Goal: Communication & Community: Participate in discussion

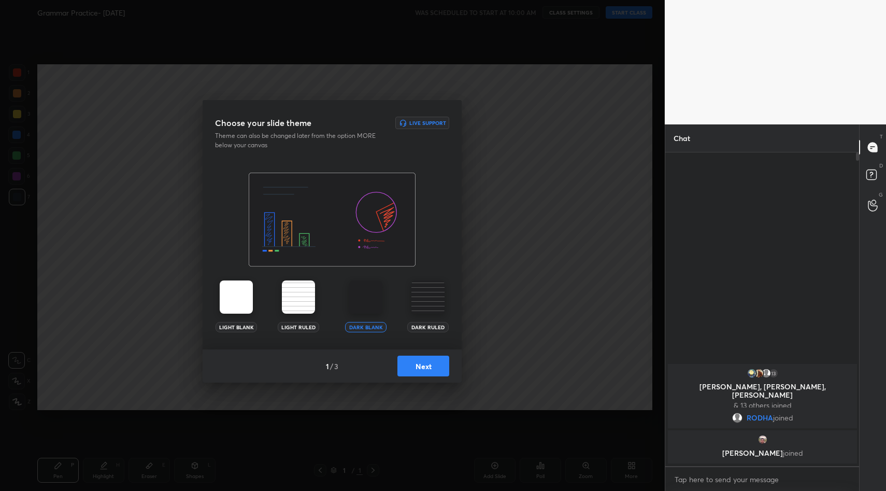
click at [435, 358] on button "Next" at bounding box center [424, 366] width 52 height 21
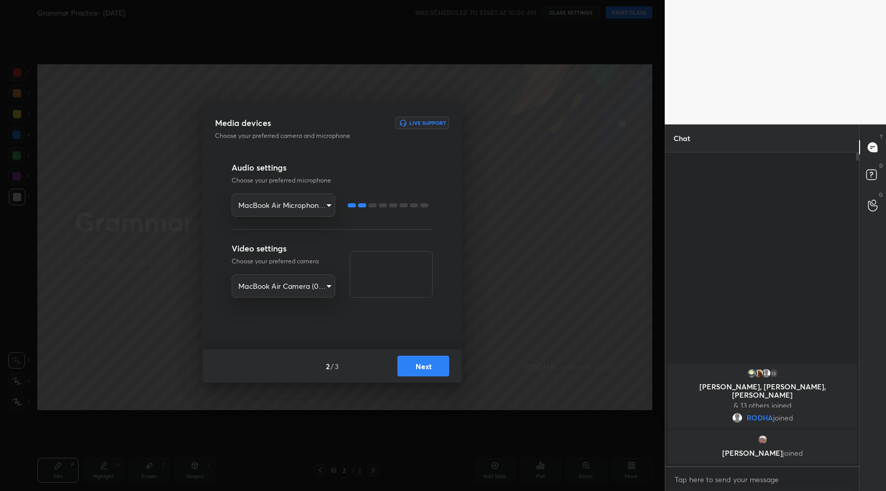
click at [426, 364] on button "Next" at bounding box center [424, 366] width 52 height 21
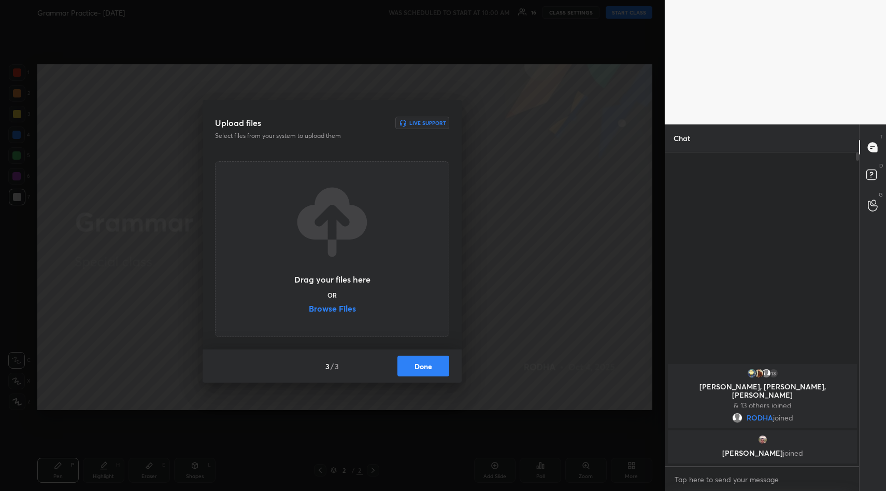
click at [342, 313] on label "Browse Files" at bounding box center [332, 309] width 47 height 11
click at [309, 313] on input "Browse Files" at bounding box center [309, 309] width 0 height 11
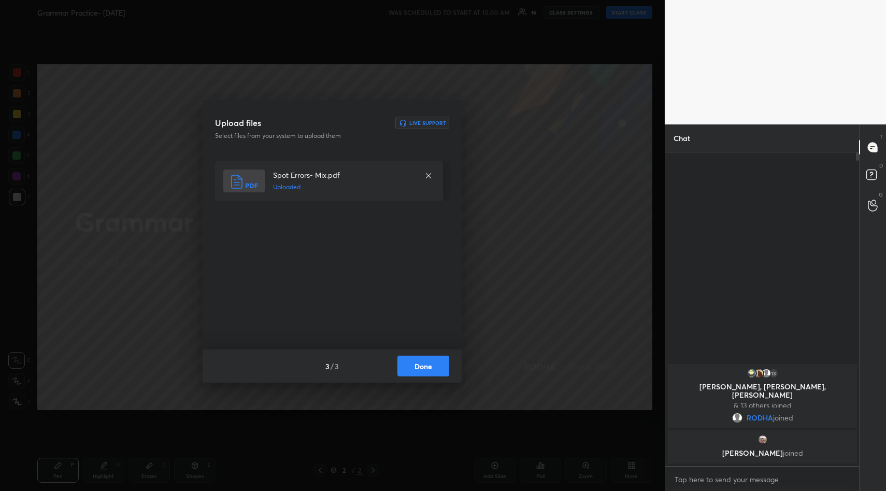
click at [411, 366] on button "Done" at bounding box center [424, 366] width 52 height 21
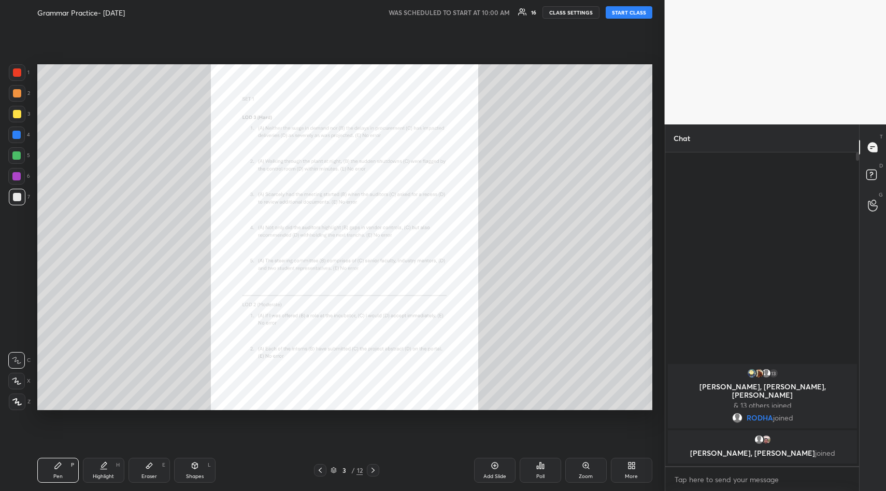
click at [488, 467] on div "Add Slide" at bounding box center [494, 470] width 41 height 25
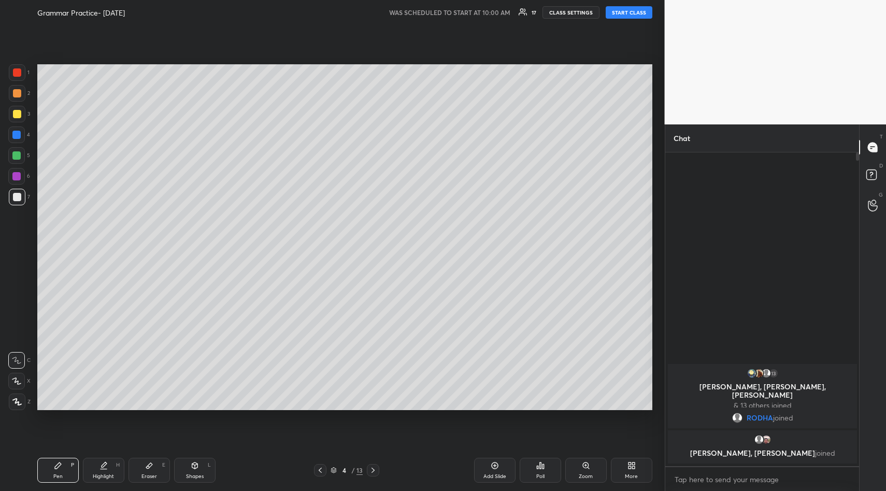
click at [635, 14] on button "START CLASS" at bounding box center [629, 12] width 47 height 12
type textarea "x"
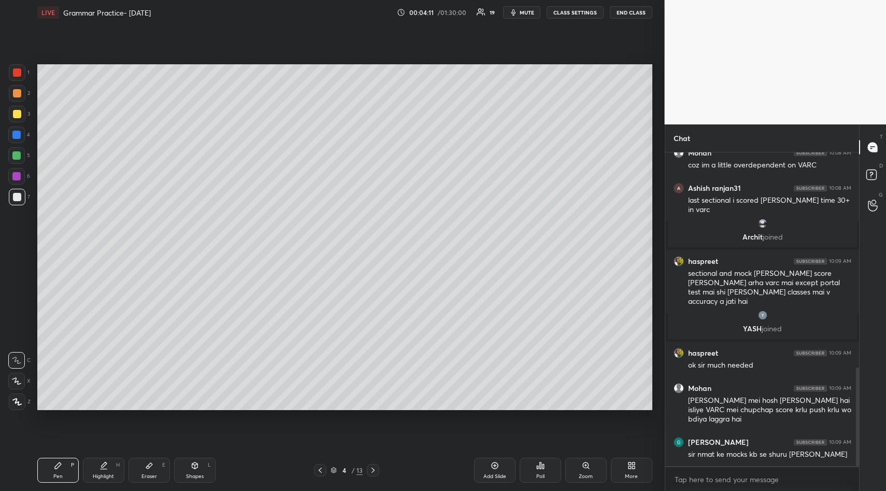
scroll to position [694, 0]
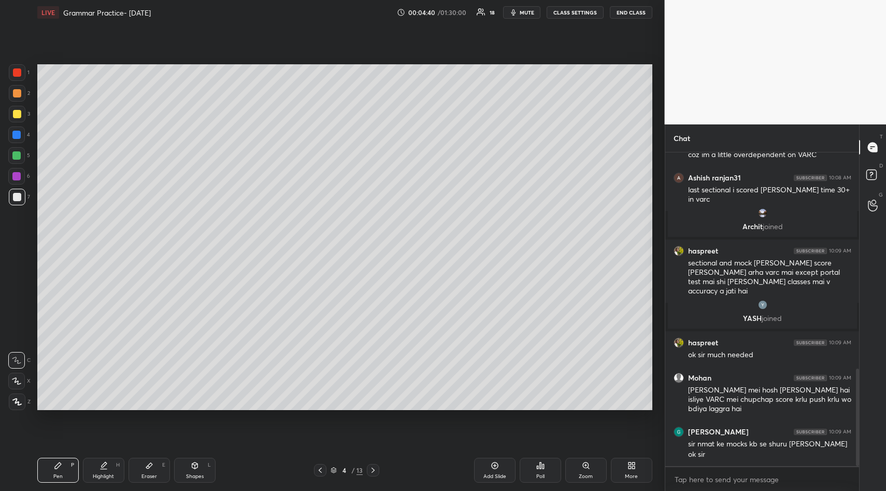
click at [323, 472] on icon at bounding box center [320, 470] width 8 height 8
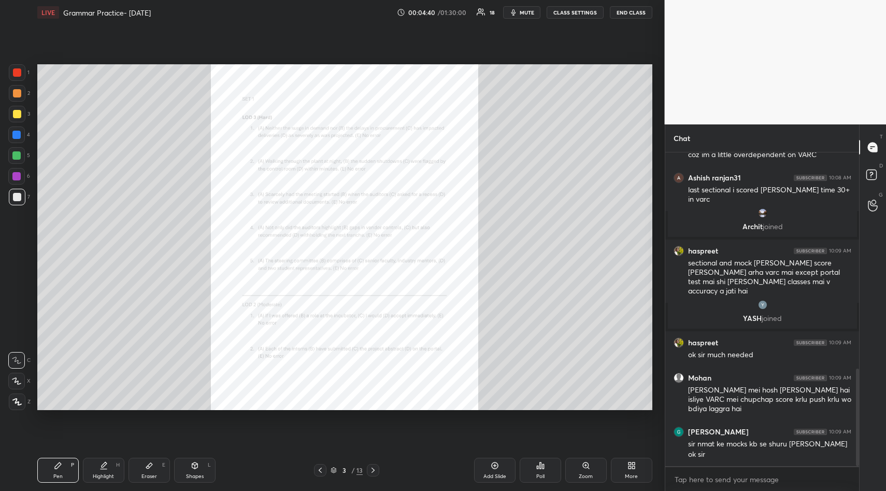
click at [323, 472] on icon at bounding box center [320, 470] width 8 height 8
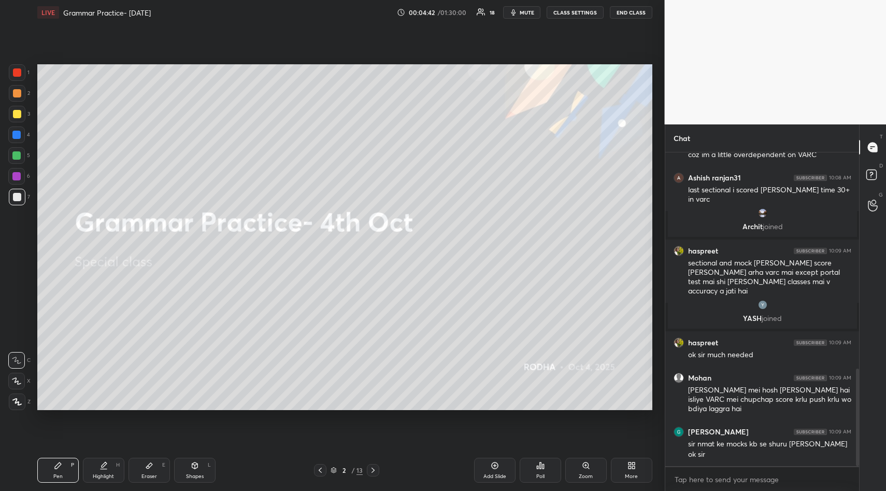
click at [373, 469] on icon at bounding box center [373, 470] width 3 height 5
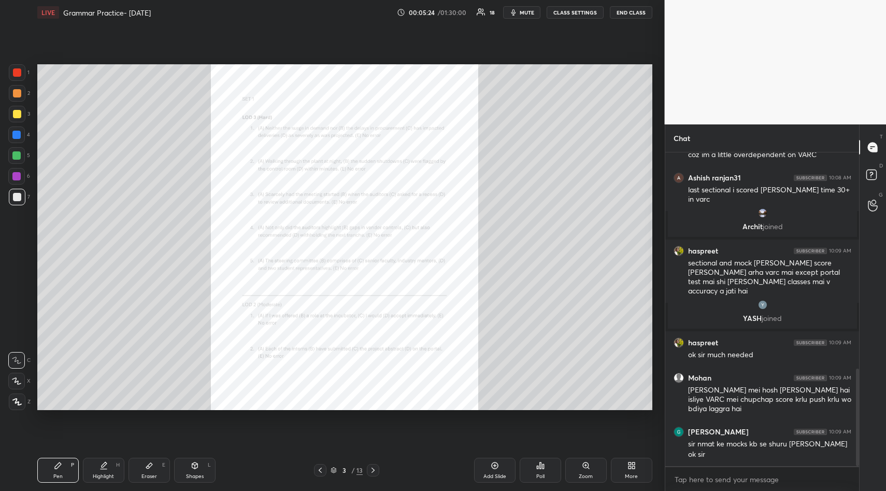
scroll to position [732, 0]
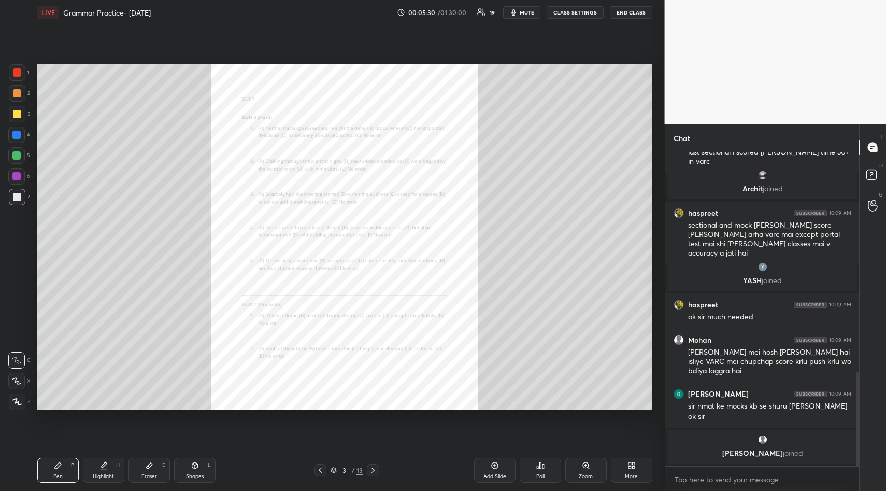
click at [594, 474] on div "Zoom" at bounding box center [586, 470] width 41 height 25
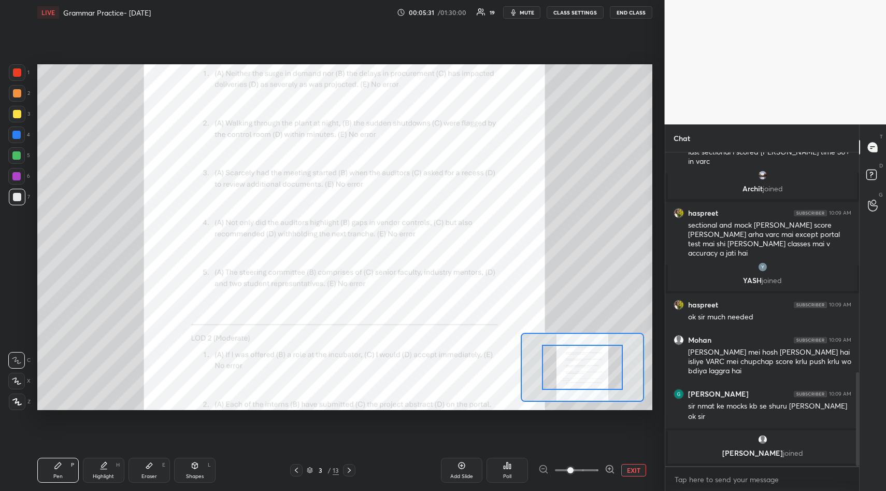
click at [594, 474] on span at bounding box center [577, 470] width 44 height 16
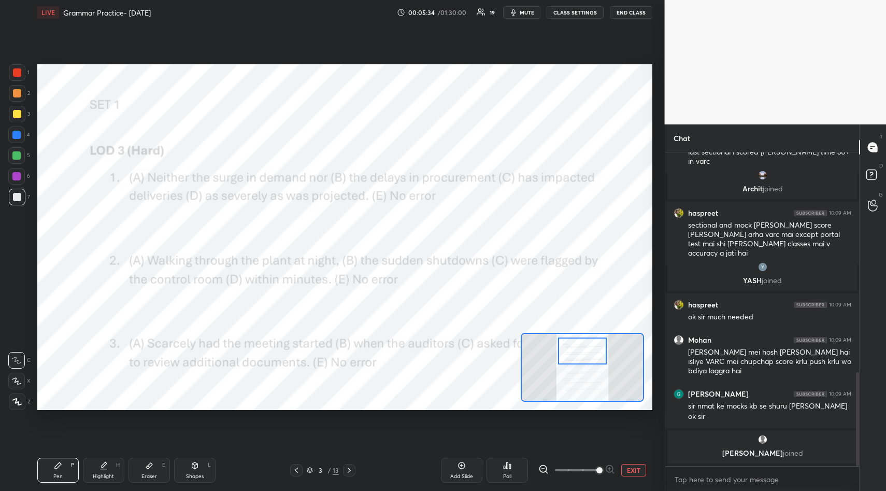
drag, startPoint x: 583, startPoint y: 374, endPoint x: 583, endPoint y: 358, distance: 16.6
click at [583, 358] on div at bounding box center [582, 350] width 48 height 27
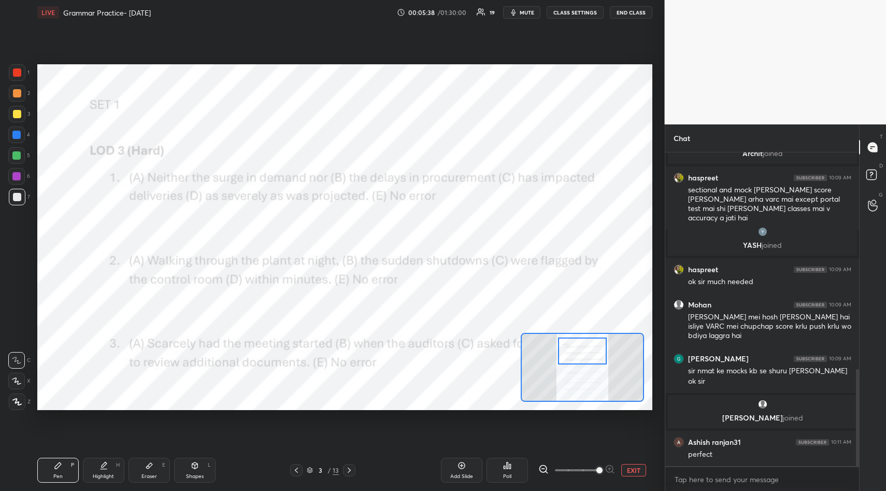
scroll to position [699, 0]
click at [19, 116] on div at bounding box center [17, 114] width 8 height 8
drag, startPoint x: 14, startPoint y: 71, endPoint x: 34, endPoint y: 108, distance: 42.2
click at [15, 73] on div at bounding box center [17, 72] width 8 height 8
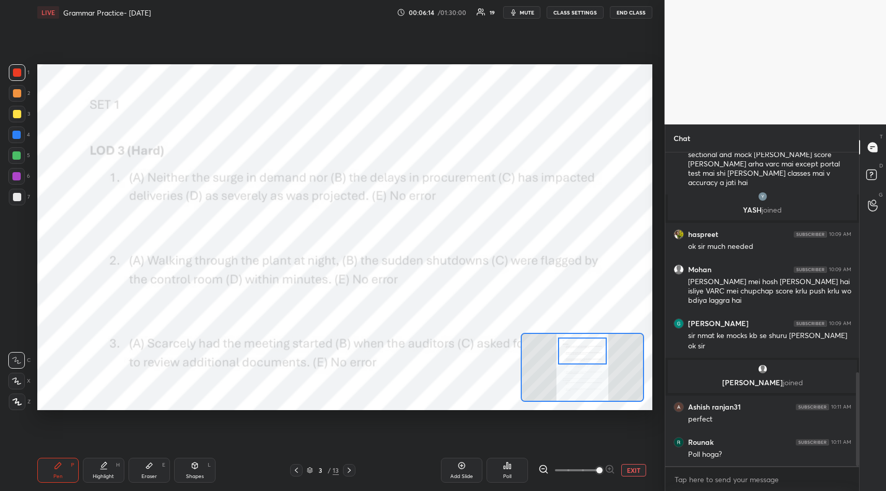
scroll to position [772, 0]
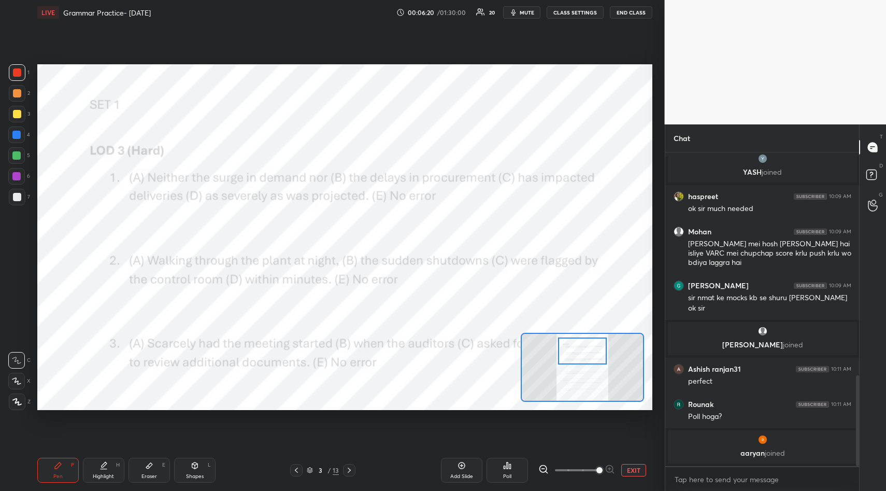
click at [505, 469] on icon at bounding box center [507, 465] width 8 height 8
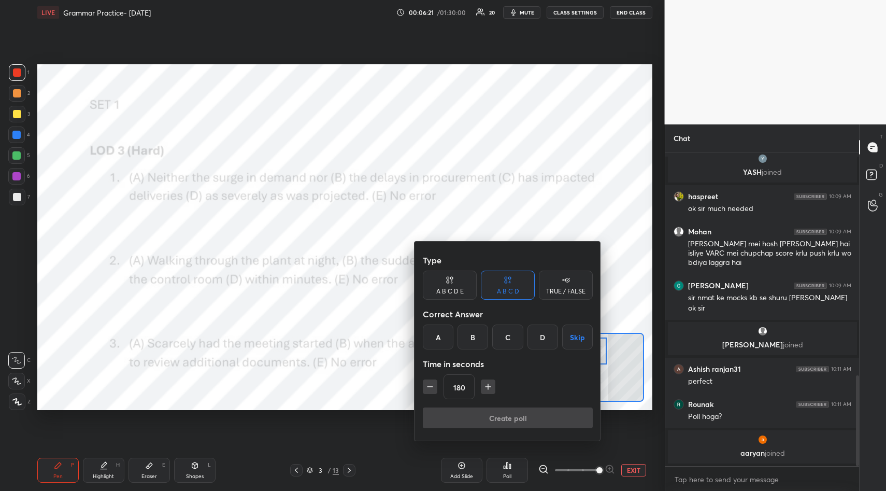
click at [511, 335] on div "C" at bounding box center [507, 337] width 31 height 25
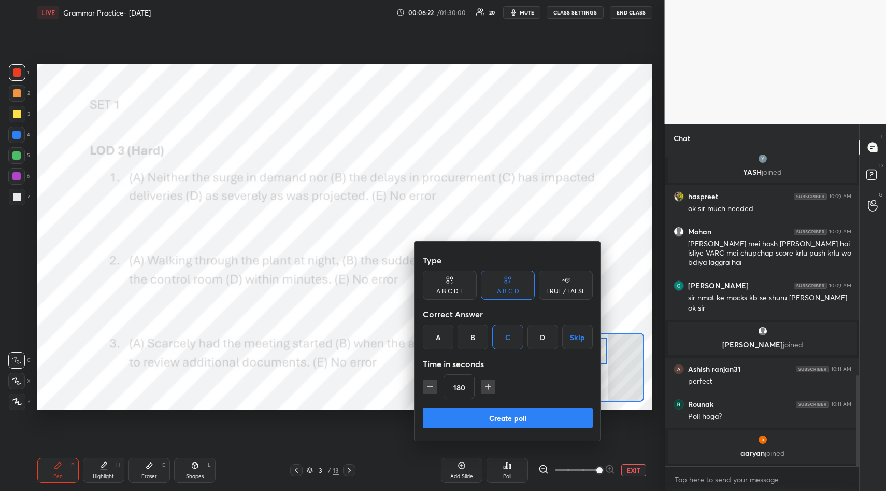
click at [432, 387] on icon "button" at bounding box center [430, 387] width 10 height 10
click at [431, 388] on icon "button" at bounding box center [430, 387] width 10 height 10
click at [429, 389] on icon "button" at bounding box center [430, 387] width 10 height 10
click at [429, 388] on icon "button" at bounding box center [430, 387] width 10 height 10
click at [428, 389] on icon "button" at bounding box center [430, 387] width 10 height 10
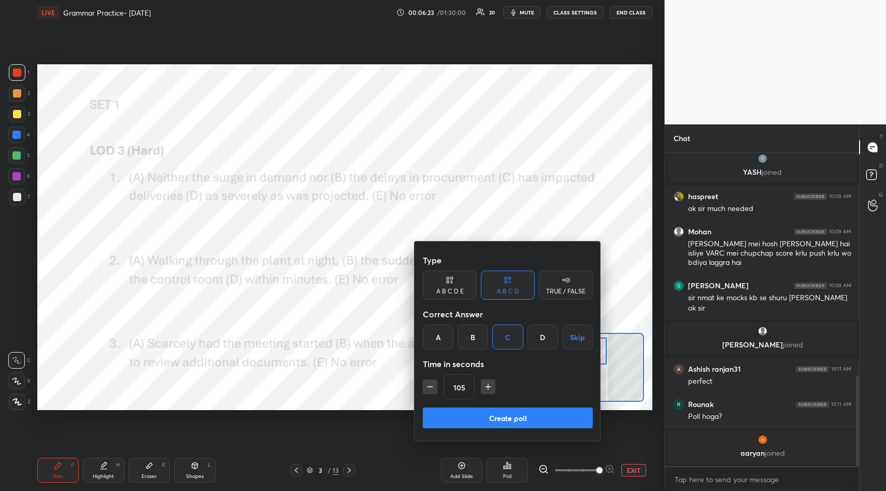
click at [428, 389] on icon "button" at bounding box center [430, 387] width 10 height 10
click at [427, 390] on icon "button" at bounding box center [430, 387] width 10 height 10
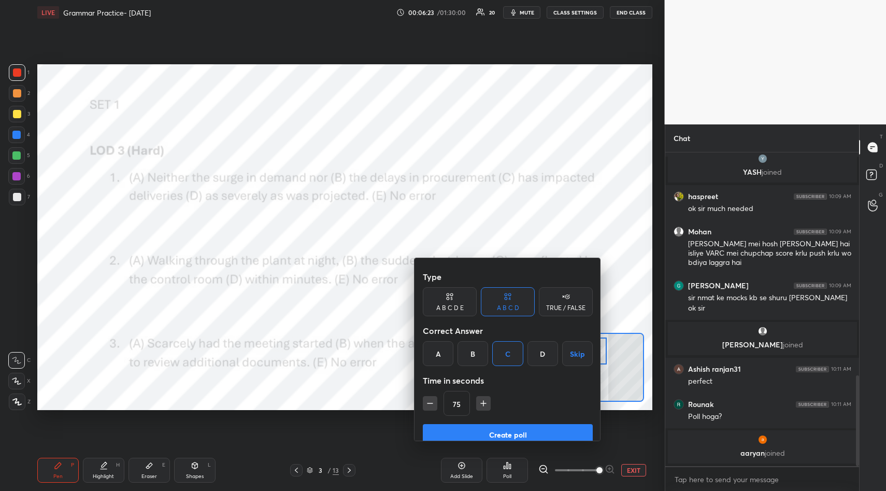
click at [428, 398] on icon "button" at bounding box center [430, 403] width 10 height 10
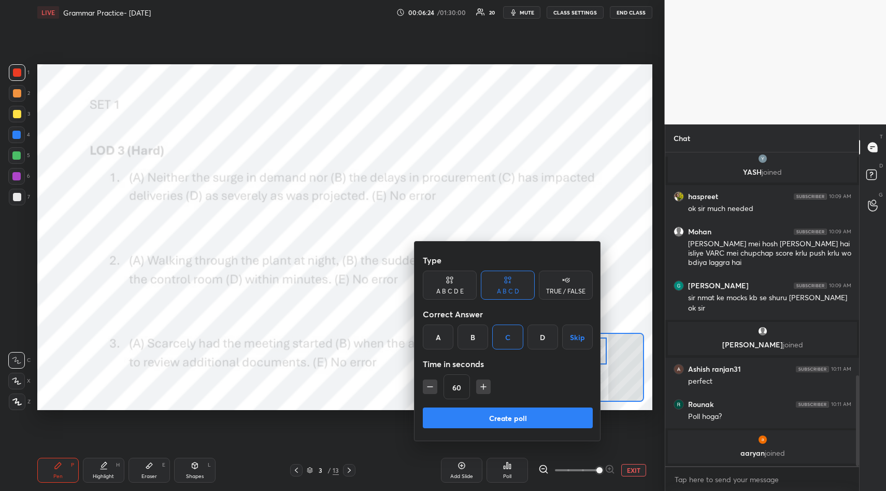
click at [429, 387] on icon "button" at bounding box center [430, 387] width 10 height 10
type input "45"
click at [448, 291] on div "A B C D E" at bounding box center [449, 291] width 27 height 6
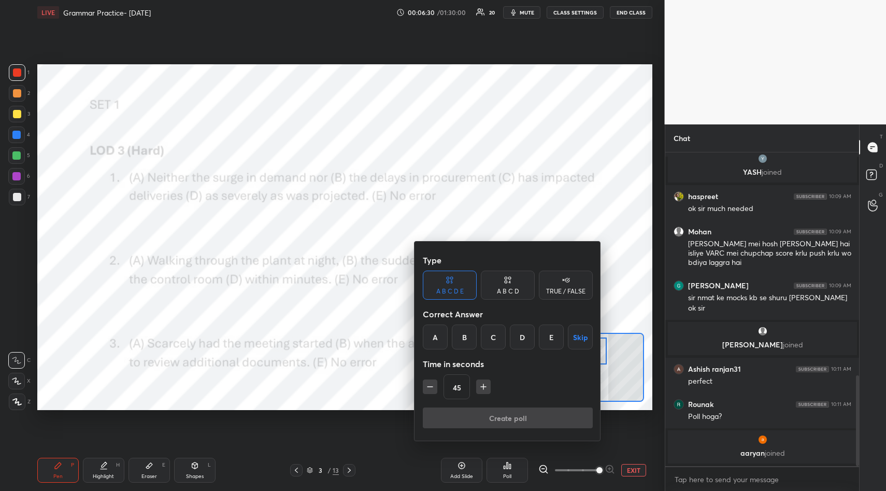
click at [491, 339] on div "C" at bounding box center [493, 337] width 25 height 25
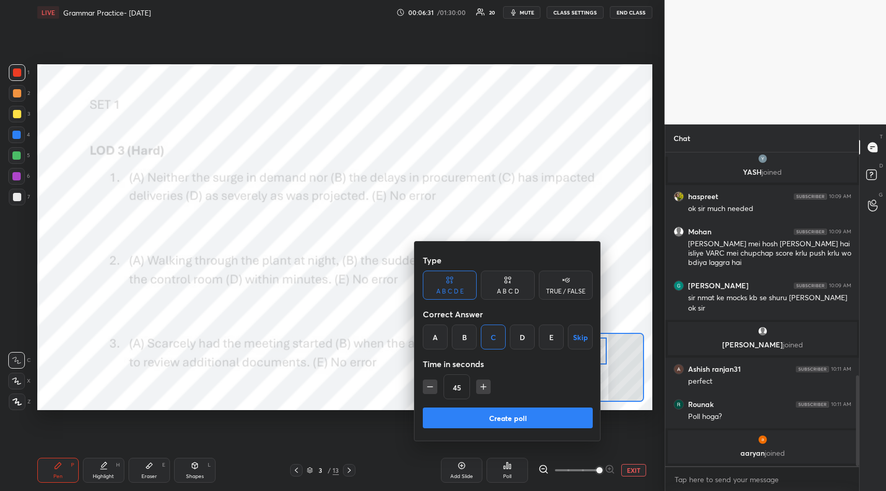
click at [526, 415] on button "Create poll" at bounding box center [508, 417] width 170 height 21
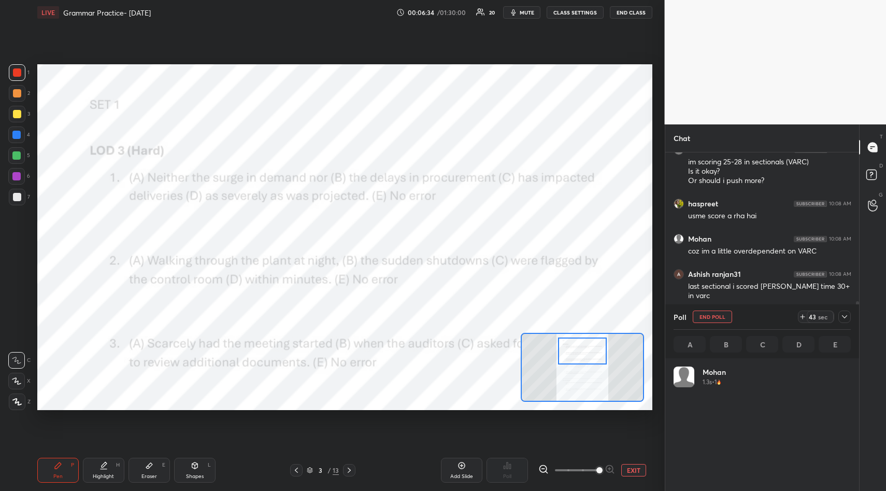
scroll to position [121, 174]
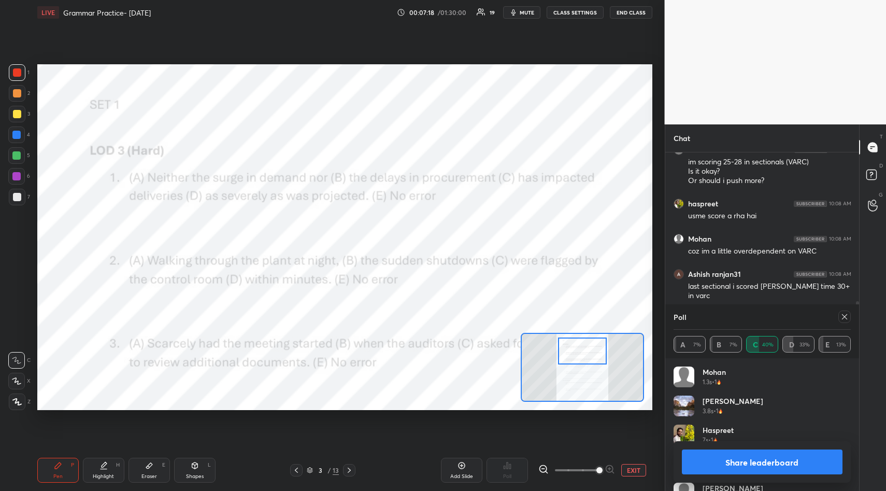
click at [844, 316] on icon at bounding box center [845, 317] width 8 height 8
type textarea "x"
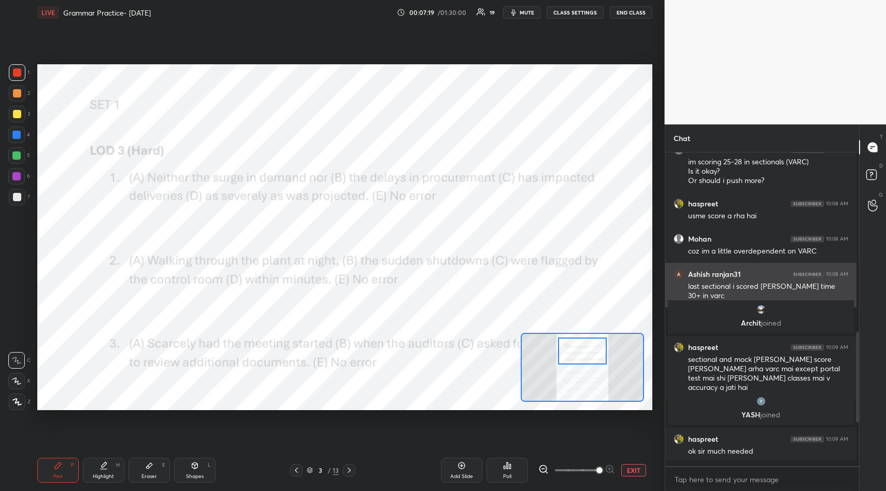
scroll to position [335, 191]
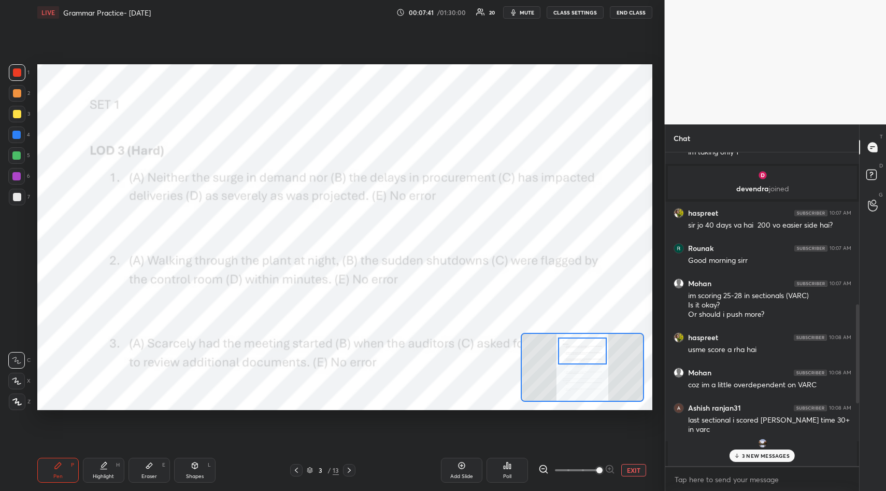
click at [765, 453] on p "3 NEW MESSAGES" at bounding box center [766, 456] width 48 height 6
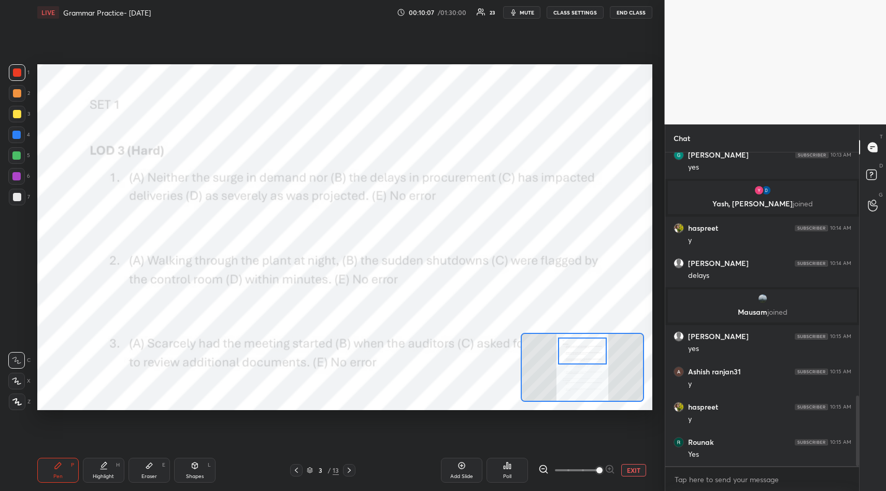
scroll to position [1121, 0]
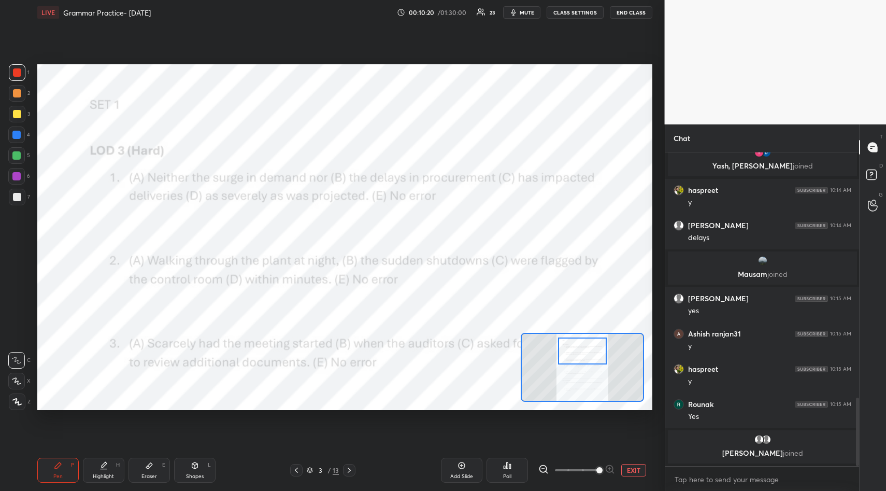
click at [508, 466] on icon at bounding box center [508, 465] width 2 height 6
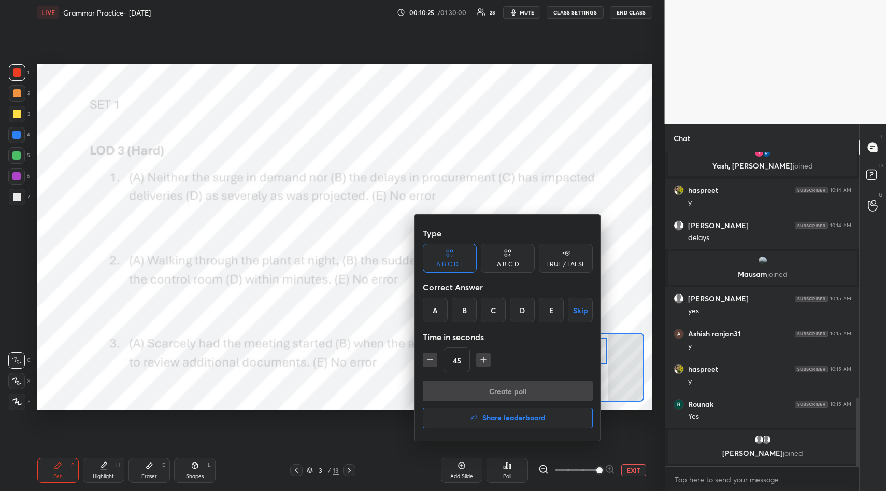
click at [438, 309] on div "A" at bounding box center [435, 310] width 25 height 25
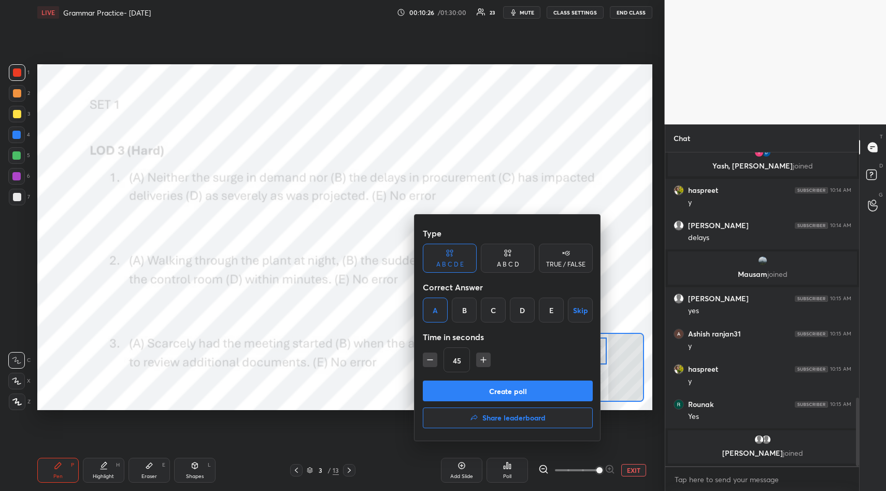
click at [430, 361] on icon "button" at bounding box center [430, 360] width 10 height 10
type input "30"
click at [507, 389] on button "Create poll" at bounding box center [508, 391] width 170 height 21
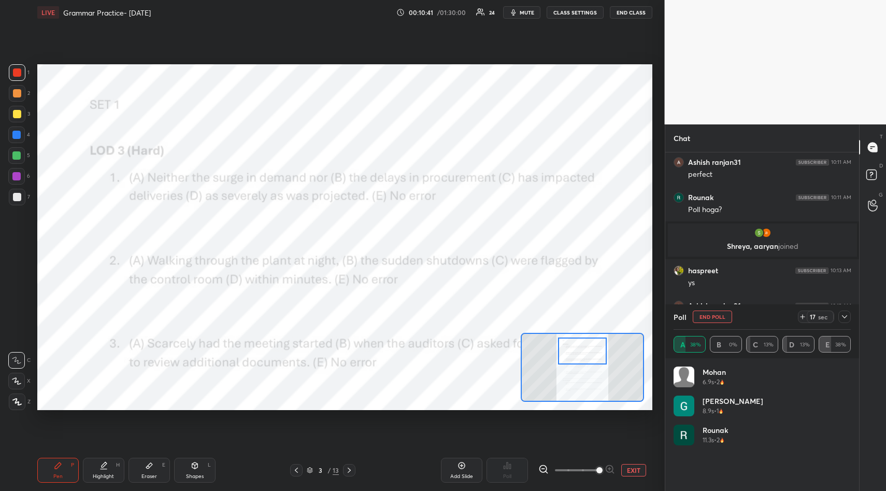
scroll to position [1136, 0]
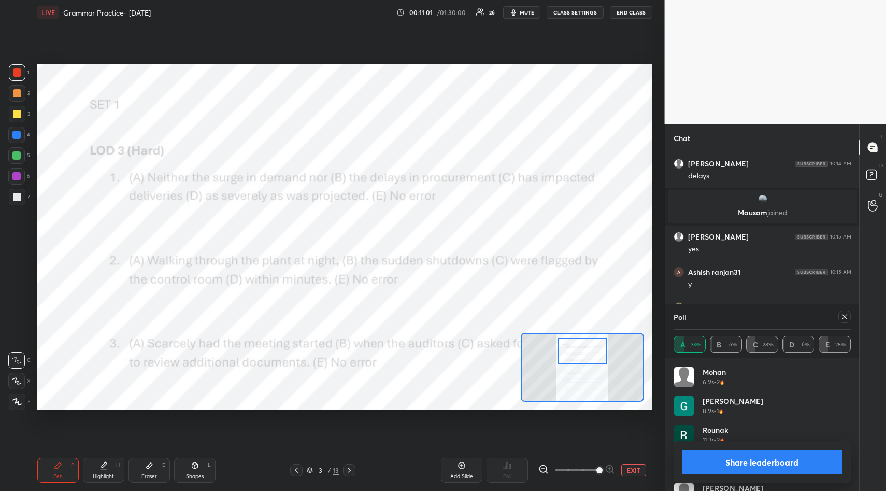
click at [845, 317] on icon at bounding box center [845, 317] width 8 height 8
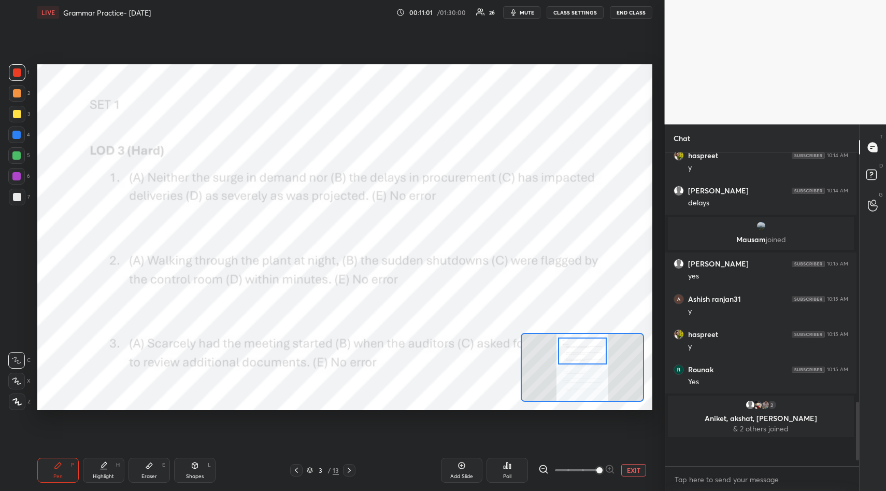
scroll to position [4, 4]
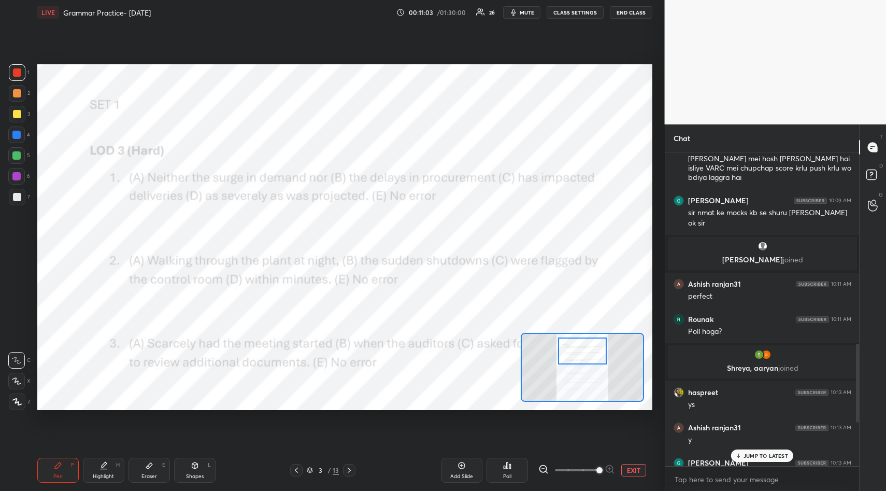
click at [762, 453] on p "JUMP TO LATEST" at bounding box center [766, 456] width 45 height 6
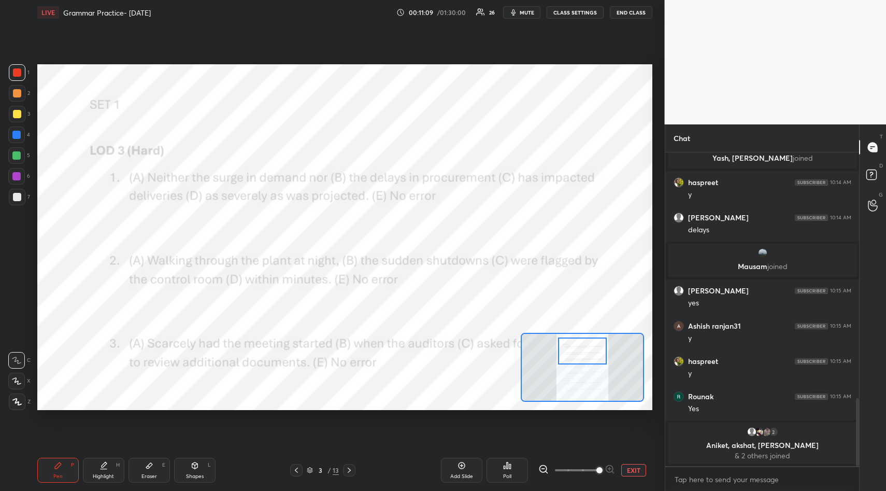
click at [463, 460] on div "Add Slide" at bounding box center [461, 470] width 41 height 25
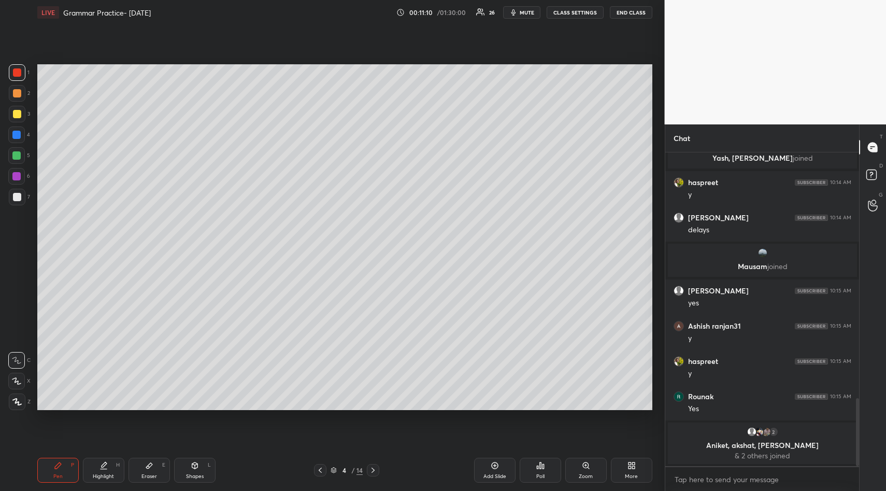
click at [17, 114] on div at bounding box center [17, 114] width 8 height 8
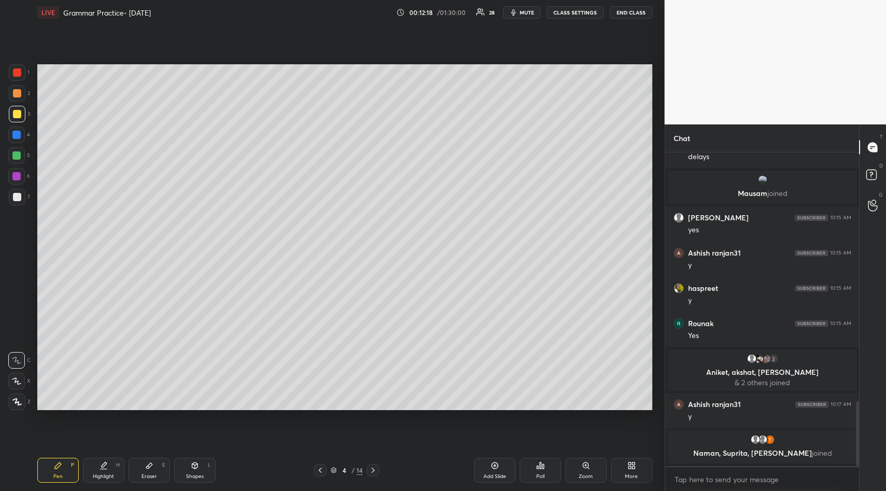
scroll to position [1110, 0]
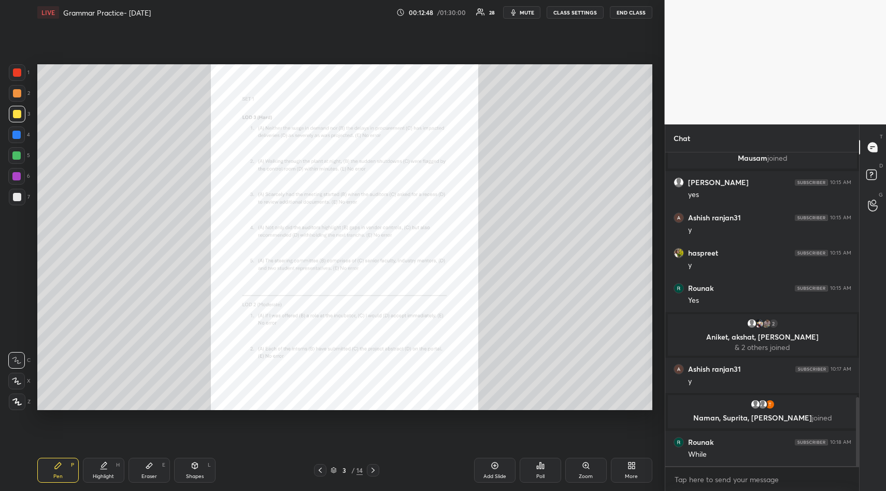
click at [587, 464] on icon at bounding box center [586, 465] width 8 height 8
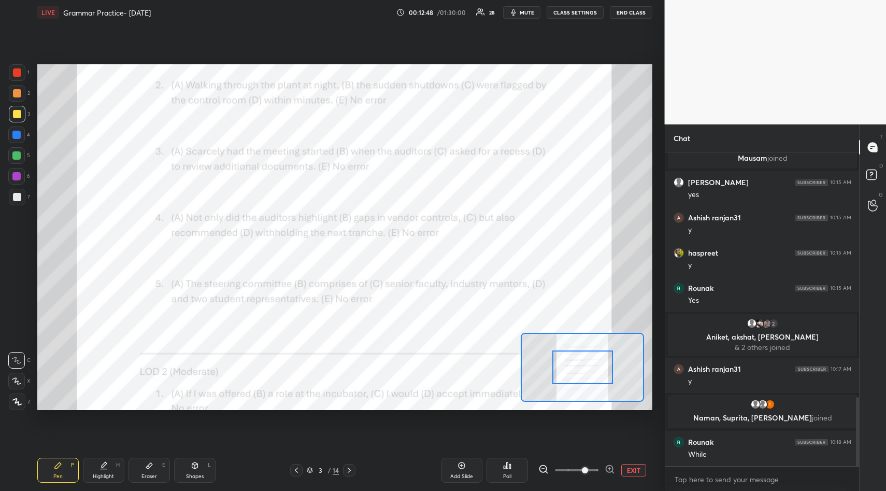
click at [588, 467] on span at bounding box center [585, 470] width 6 height 6
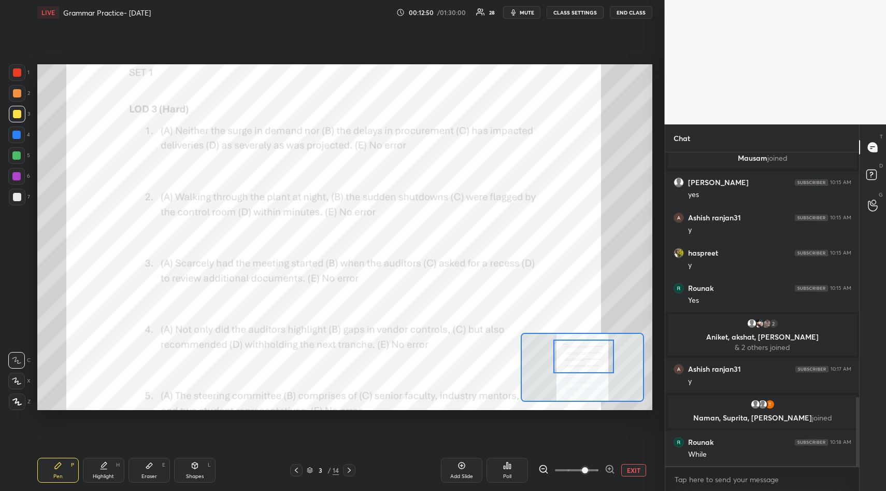
drag, startPoint x: 594, startPoint y: 376, endPoint x: 602, endPoint y: 360, distance: 18.5
click at [596, 365] on div at bounding box center [584, 357] width 61 height 34
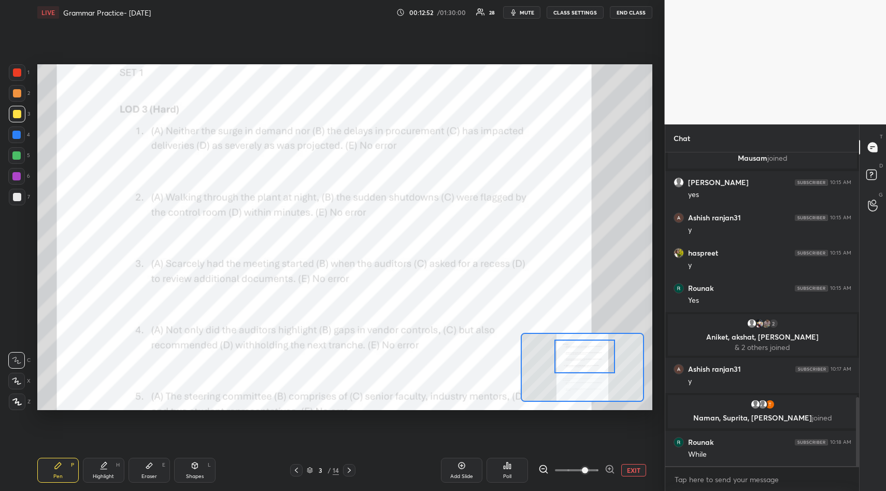
click at [13, 74] on div at bounding box center [17, 72] width 8 height 8
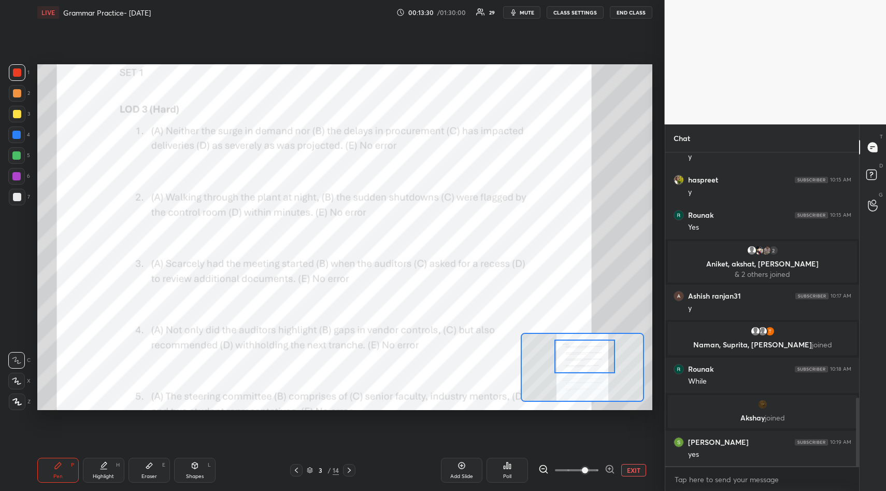
scroll to position [1162, 0]
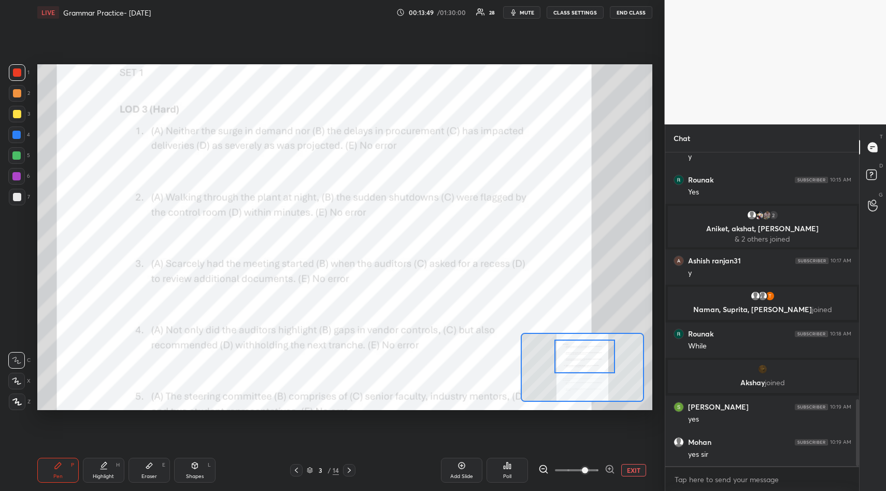
click at [510, 462] on div "Poll" at bounding box center [507, 470] width 41 height 25
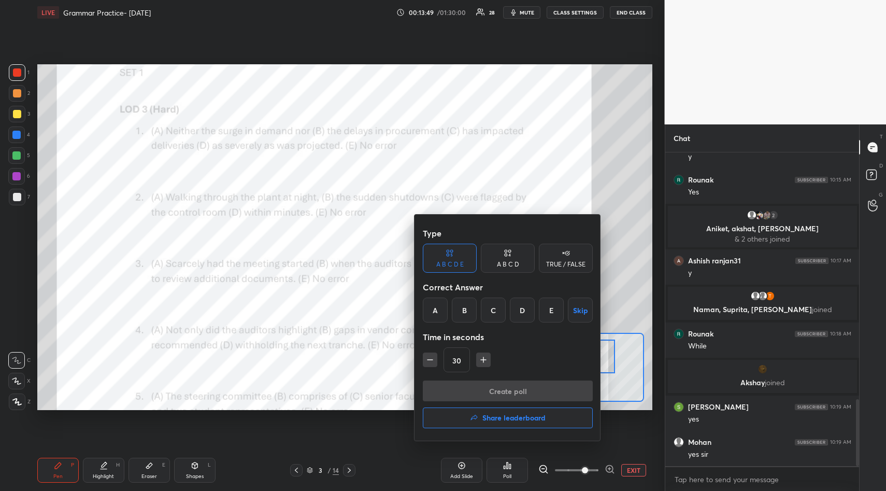
click at [507, 468] on div at bounding box center [443, 245] width 886 height 491
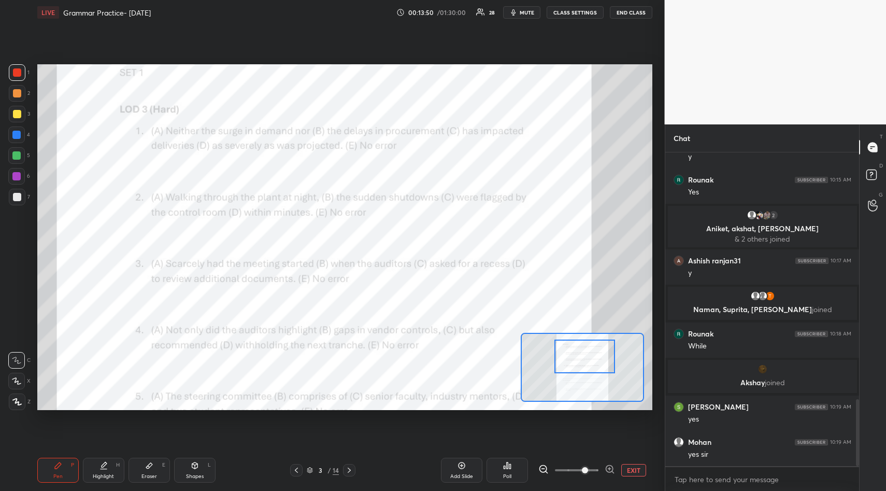
click at [508, 469] on icon at bounding box center [507, 465] width 8 height 8
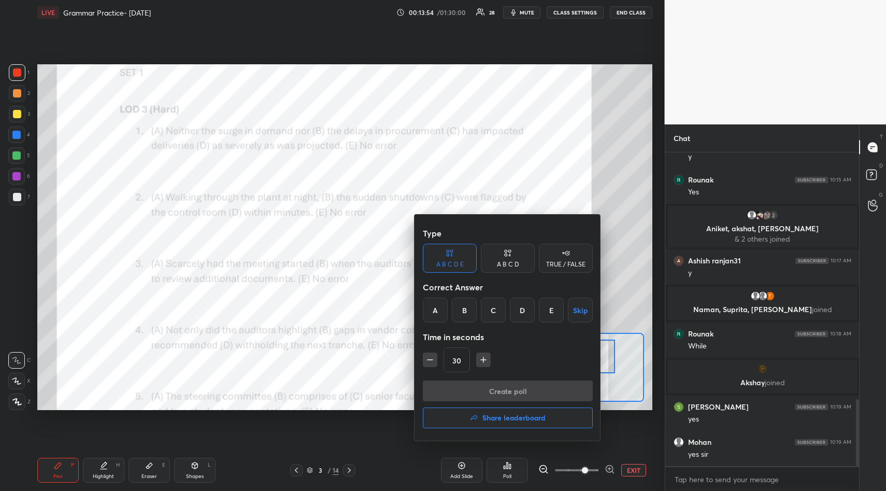
click at [546, 312] on div "E" at bounding box center [551, 310] width 25 height 25
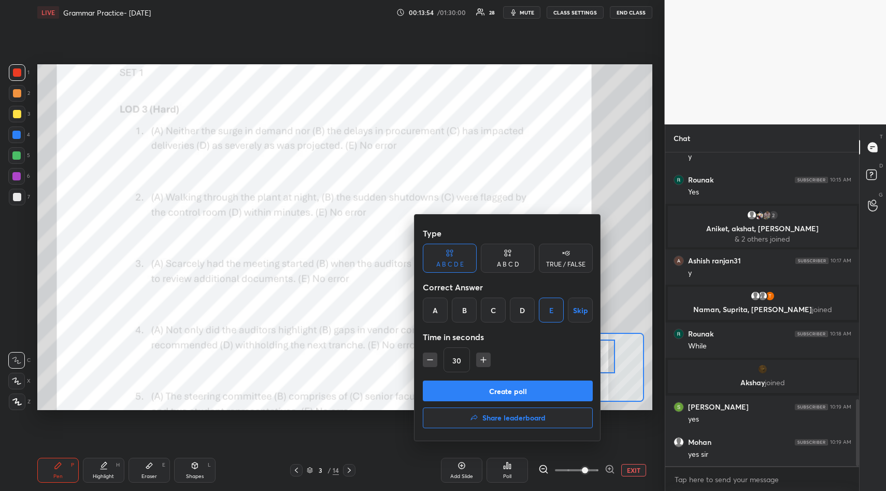
drag, startPoint x: 503, startPoint y: 389, endPoint x: 503, endPoint y: 376, distance: 12.5
click at [503, 388] on button "Create poll" at bounding box center [508, 391] width 170 height 21
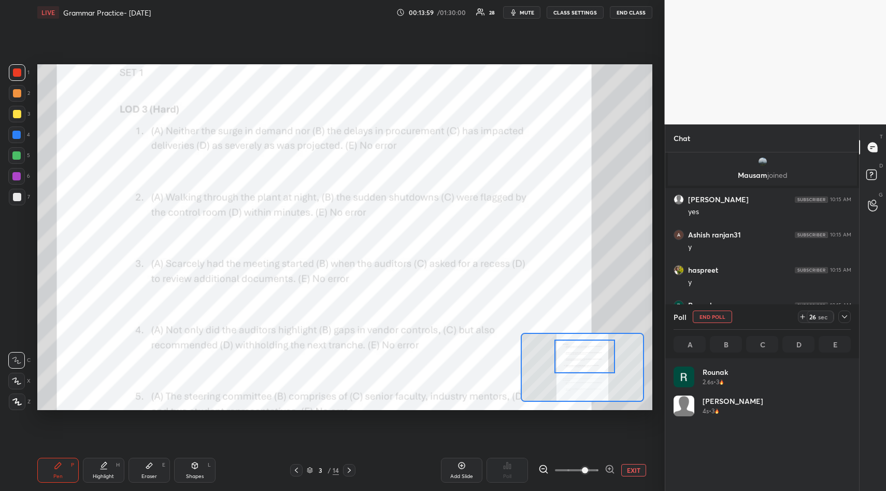
scroll to position [121, 174]
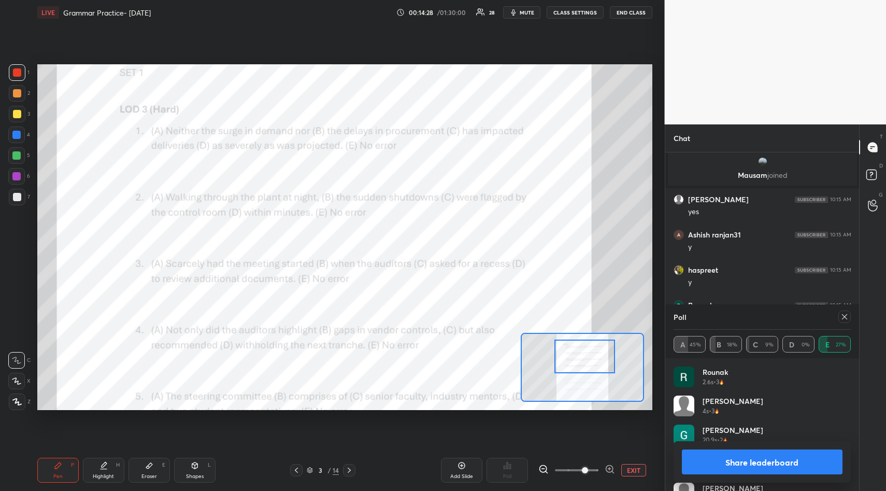
click at [847, 318] on icon at bounding box center [844, 316] width 5 height 5
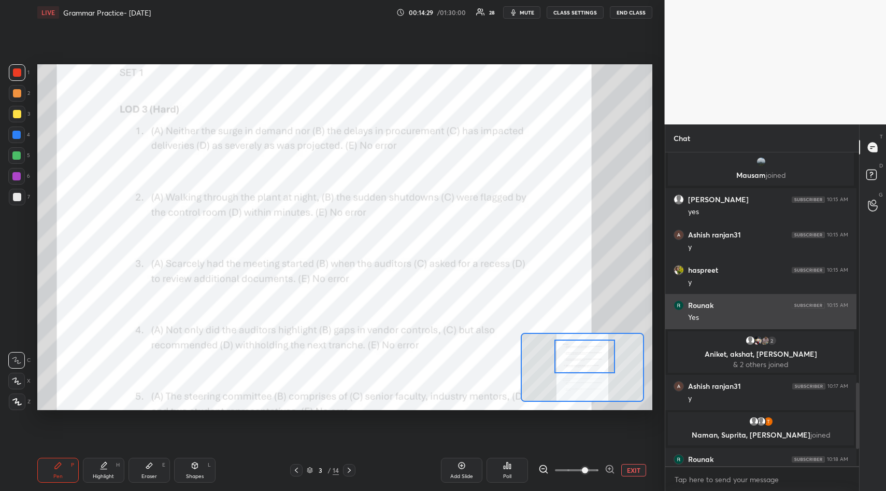
scroll to position [335, 191]
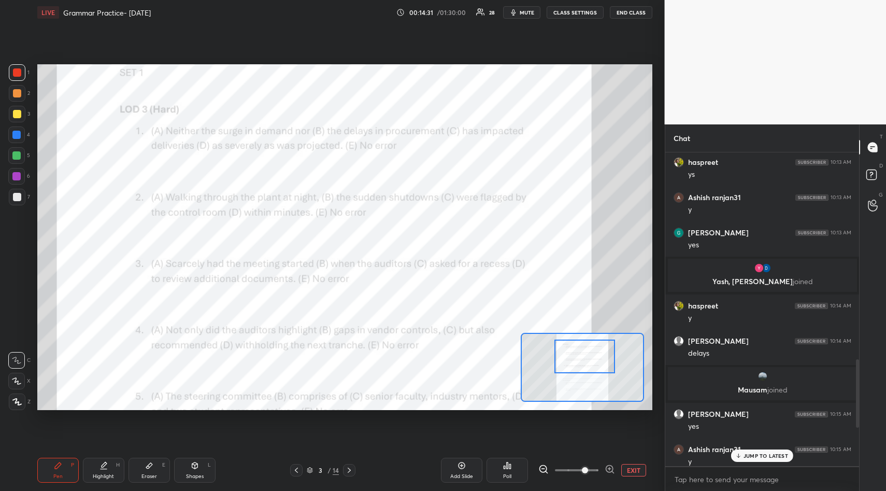
click at [756, 454] on p "JUMP TO LATEST" at bounding box center [766, 456] width 45 height 6
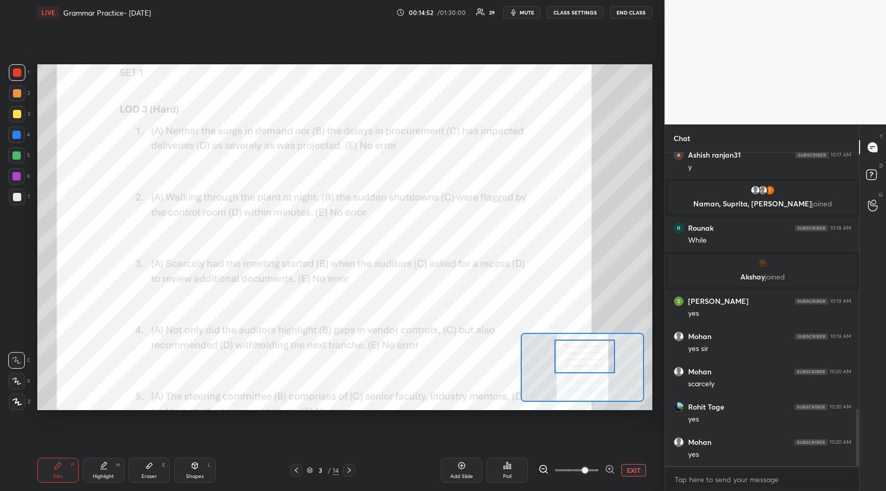
scroll to position [1412, 0]
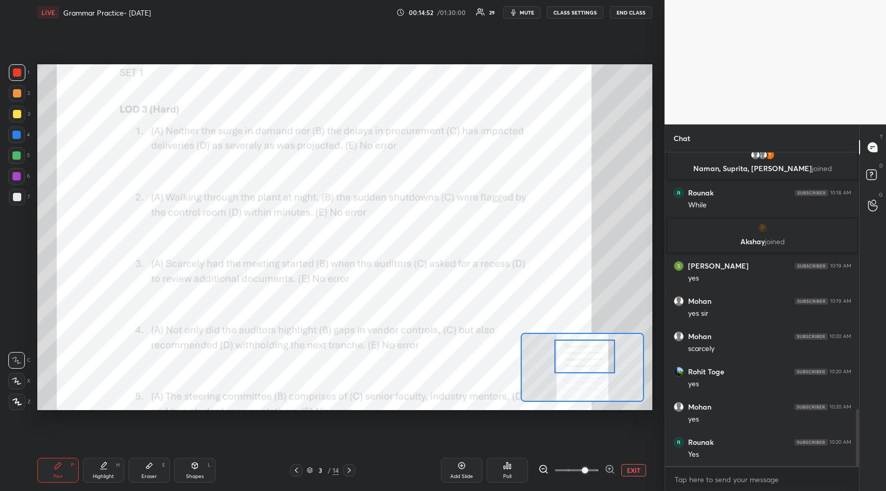
click at [461, 464] on icon at bounding box center [462, 465] width 8 height 8
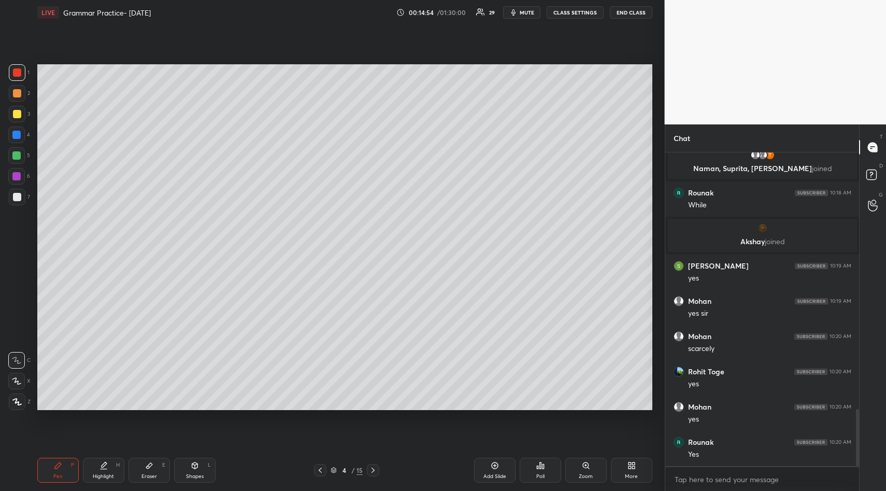
click at [16, 115] on div at bounding box center [17, 114] width 8 height 8
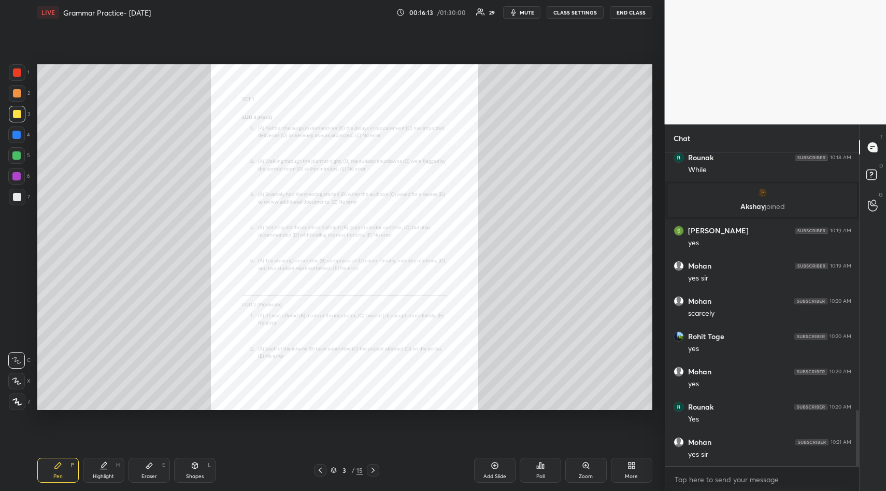
click at [587, 464] on icon at bounding box center [586, 465] width 8 height 8
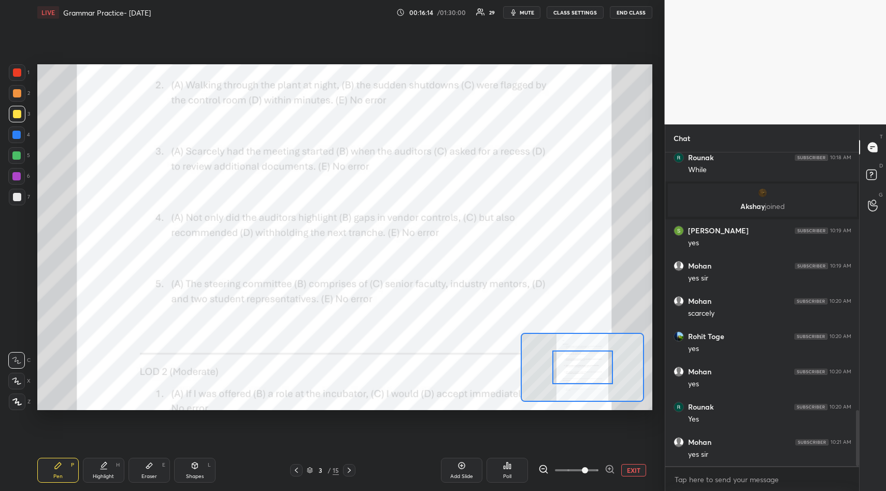
click at [586, 465] on span at bounding box center [577, 470] width 44 height 16
drag, startPoint x: 12, startPoint y: 67, endPoint x: 20, endPoint y: 75, distance: 11.4
click at [16, 69] on div at bounding box center [17, 72] width 17 height 17
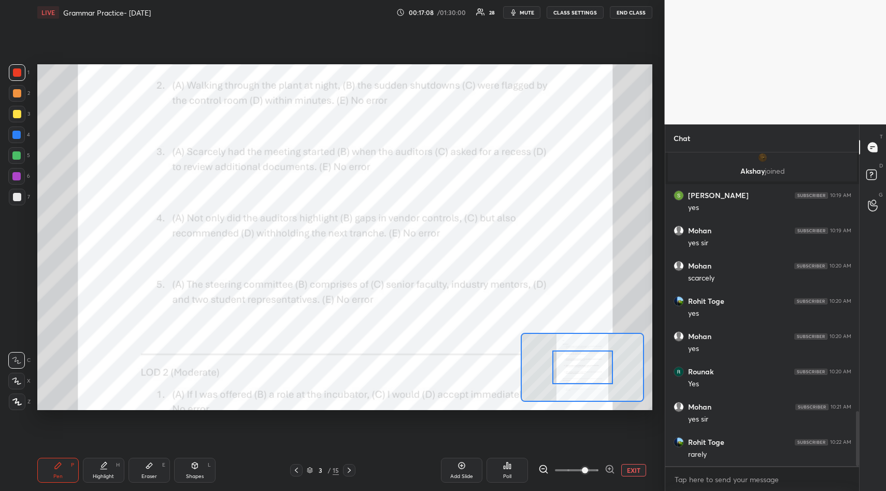
click at [463, 465] on icon at bounding box center [462, 465] width 8 height 8
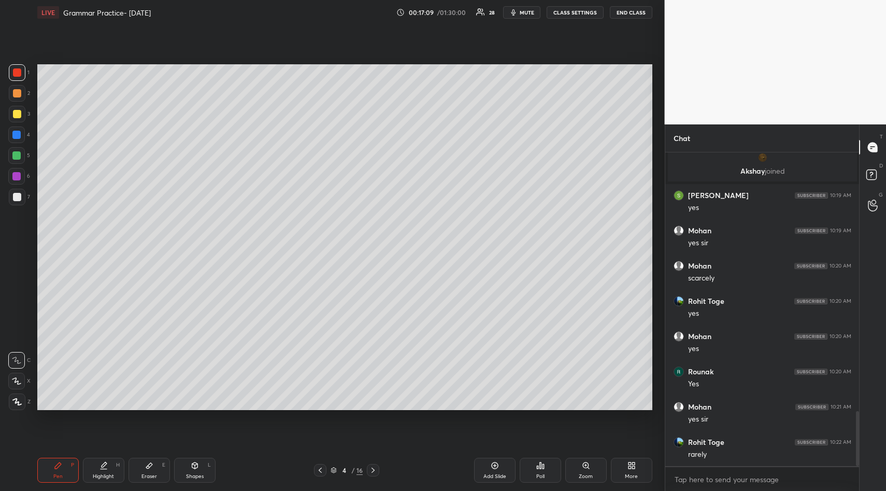
scroll to position [1517, 0]
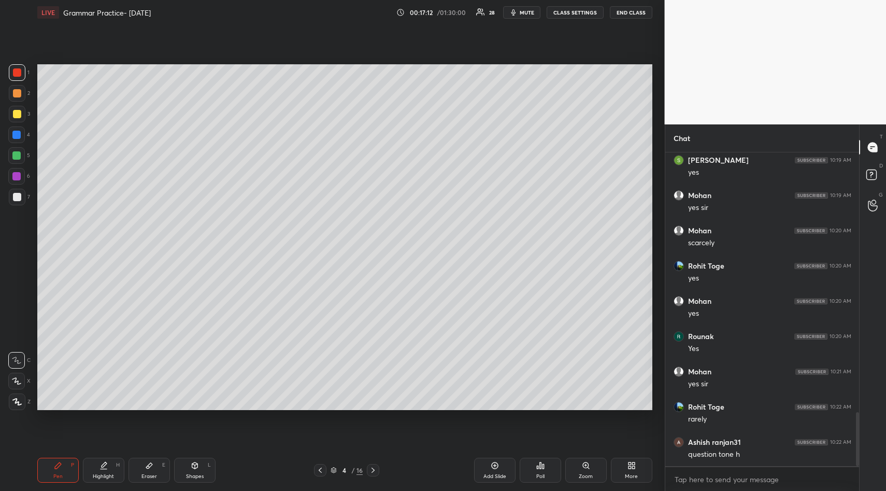
click at [20, 114] on div at bounding box center [17, 114] width 8 height 8
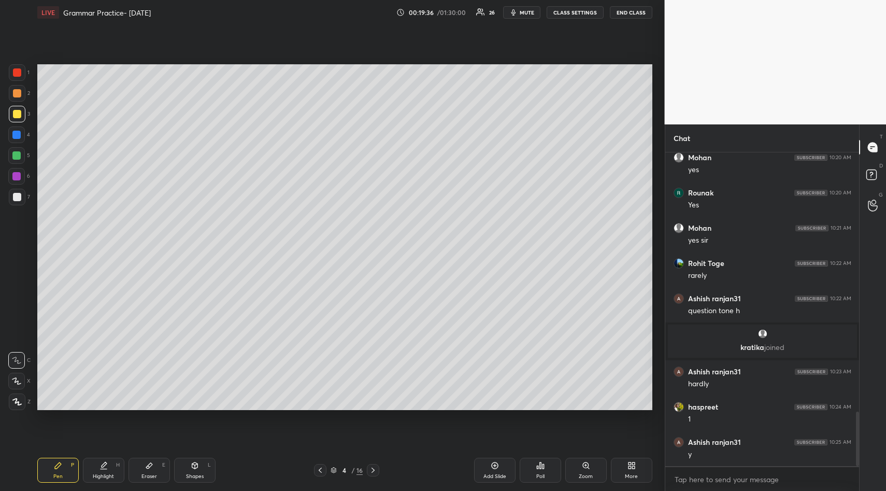
scroll to position [1496, 0]
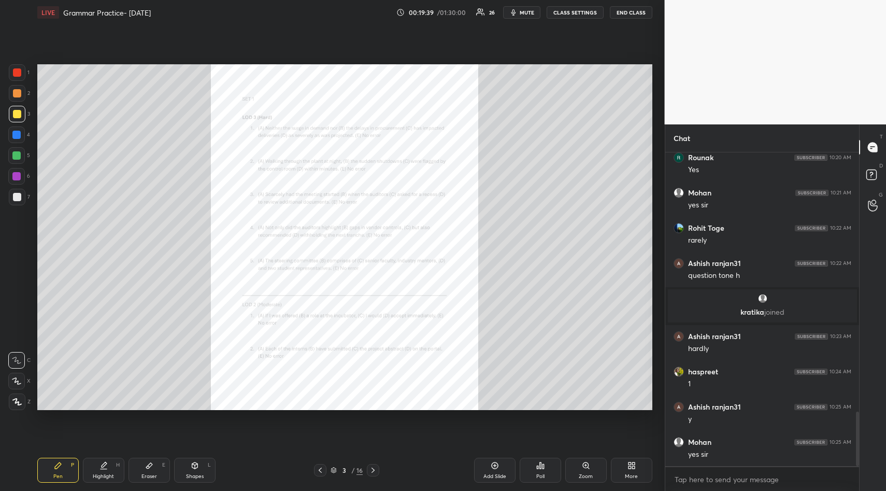
click at [587, 463] on icon at bounding box center [586, 465] width 6 height 6
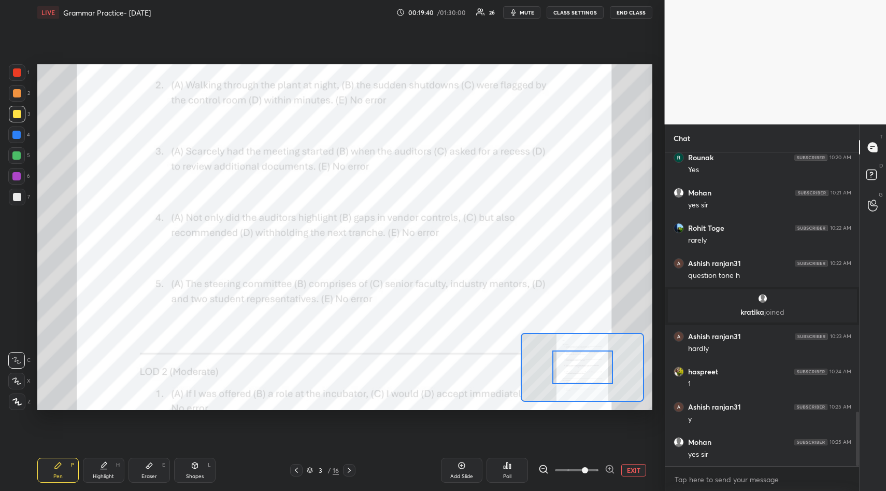
click at [587, 467] on span at bounding box center [585, 470] width 6 height 6
drag, startPoint x: 17, startPoint y: 69, endPoint x: 25, endPoint y: 72, distance: 8.2
click at [18, 71] on div at bounding box center [17, 72] width 8 height 8
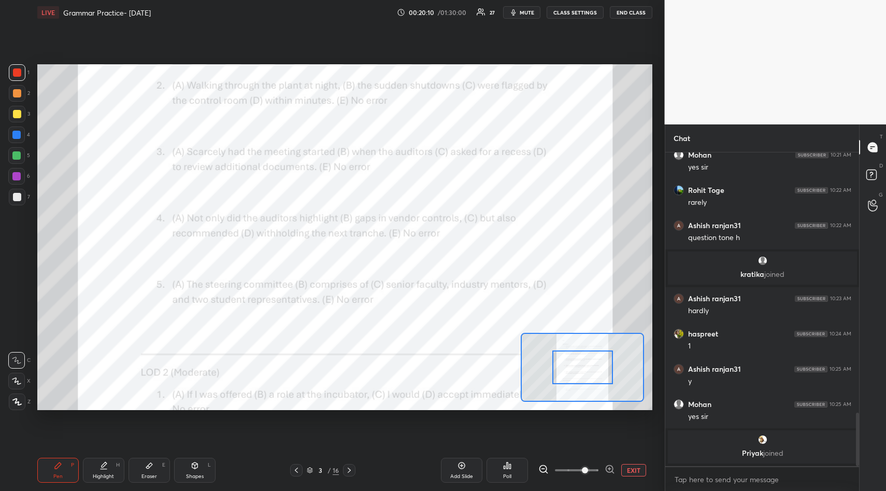
scroll to position [1519, 0]
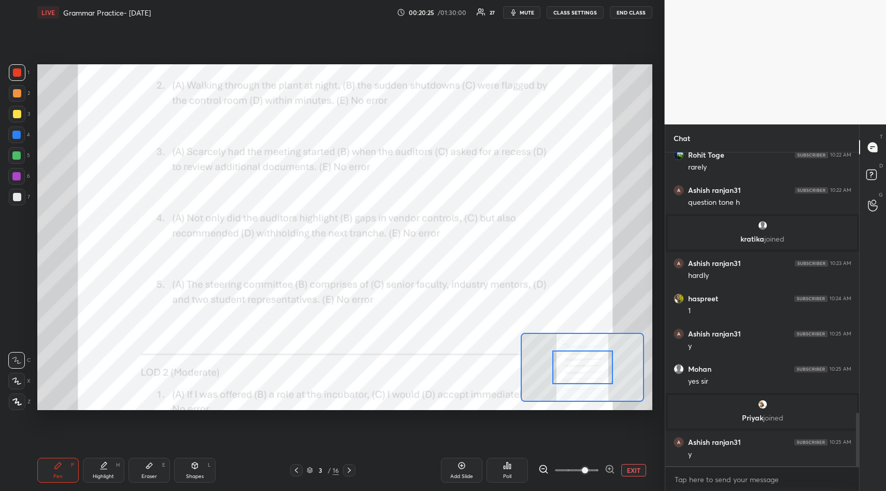
click at [512, 465] on div "Poll" at bounding box center [507, 470] width 41 height 25
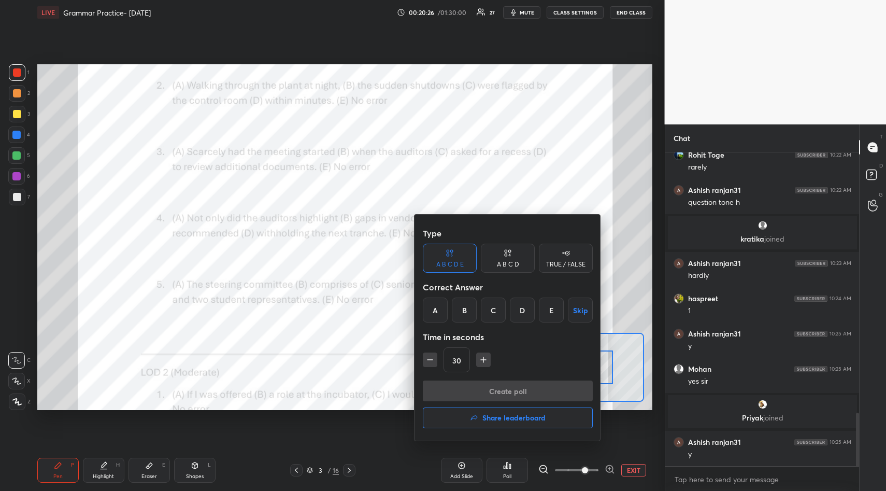
drag, startPoint x: 494, startPoint y: 308, endPoint x: 501, endPoint y: 344, distance: 36.6
click at [495, 310] on div "C" at bounding box center [493, 310] width 25 height 25
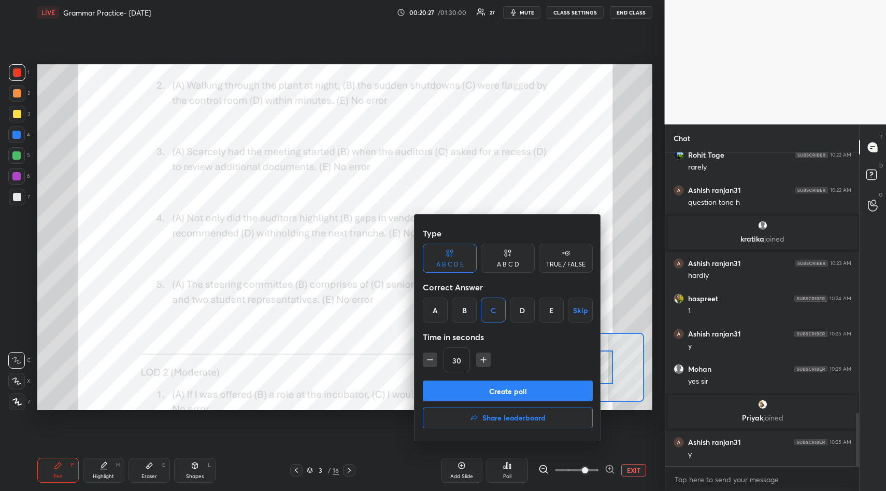
click at [503, 391] on button "Create poll" at bounding box center [508, 391] width 170 height 21
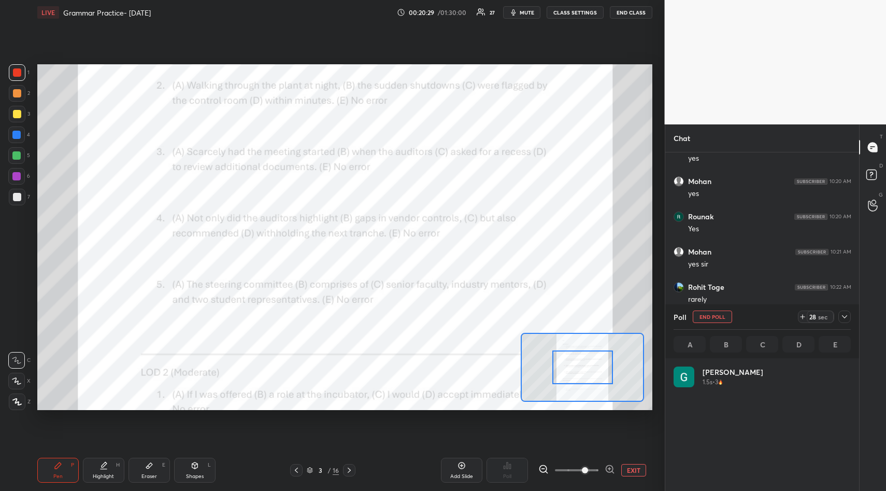
scroll to position [121, 174]
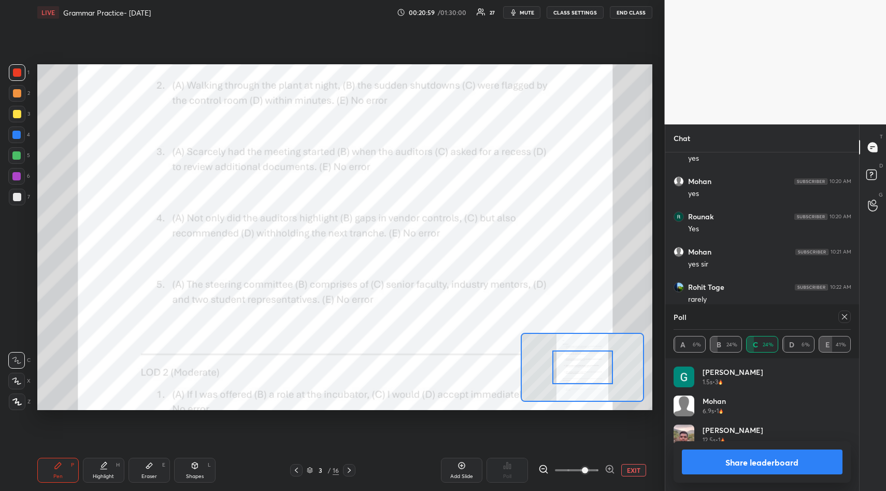
drag, startPoint x: 847, startPoint y: 317, endPoint x: 846, endPoint y: 325, distance: 7.3
click at [847, 317] on icon at bounding box center [845, 317] width 8 height 8
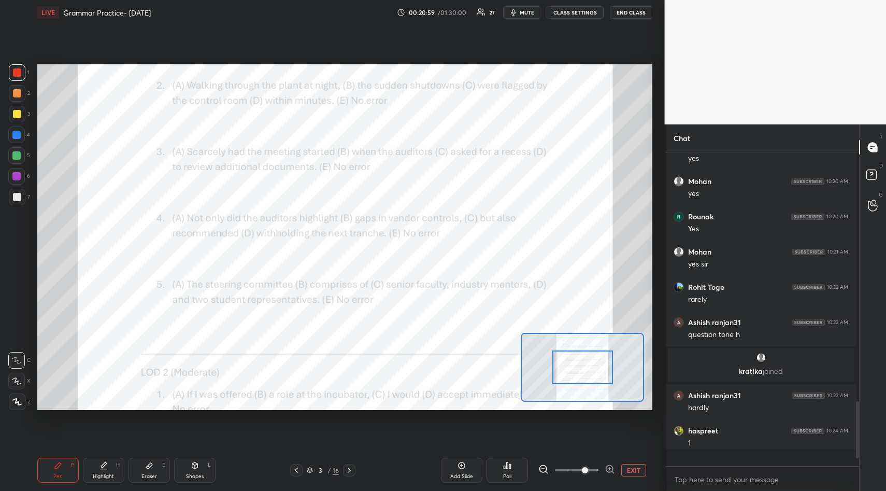
scroll to position [310, 191]
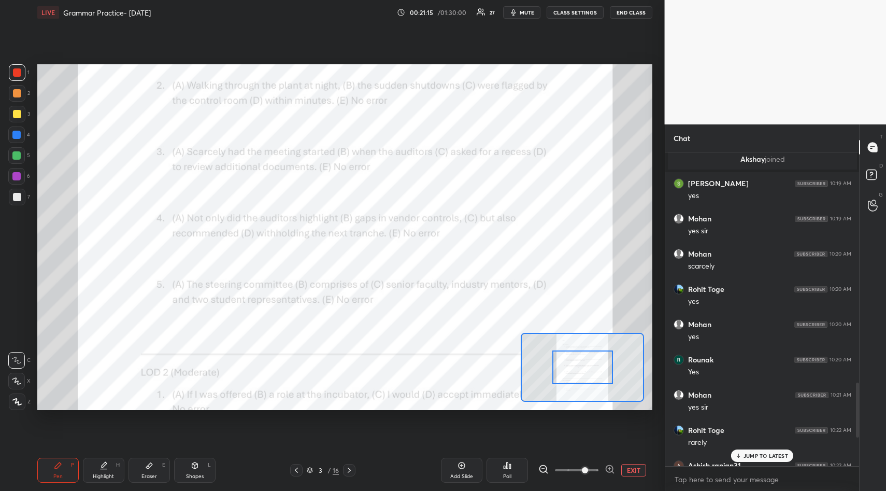
click at [761, 454] on p "JUMP TO LATEST" at bounding box center [766, 456] width 45 height 6
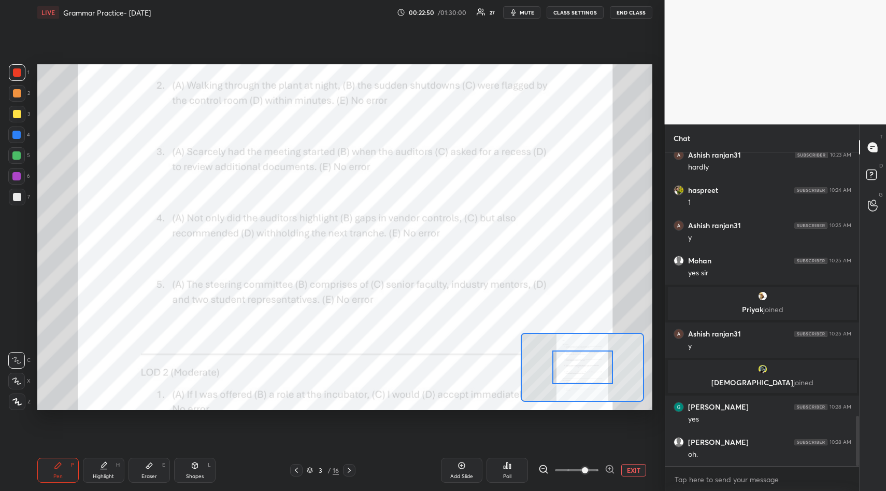
scroll to position [1634, 0]
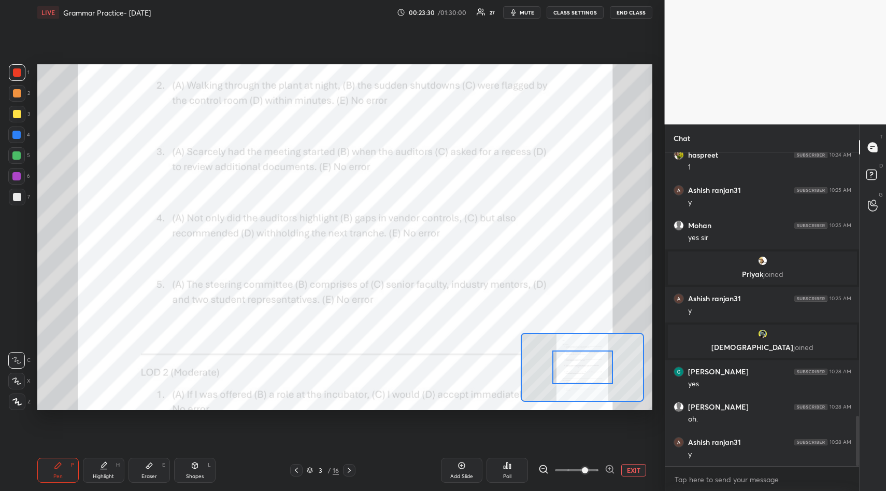
click at [147, 463] on icon at bounding box center [149, 465] width 8 height 8
drag, startPoint x: 60, startPoint y: 466, endPoint x: 66, endPoint y: 442, distance: 25.0
click at [61, 465] on icon at bounding box center [58, 465] width 8 height 8
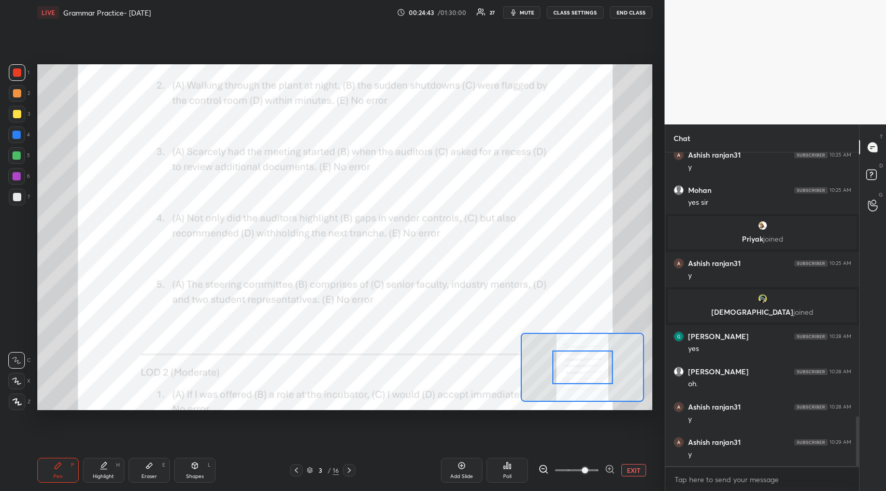
drag, startPoint x: 150, startPoint y: 467, endPoint x: 163, endPoint y: 425, distance: 43.8
click at [150, 466] on icon at bounding box center [149, 465] width 8 height 8
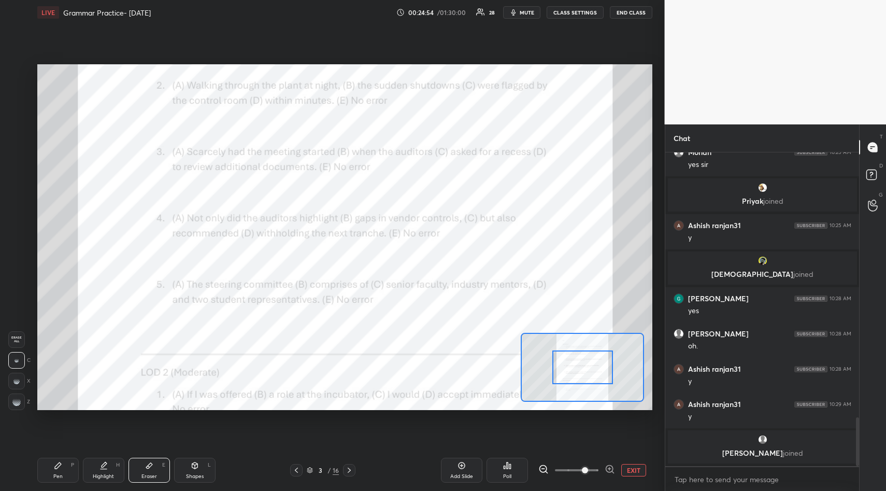
click at [507, 466] on icon at bounding box center [508, 465] width 2 height 6
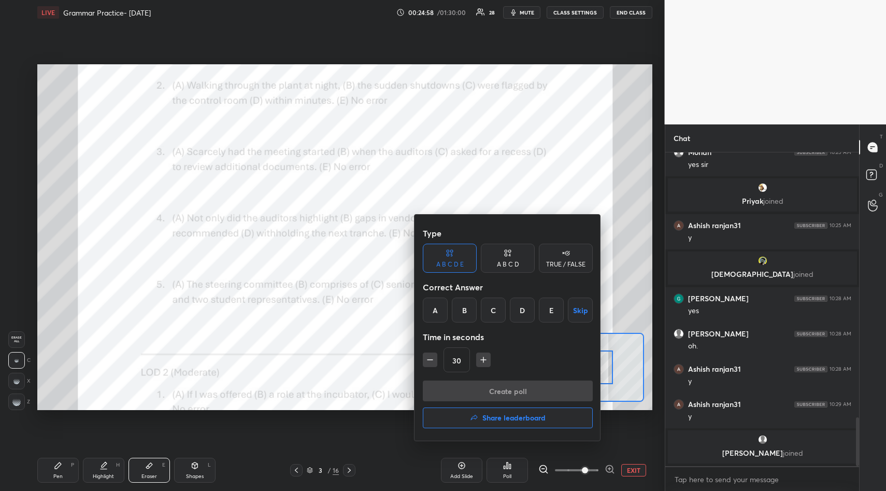
click at [465, 313] on div "B" at bounding box center [464, 310] width 25 height 25
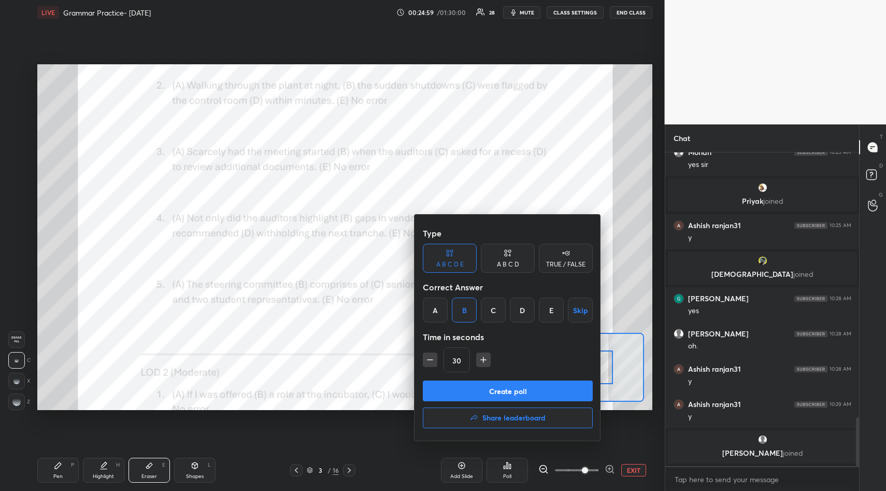
click at [495, 385] on button "Create poll" at bounding box center [508, 391] width 170 height 21
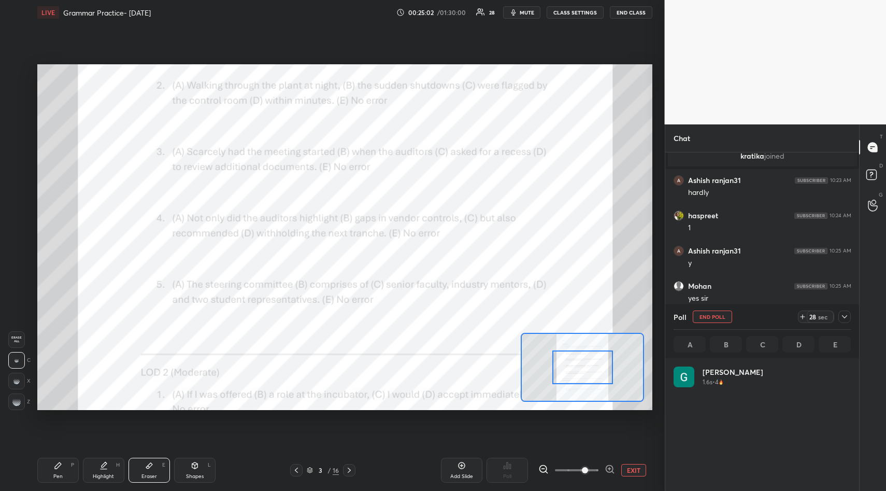
scroll to position [121, 174]
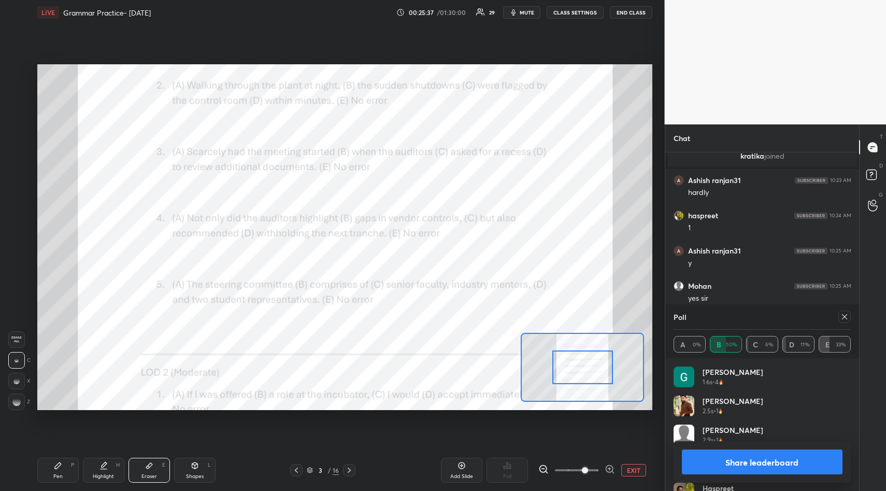
click at [763, 463] on button "Share leaderboard" at bounding box center [762, 461] width 161 height 25
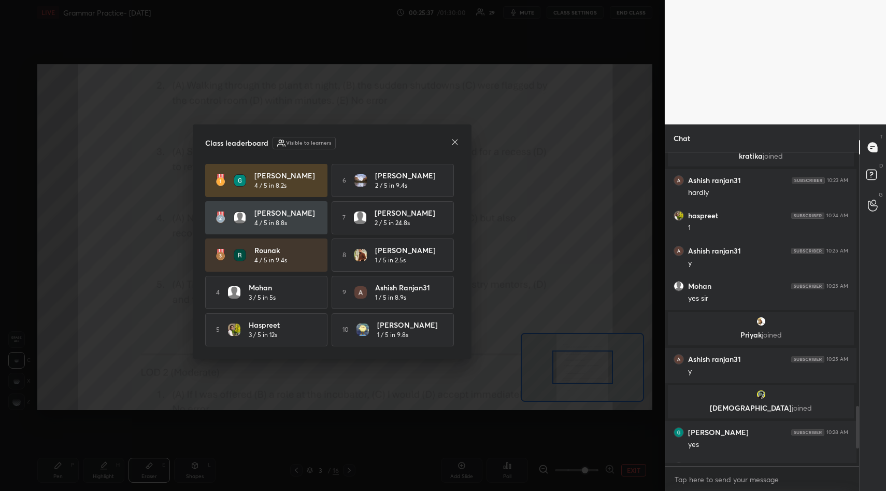
scroll to position [335, 191]
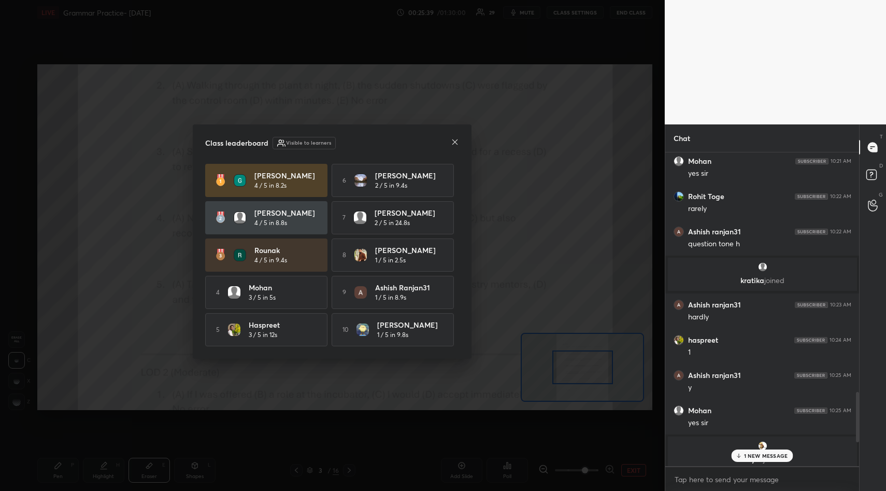
click at [454, 140] on icon at bounding box center [455, 141] width 5 height 5
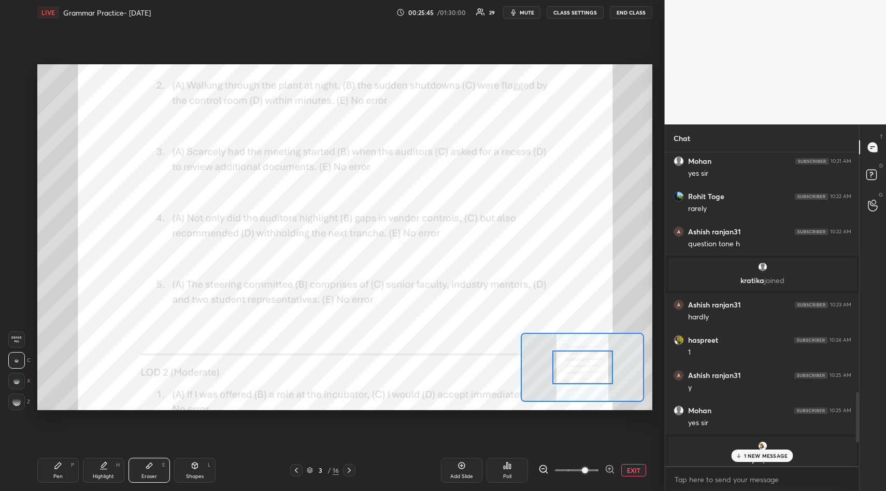
drag, startPoint x: 59, startPoint y: 463, endPoint x: 72, endPoint y: 455, distance: 15.4
click at [60, 464] on icon at bounding box center [58, 465] width 8 height 8
click at [757, 454] on p "2 NEW MESSAGES" at bounding box center [766, 456] width 48 height 6
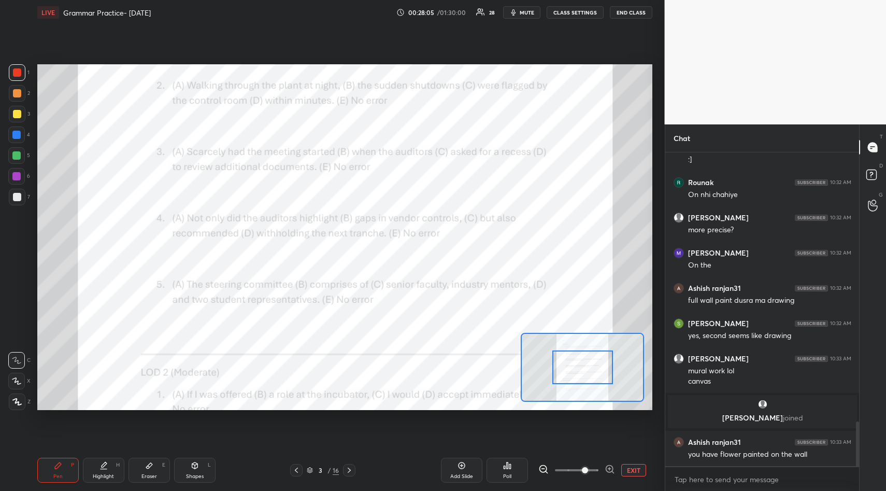
scroll to position [1934, 0]
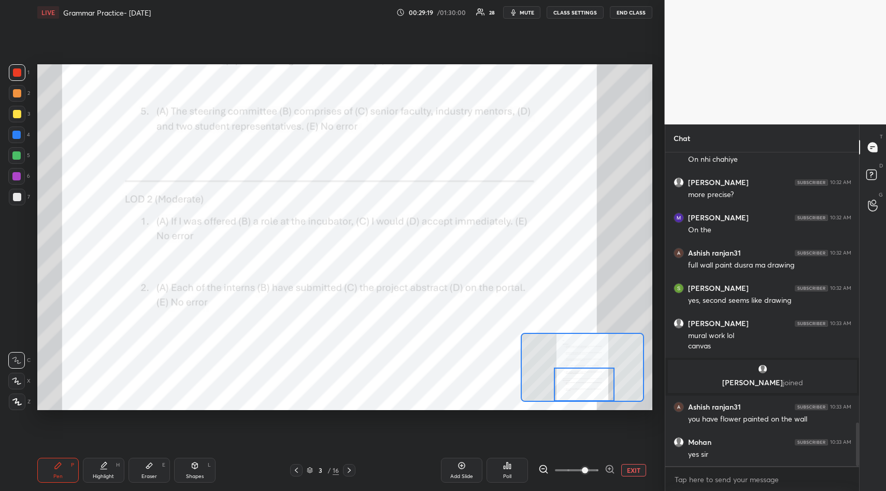
drag, startPoint x: 582, startPoint y: 365, endPoint x: 585, endPoint y: 383, distance: 17.8
click at [585, 384] on div at bounding box center [584, 385] width 61 height 34
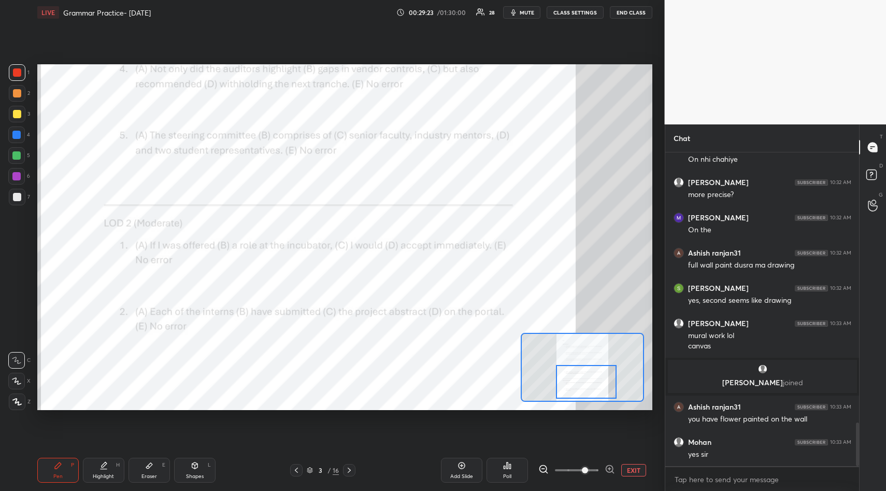
drag, startPoint x: 581, startPoint y: 377, endPoint x: 581, endPoint y: 369, distance: 8.3
click at [582, 375] on div at bounding box center [586, 382] width 61 height 34
click at [506, 468] on icon at bounding box center [507, 465] width 8 height 8
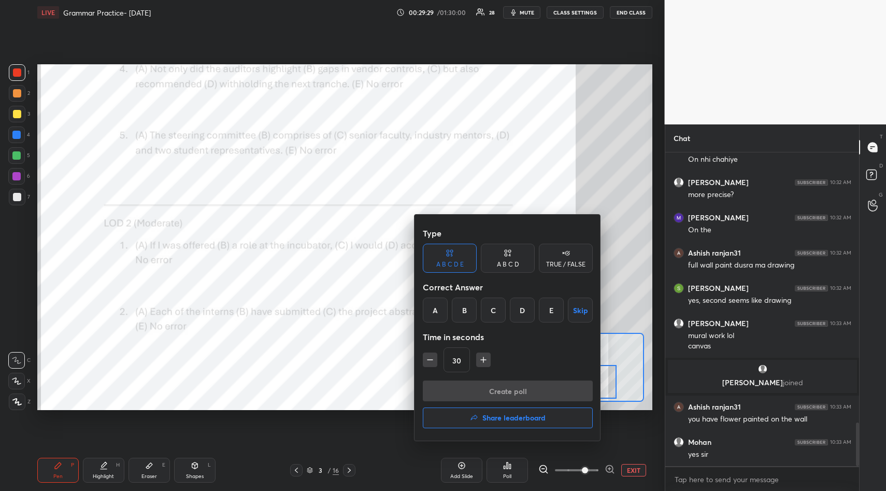
drag, startPoint x: 434, startPoint y: 309, endPoint x: 434, endPoint y: 315, distance: 5.7
click at [434, 312] on div "A" at bounding box center [435, 310] width 25 height 25
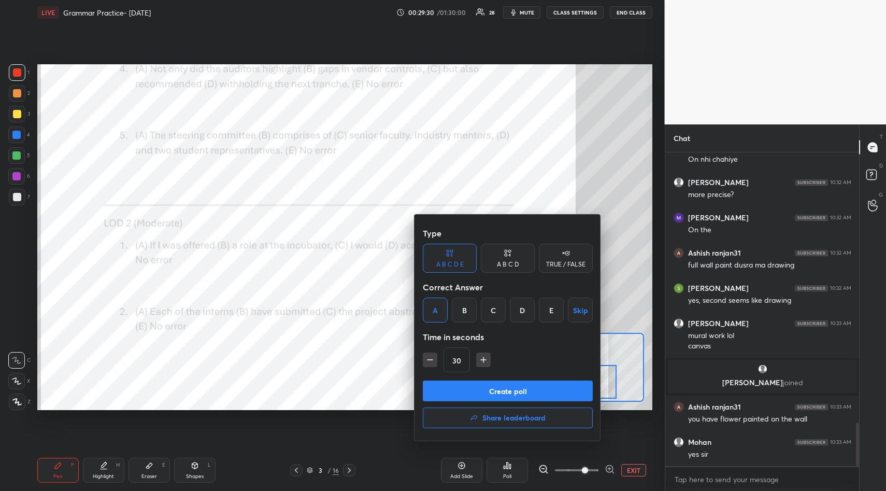
drag, startPoint x: 504, startPoint y: 386, endPoint x: 503, endPoint y: 381, distance: 5.2
click at [503, 385] on button "Create poll" at bounding box center [508, 391] width 170 height 21
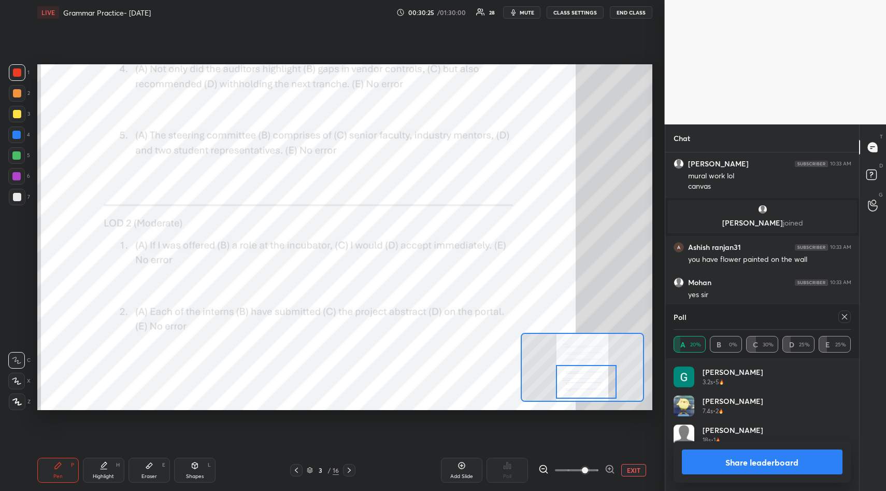
scroll to position [2129, 0]
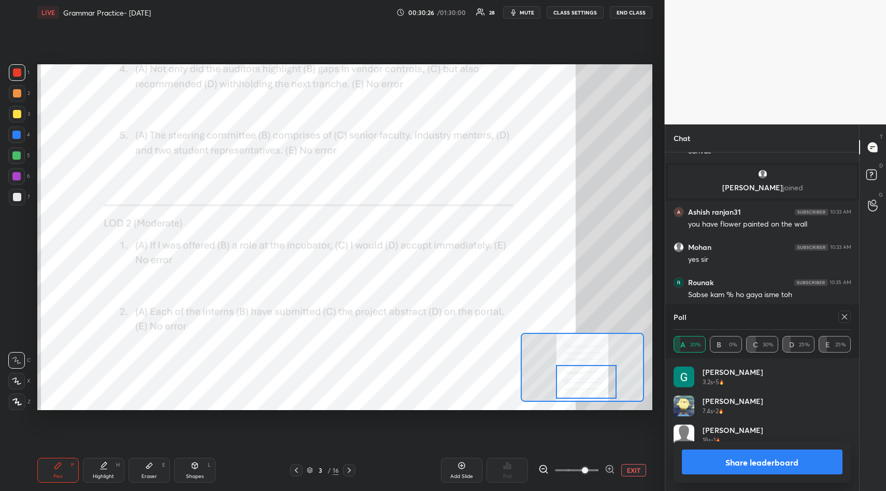
drag, startPoint x: 846, startPoint y: 316, endPoint x: 848, endPoint y: 323, distance: 7.4
click at [847, 318] on icon at bounding box center [845, 317] width 8 height 8
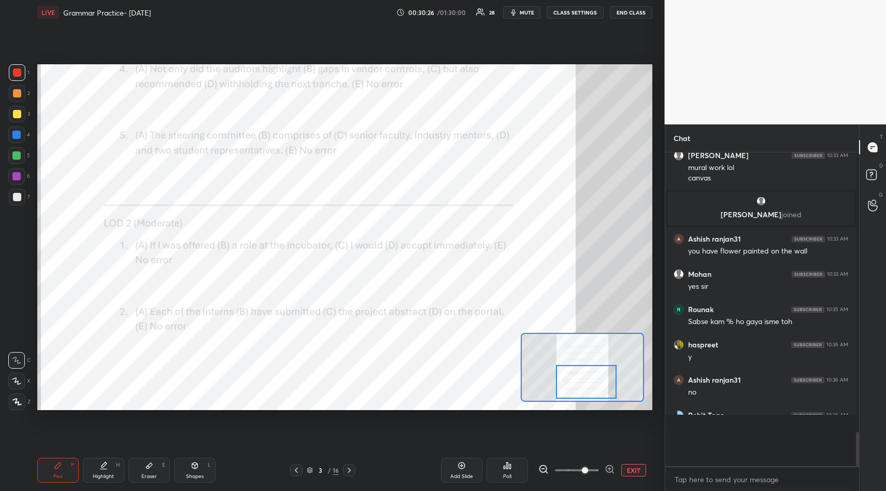
scroll to position [327, 188]
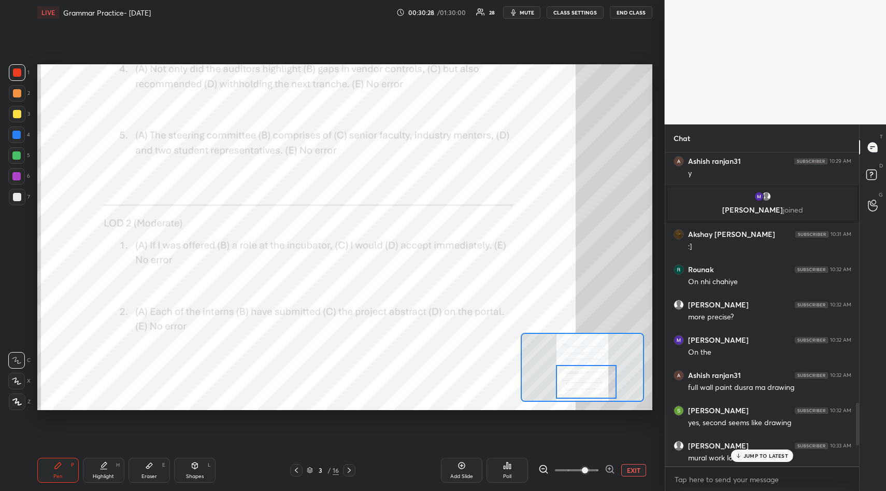
click at [774, 455] on p "JUMP TO LATEST" at bounding box center [766, 456] width 45 height 6
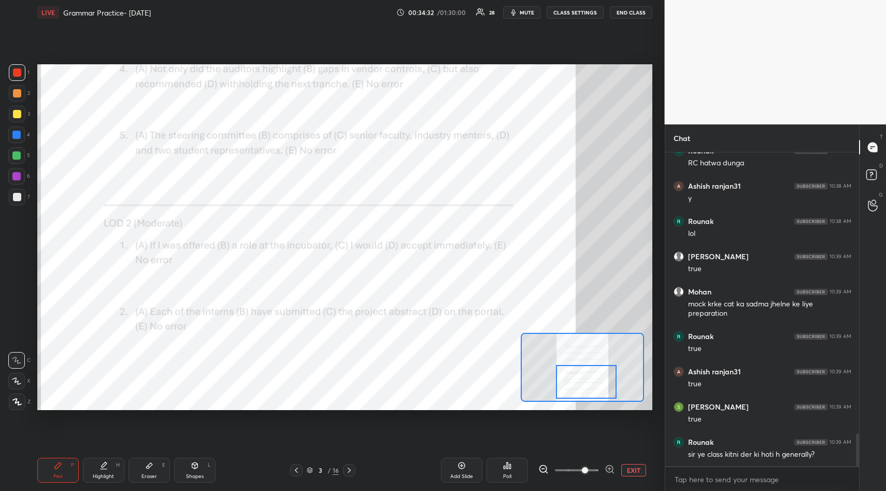
scroll to position [2738, 0]
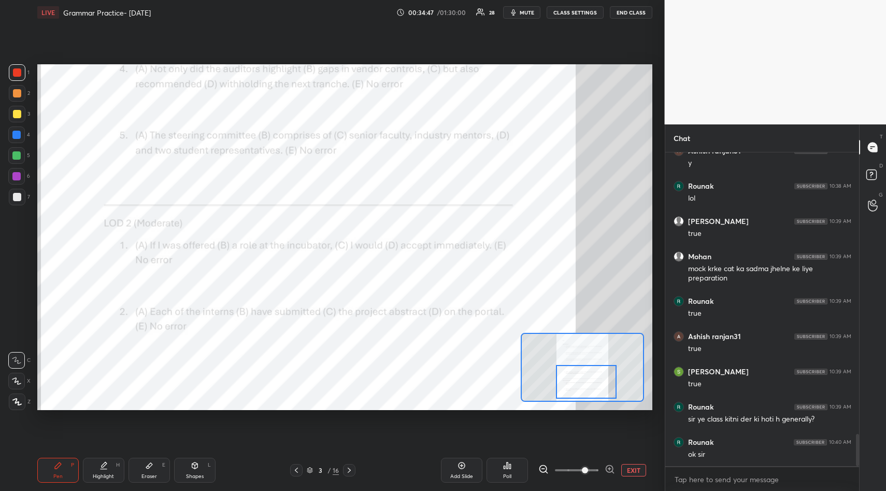
click at [507, 461] on div "Poll" at bounding box center [507, 470] width 41 height 25
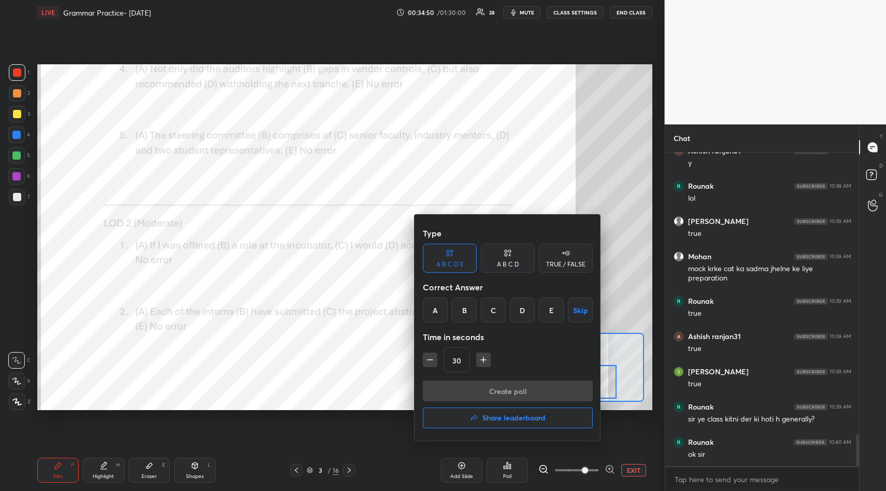
click at [463, 314] on div "B" at bounding box center [464, 310] width 25 height 25
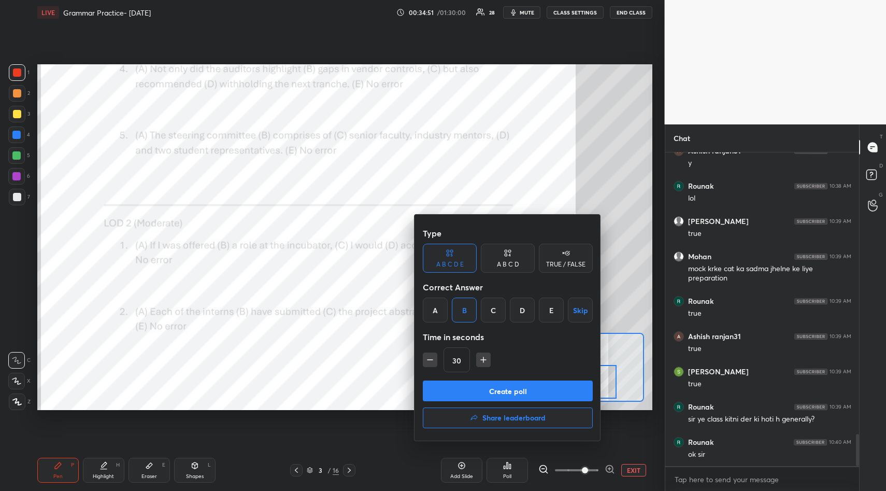
drag, startPoint x: 511, startPoint y: 385, endPoint x: 520, endPoint y: 386, distance: 9.5
click at [511, 385] on button "Create poll" at bounding box center [508, 391] width 170 height 21
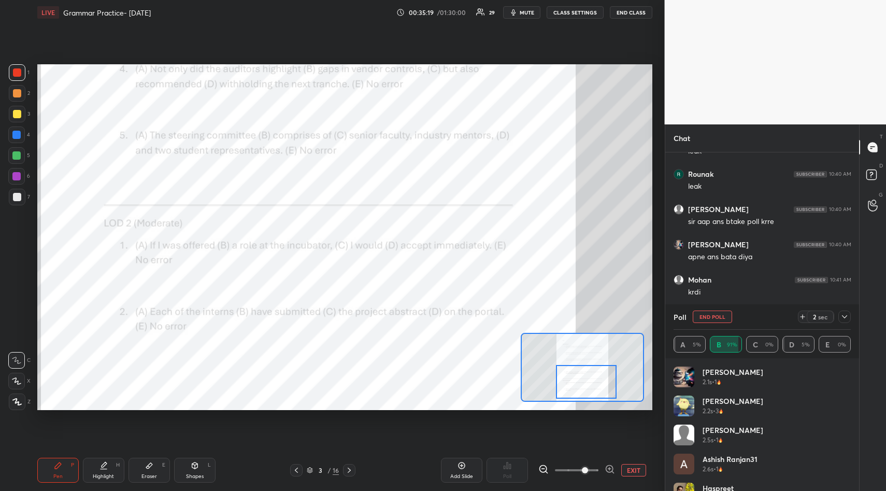
scroll to position [2816, 0]
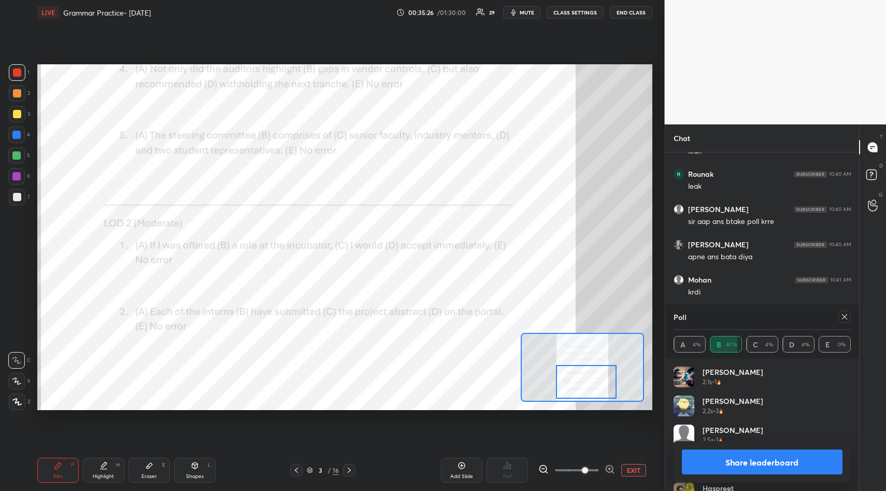
click at [845, 317] on icon at bounding box center [844, 316] width 5 height 5
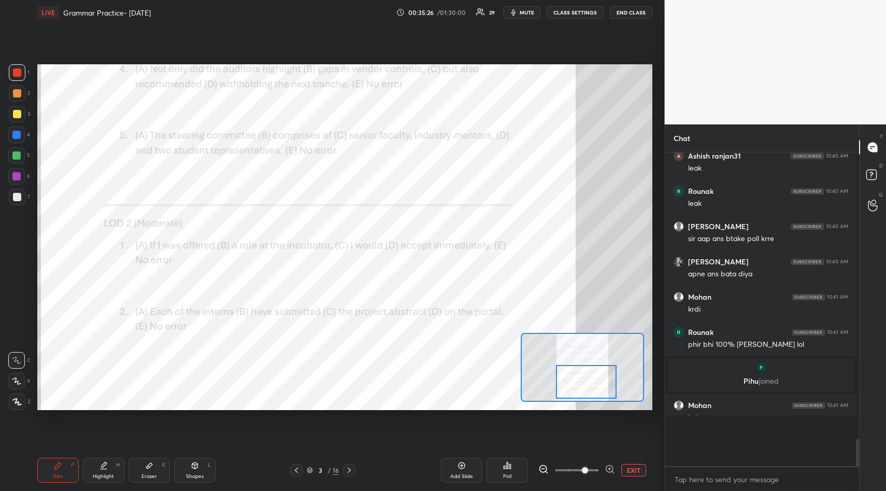
scroll to position [3, 4]
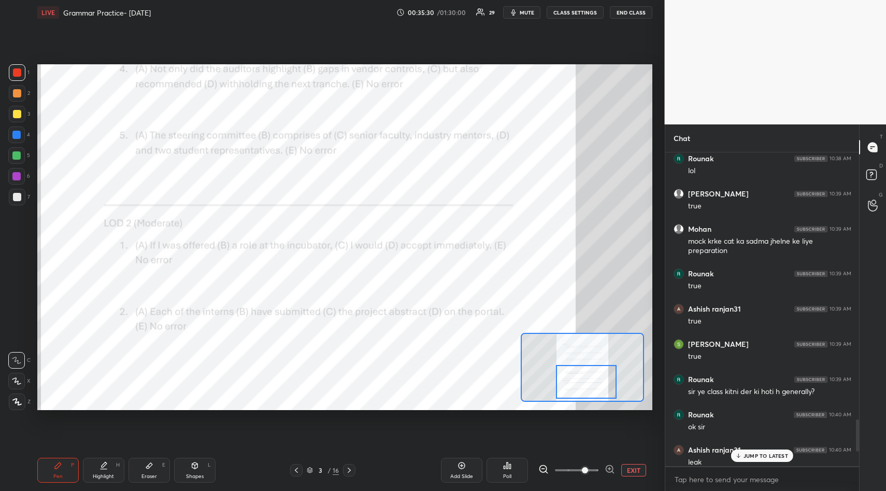
drag, startPoint x: 151, startPoint y: 464, endPoint x: 153, endPoint y: 444, distance: 20.4
click at [152, 464] on icon at bounding box center [149, 465] width 8 height 8
drag, startPoint x: 19, startPoint y: 336, endPoint x: 32, endPoint y: 364, distance: 31.3
click at [18, 340] on span "Erase all" at bounding box center [17, 339] width 16 height 7
click at [56, 470] on div "Pen P" at bounding box center [57, 470] width 41 height 25
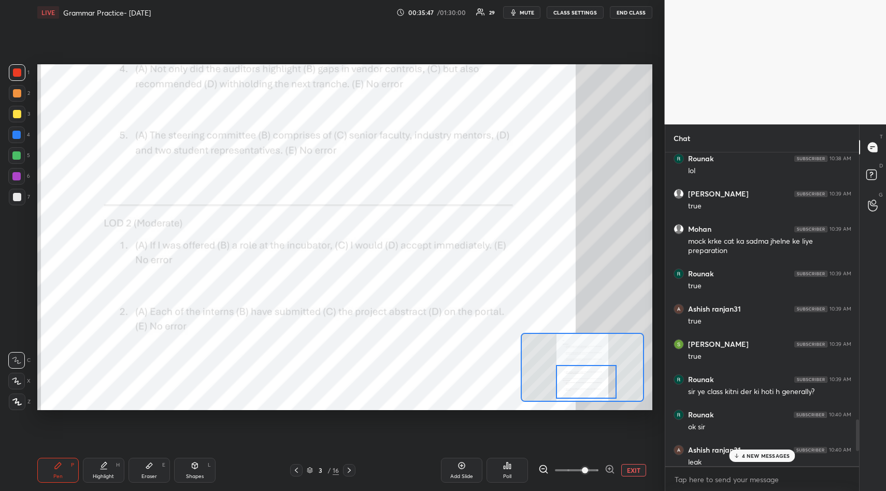
click at [752, 453] on p "4 NEW MESSAGES" at bounding box center [766, 456] width 48 height 6
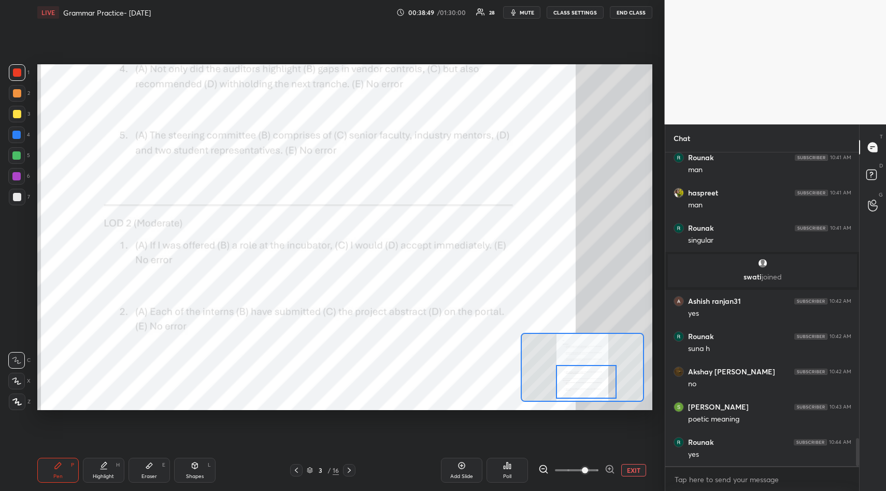
scroll to position [3209, 0]
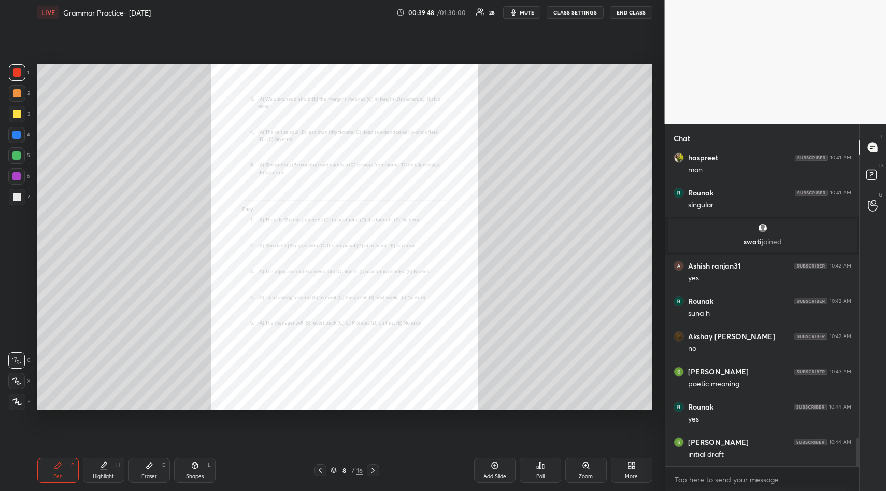
click at [582, 463] on icon at bounding box center [586, 465] width 8 height 8
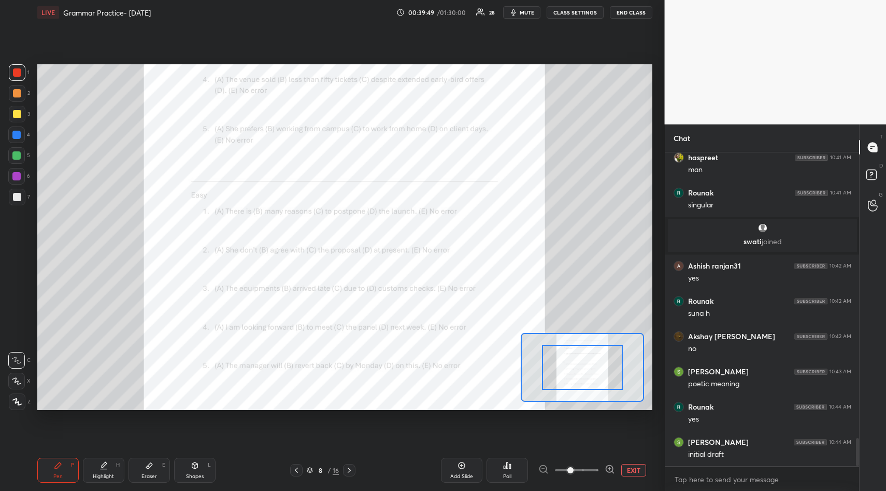
click at [584, 462] on span at bounding box center [577, 470] width 44 height 16
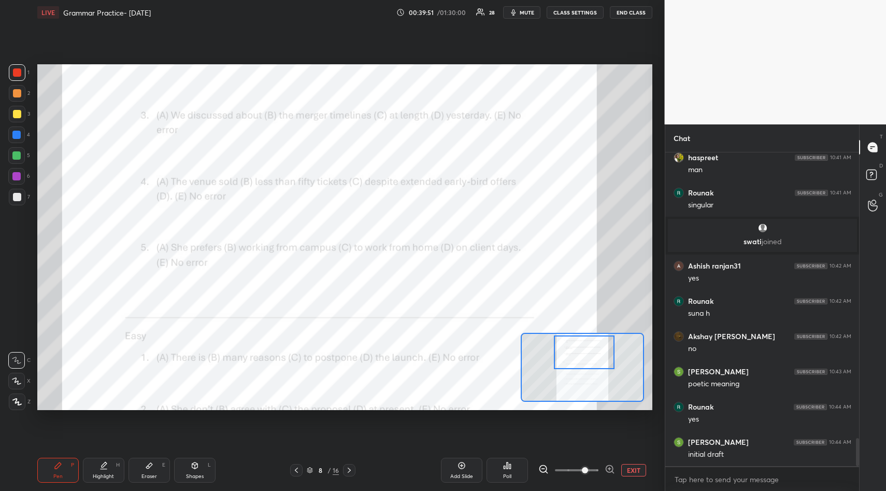
drag, startPoint x: 587, startPoint y: 370, endPoint x: 587, endPoint y: 352, distance: 18.1
click at [588, 355] on div at bounding box center [584, 352] width 61 height 34
click at [508, 466] on icon at bounding box center [508, 465] width 2 height 6
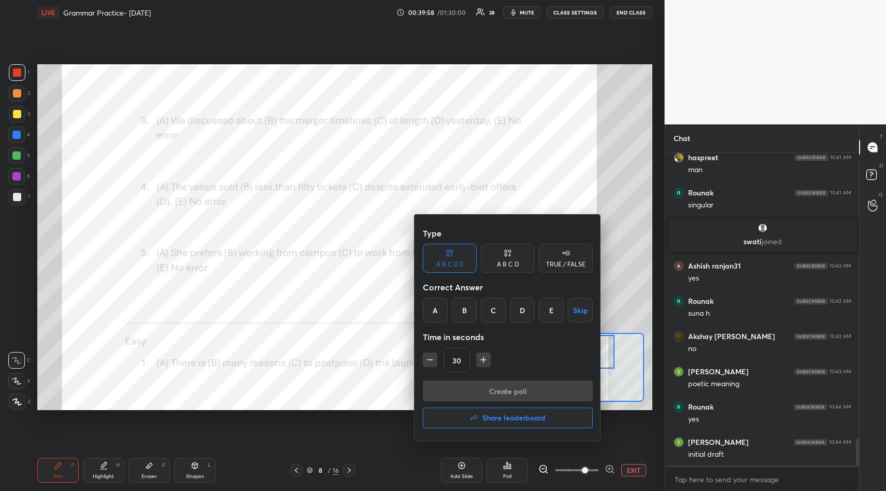
click at [496, 313] on div "C" at bounding box center [493, 310] width 25 height 25
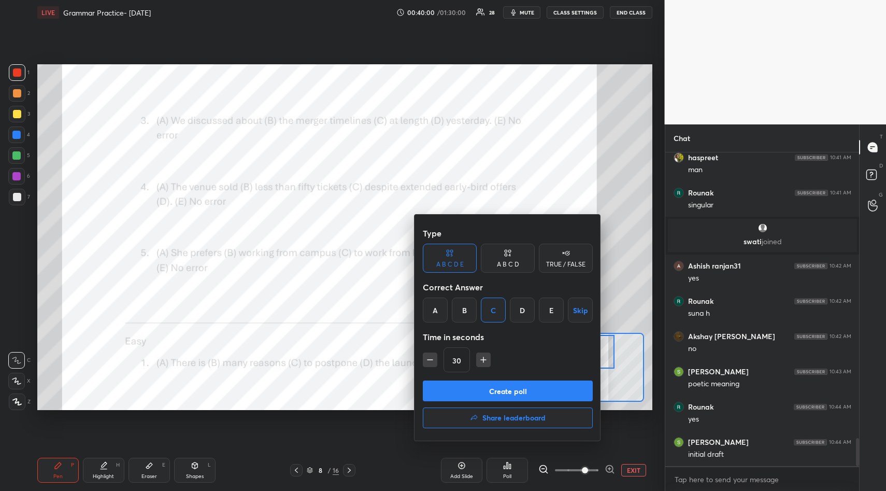
click at [435, 308] on div "A" at bounding box center [435, 310] width 25 height 25
click at [519, 386] on button "Create poll" at bounding box center [508, 391] width 170 height 21
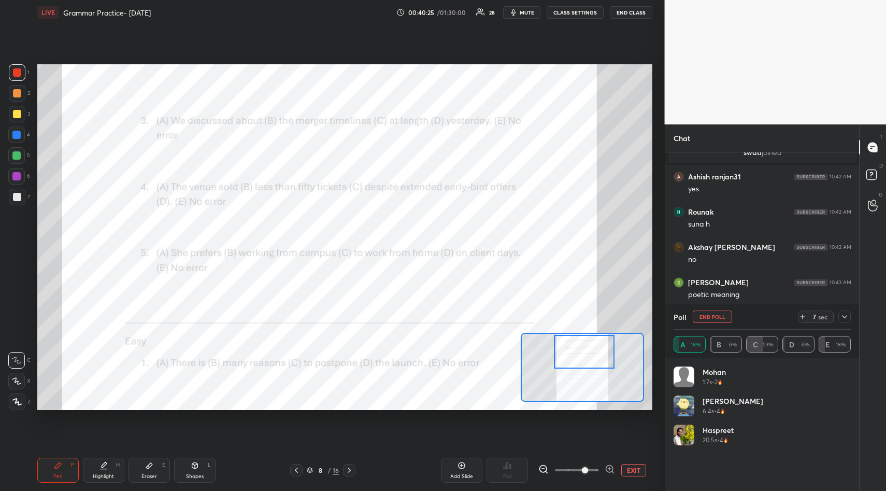
scroll to position [3296, 0]
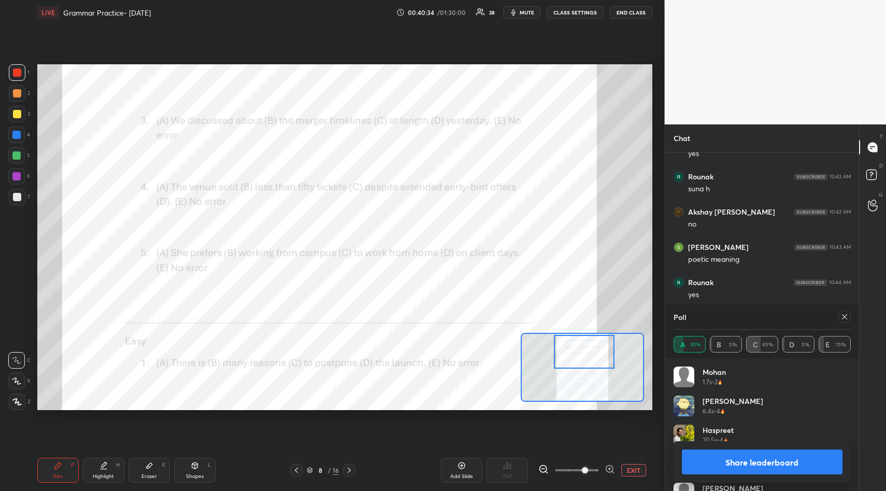
click at [755, 458] on button "Share leaderboard" at bounding box center [762, 461] width 161 height 25
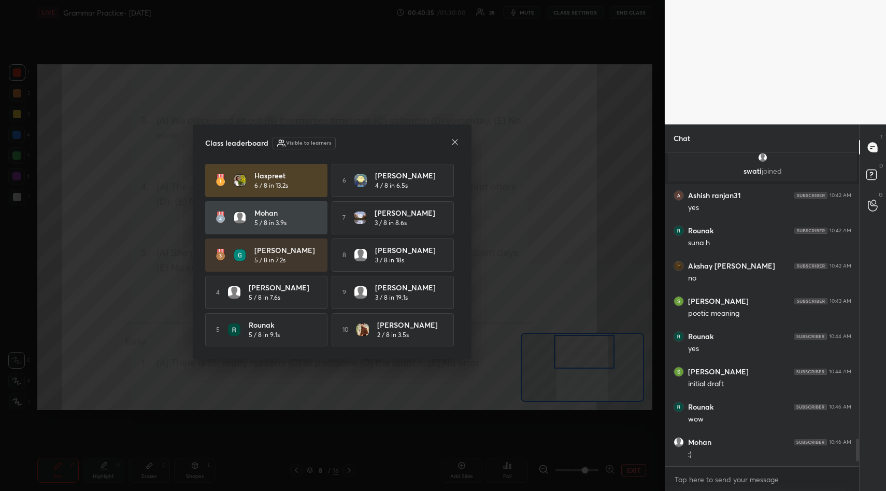
scroll to position [4, 4]
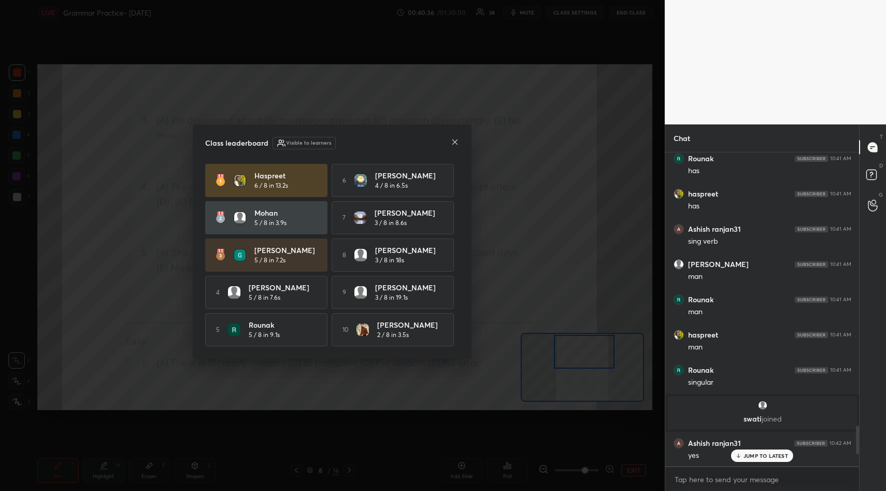
click at [454, 140] on icon at bounding box center [455, 142] width 8 height 8
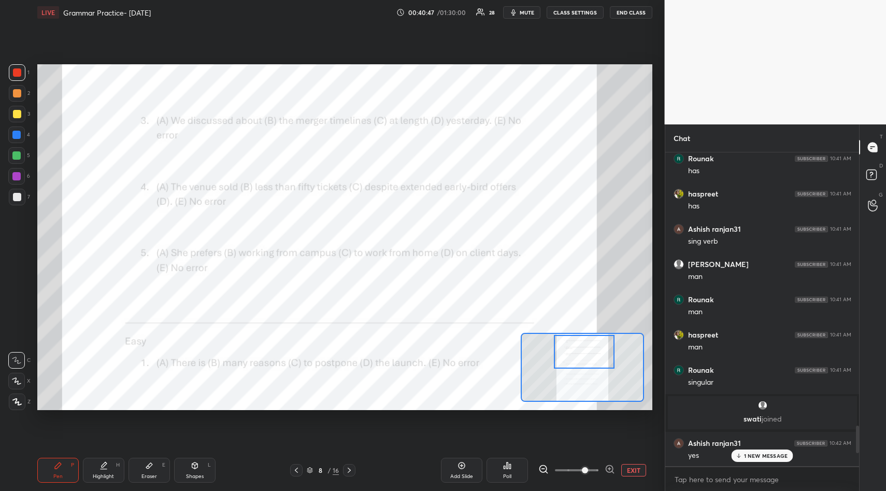
click at [772, 450] on div "1 NEW MESSAGE" at bounding box center [762, 455] width 62 height 12
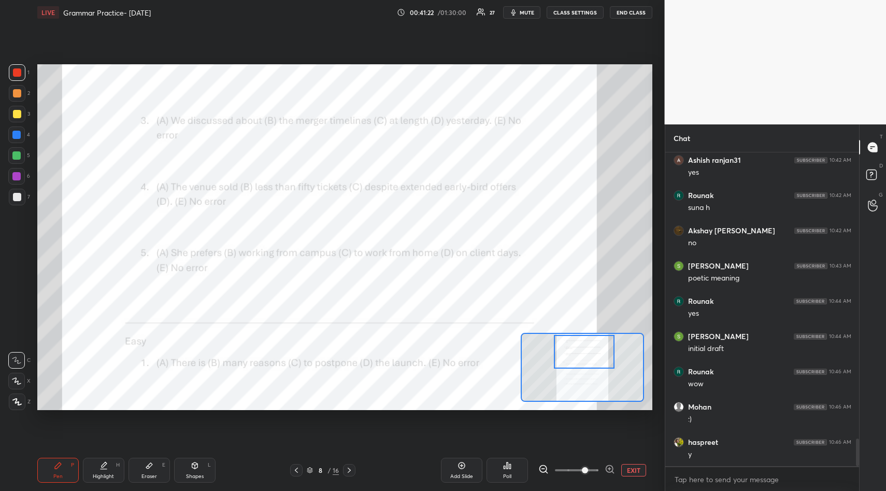
scroll to position [3322, 0]
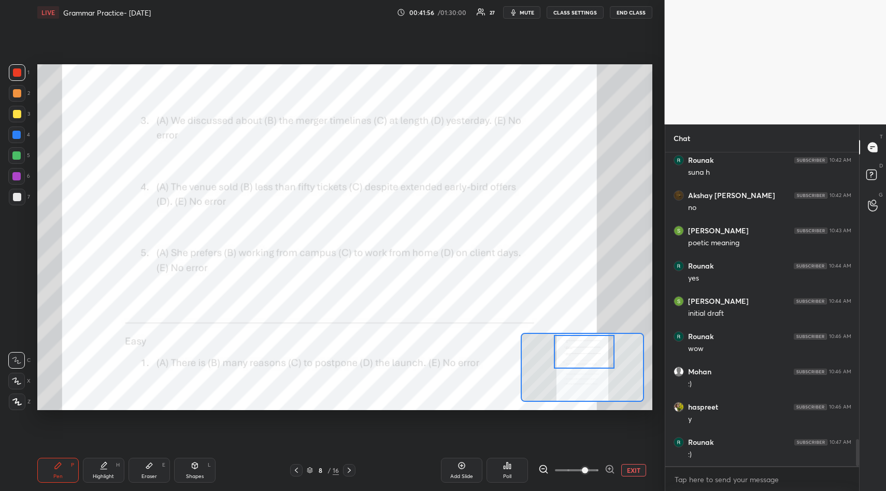
click at [508, 463] on icon at bounding box center [508, 465] width 2 height 6
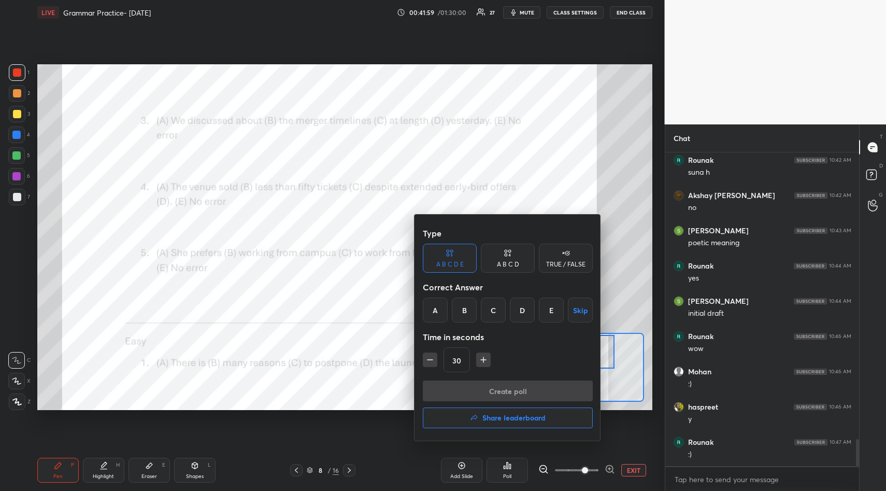
click at [464, 309] on div "B" at bounding box center [464, 310] width 25 height 25
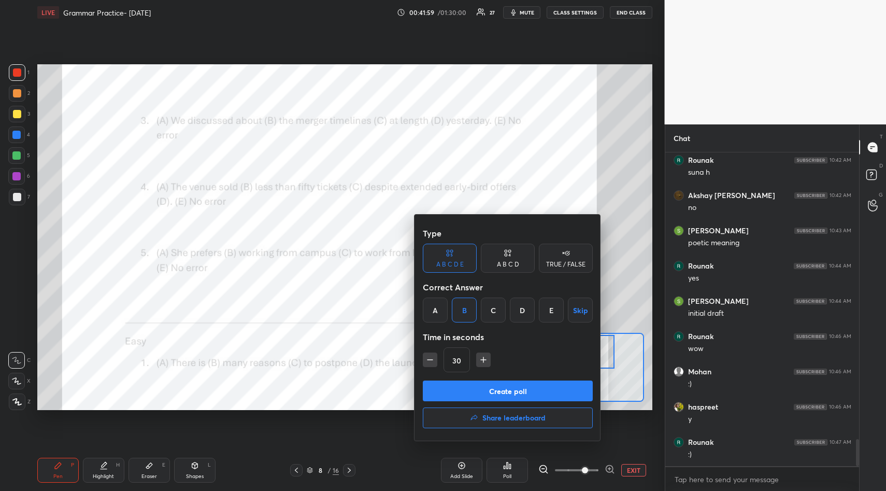
click at [494, 386] on button "Create poll" at bounding box center [508, 391] width 170 height 21
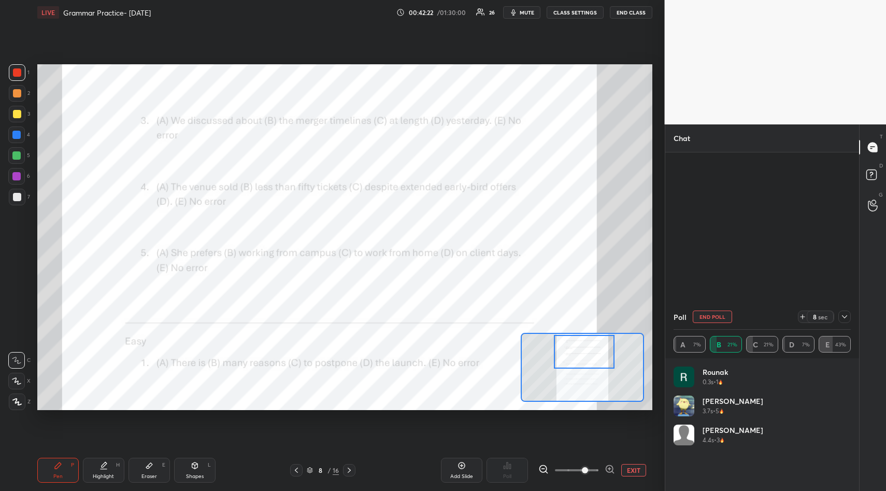
scroll to position [3365, 0]
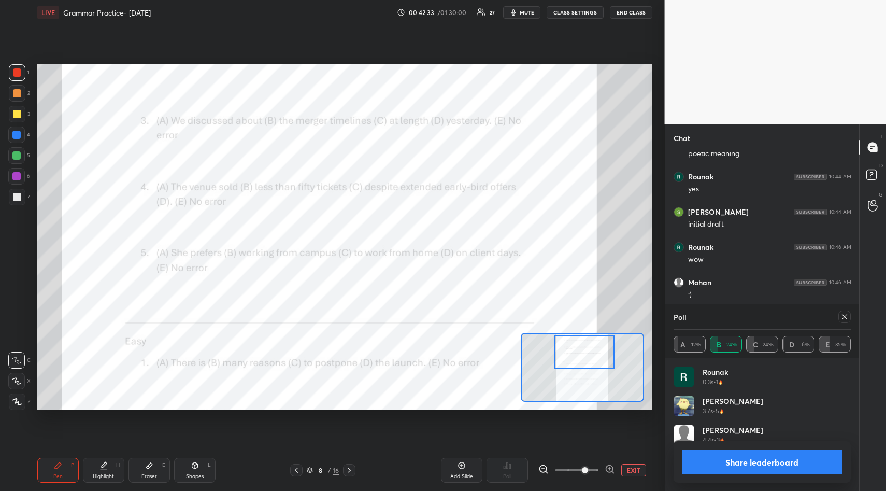
click at [842, 320] on icon at bounding box center [845, 317] width 8 height 8
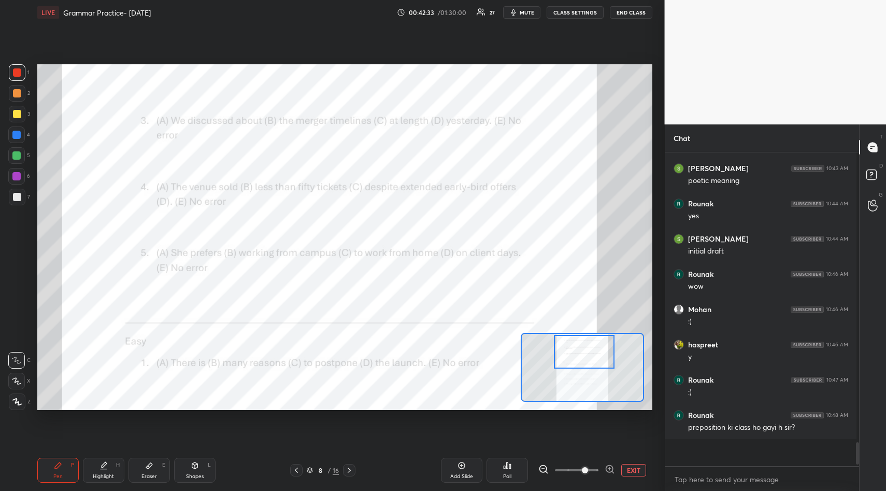
scroll to position [3328, 0]
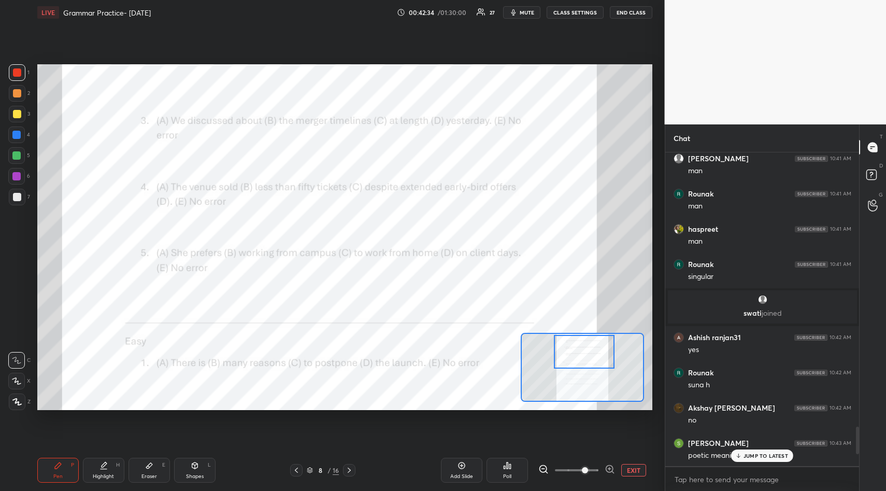
click at [774, 451] on div "JUMP TO LATEST" at bounding box center [762, 455] width 62 height 12
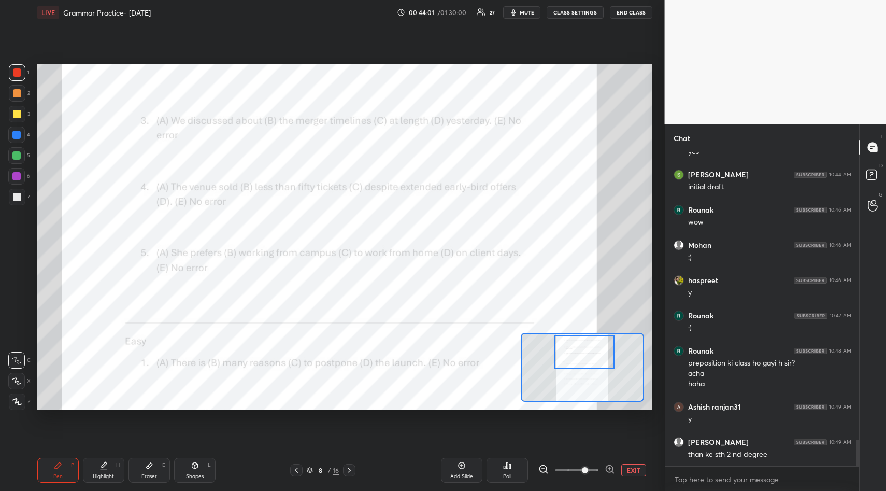
scroll to position [3431, 0]
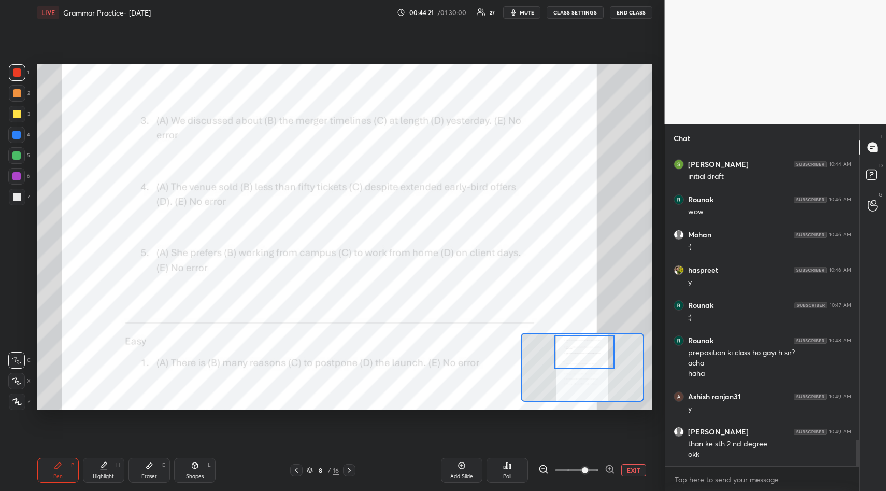
click at [508, 463] on icon at bounding box center [508, 465] width 2 height 6
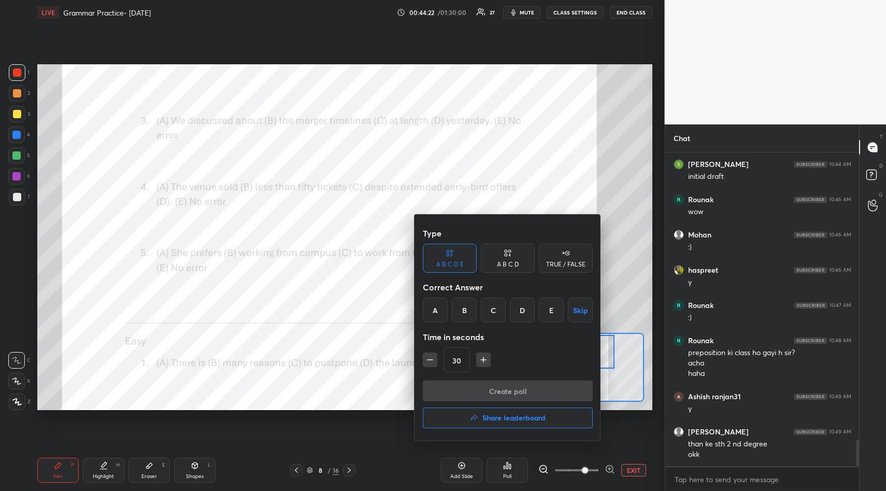
click at [493, 306] on div "C" at bounding box center [493, 310] width 25 height 25
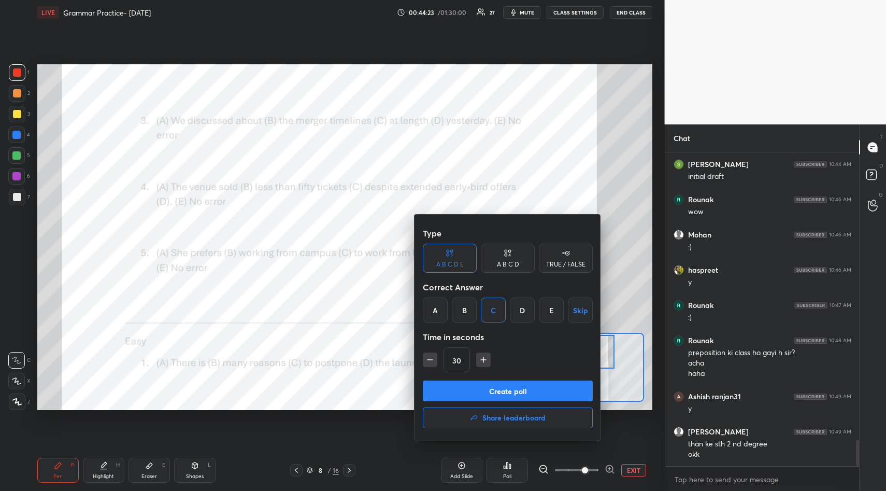
click at [500, 386] on button "Create poll" at bounding box center [508, 391] width 170 height 21
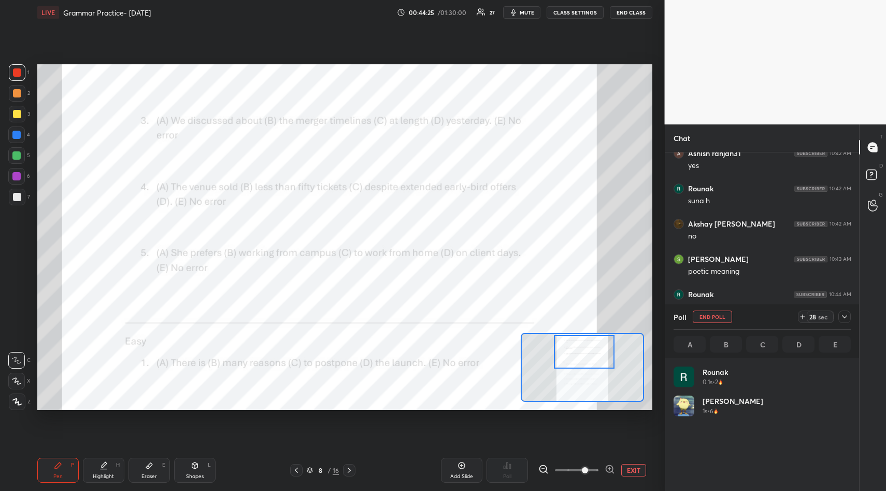
scroll to position [121, 174]
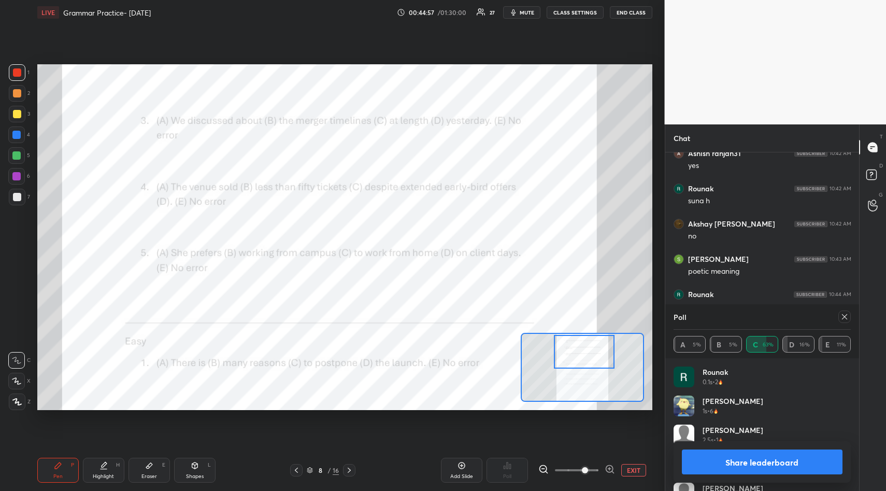
click at [844, 317] on icon at bounding box center [845, 317] width 8 height 8
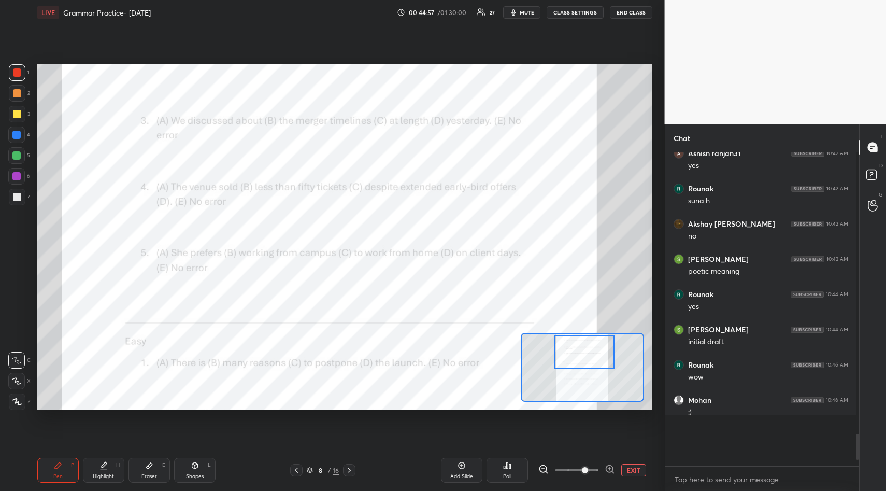
scroll to position [302, 188]
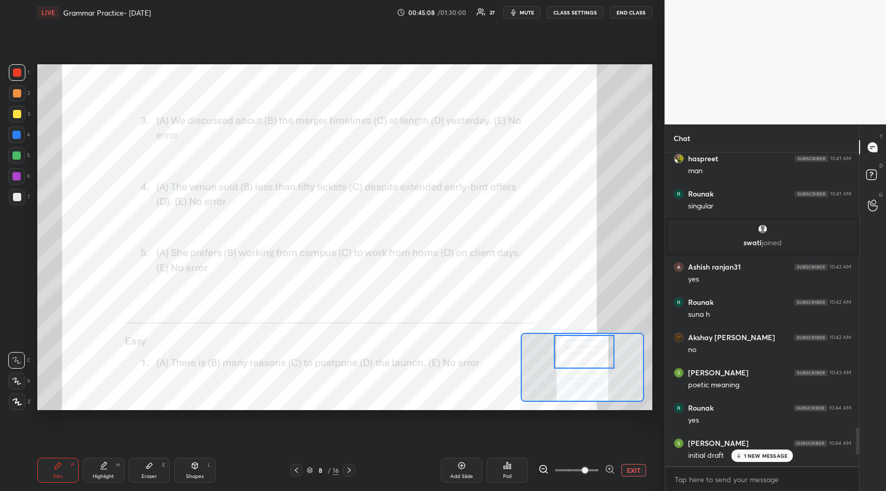
click at [763, 451] on div "1 NEW MESSAGE" at bounding box center [762, 455] width 62 height 12
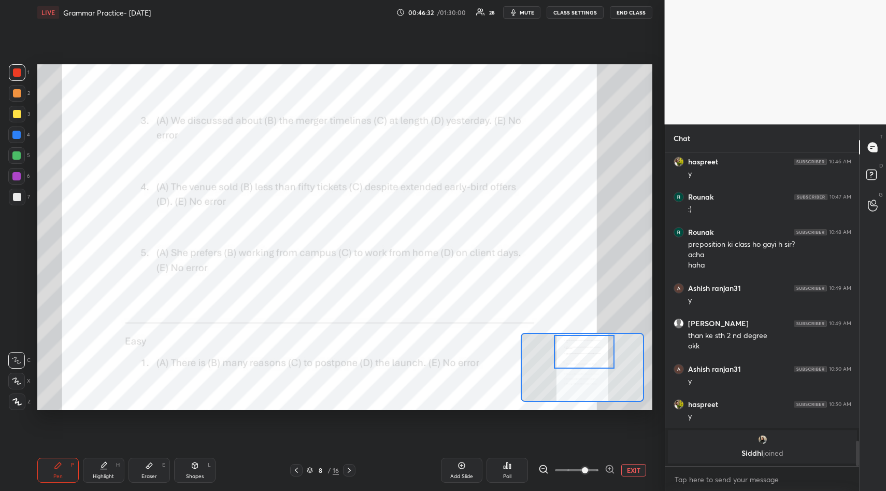
scroll to position [3470, 0]
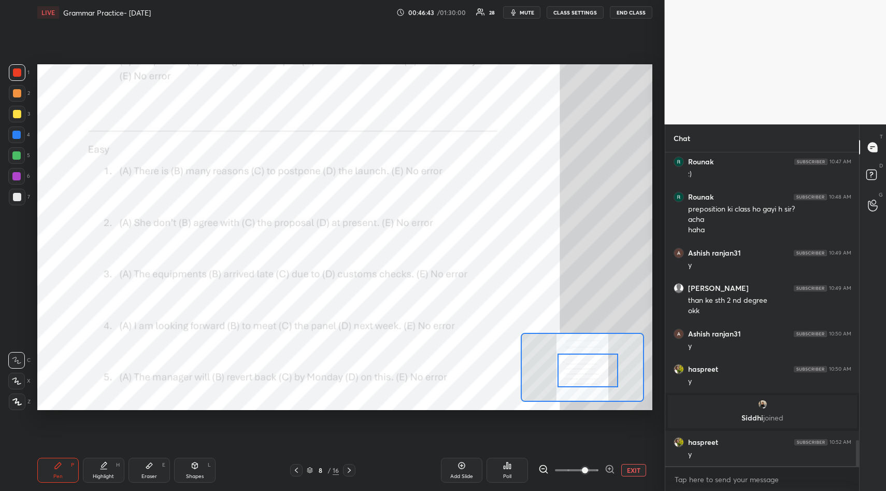
drag, startPoint x: 590, startPoint y: 359, endPoint x: 591, endPoint y: 377, distance: 18.2
click at [593, 377] on div at bounding box center [588, 371] width 61 height 34
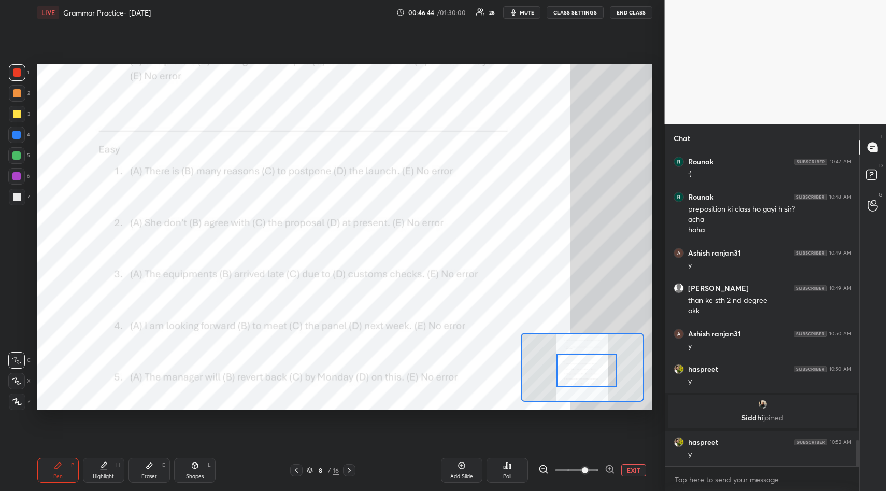
click at [508, 461] on icon at bounding box center [507, 465] width 8 height 8
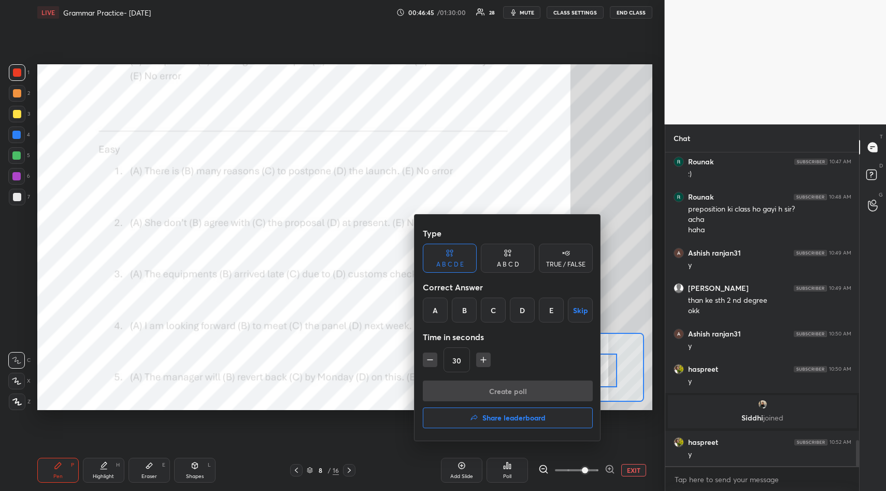
click at [446, 330] on div "Type A B C D E A B C D TRUE / FALSE Correct Answer A B C D E Skip Time in secon…" at bounding box center [508, 328] width 187 height 226
click at [439, 313] on div "A" at bounding box center [435, 310] width 25 height 25
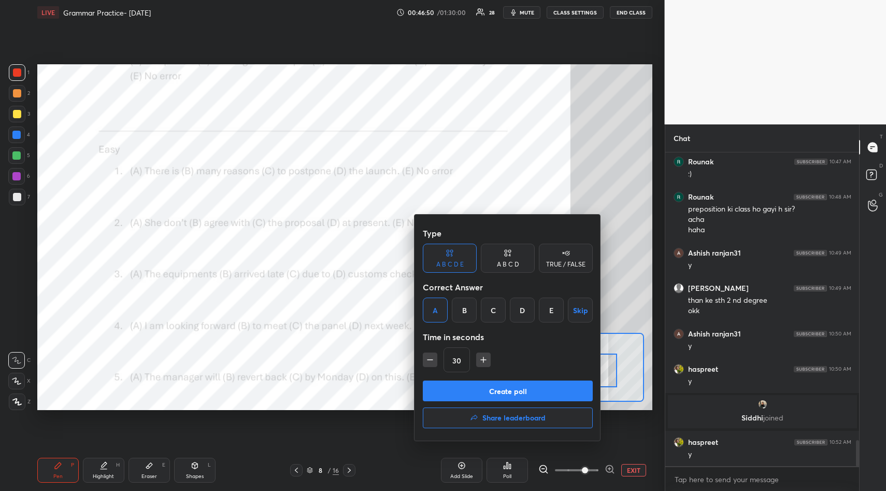
click at [506, 392] on button "Create poll" at bounding box center [508, 391] width 170 height 21
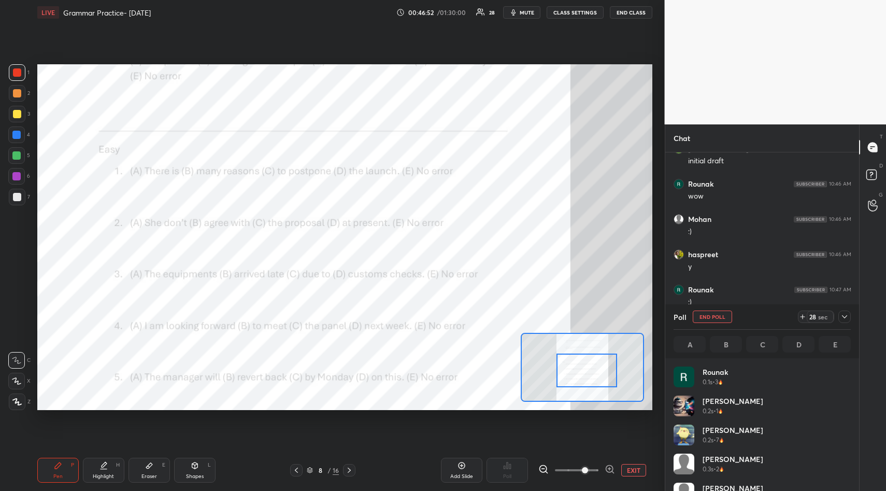
scroll to position [121, 174]
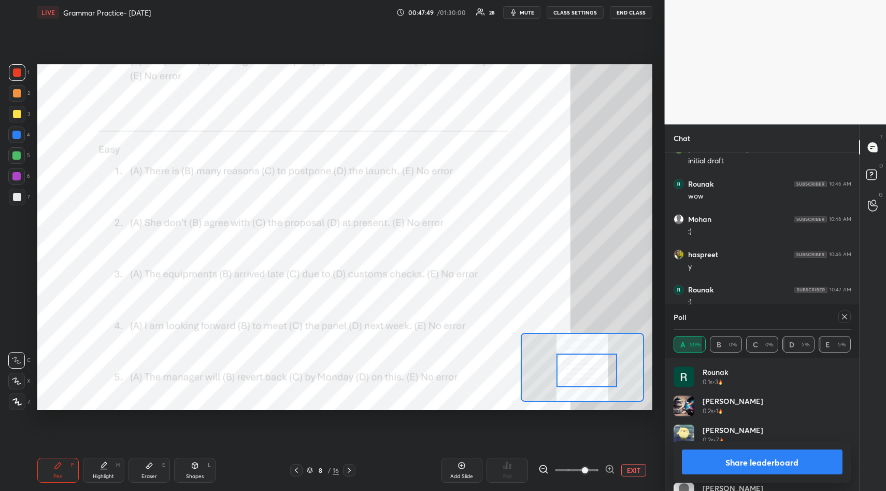
drag, startPoint x: 755, startPoint y: 460, endPoint x: 753, endPoint y: 454, distance: 5.9
click at [753, 461] on button "Share leaderboard" at bounding box center [762, 461] width 161 height 25
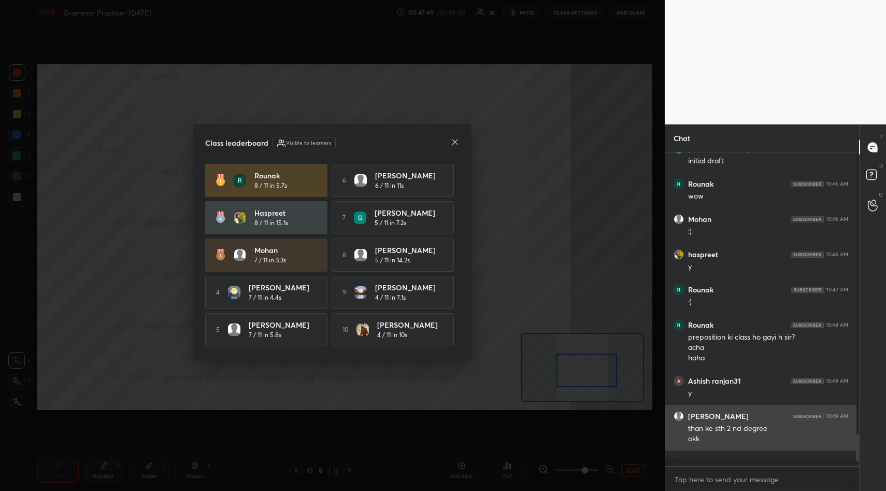
scroll to position [307, 188]
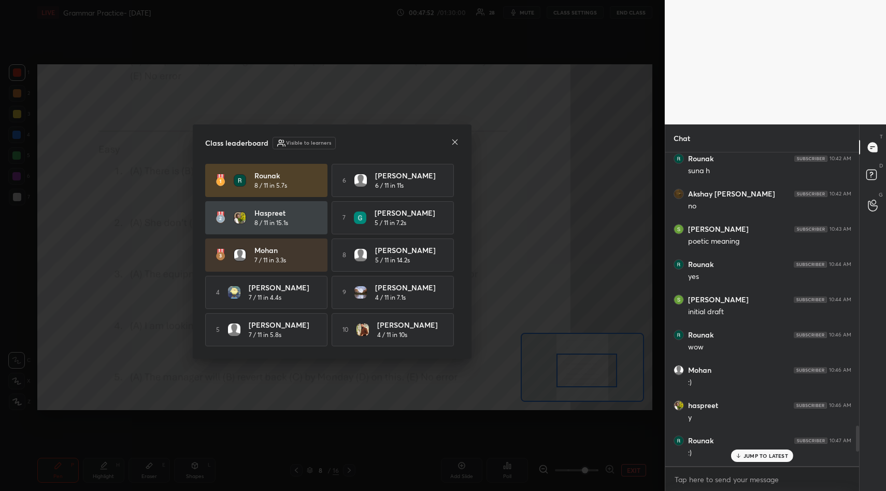
click at [457, 145] on div at bounding box center [455, 142] width 8 height 11
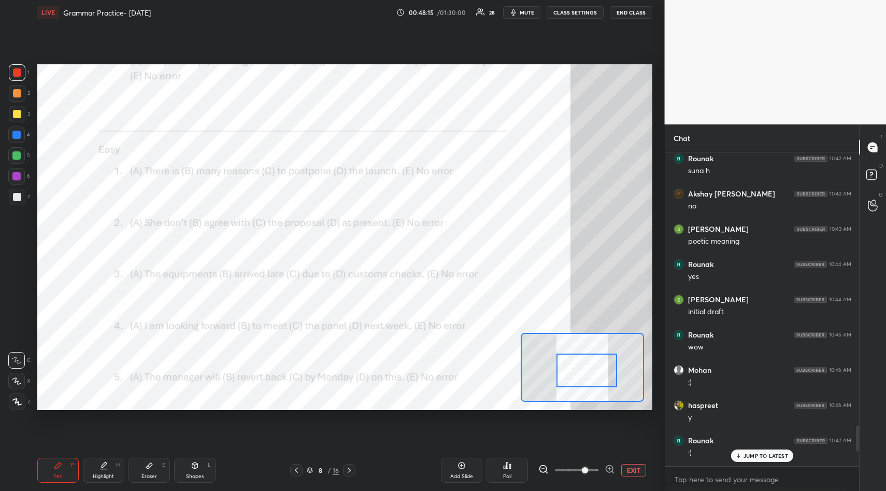
drag, startPoint x: 148, startPoint y: 466, endPoint x: 154, endPoint y: 447, distance: 19.8
click at [148, 466] on icon at bounding box center [149, 466] width 6 height 6
click at [15, 343] on span "Erase all" at bounding box center [17, 339] width 16 height 7
drag, startPoint x: 57, startPoint y: 463, endPoint x: 58, endPoint y: 449, distance: 13.5
click at [57, 459] on div "Pen P" at bounding box center [57, 470] width 41 height 25
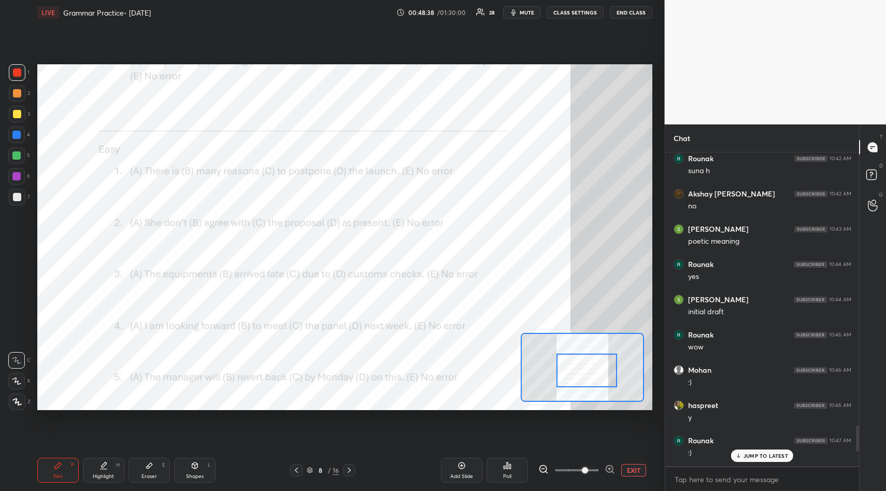
click at [512, 462] on div "Poll" at bounding box center [507, 470] width 41 height 25
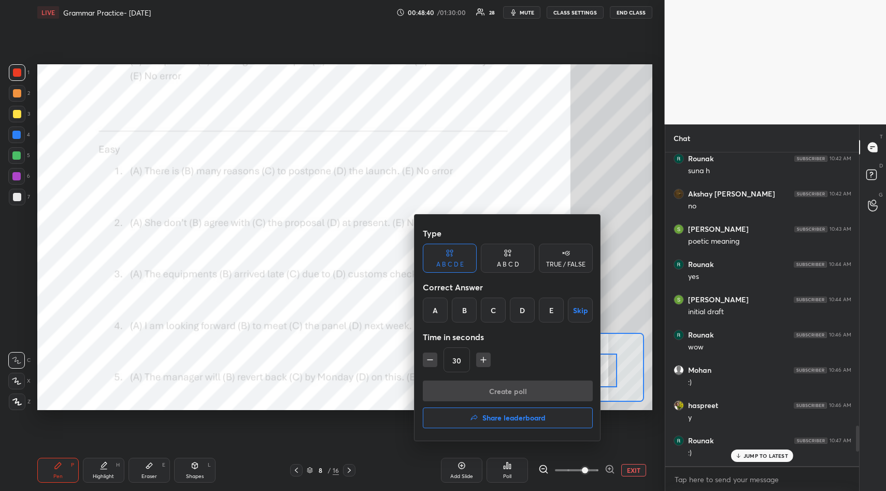
click at [468, 311] on div "B" at bounding box center [464, 310] width 25 height 25
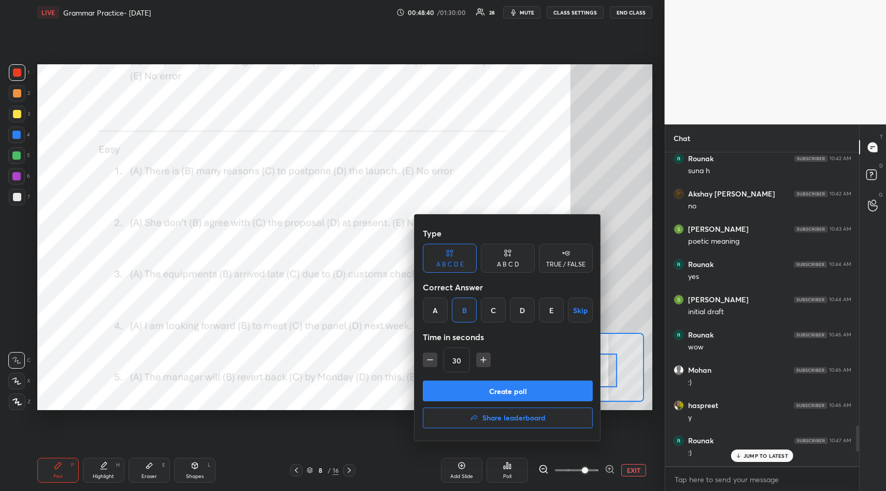
click at [492, 388] on button "Create poll" at bounding box center [508, 391] width 170 height 21
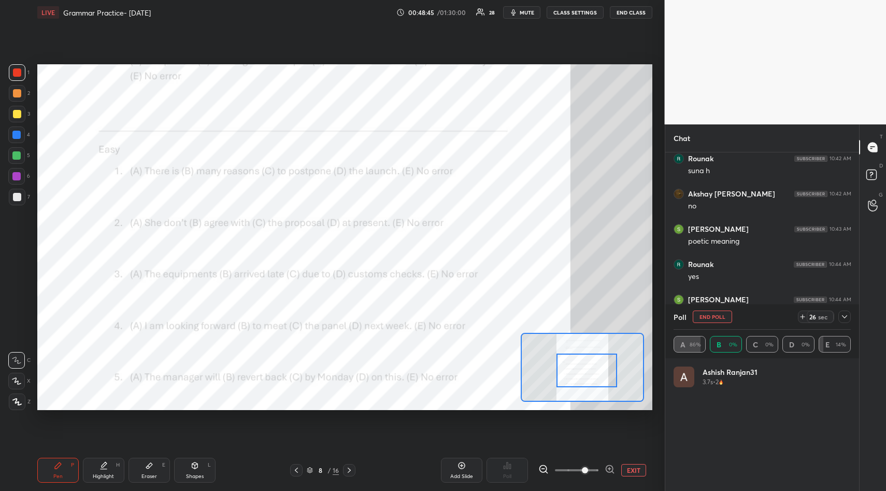
scroll to position [4, 4]
click at [720, 313] on button "END POLL" at bounding box center [712, 317] width 39 height 12
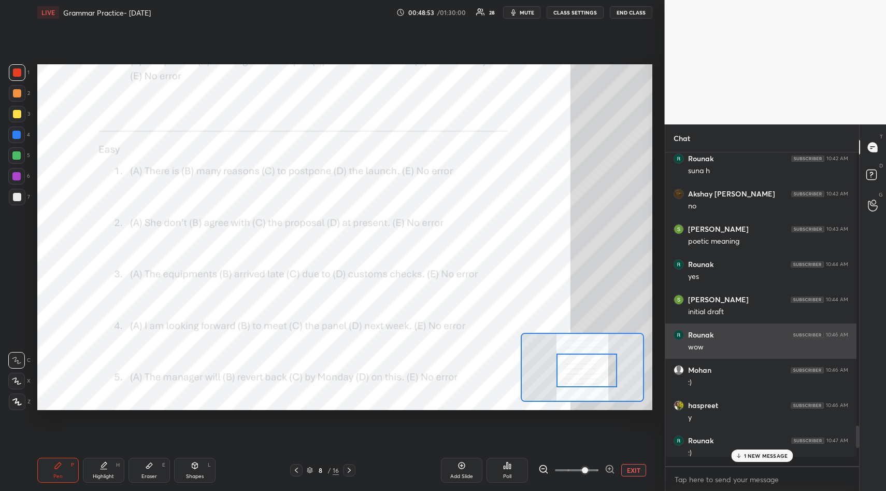
scroll to position [310, 191]
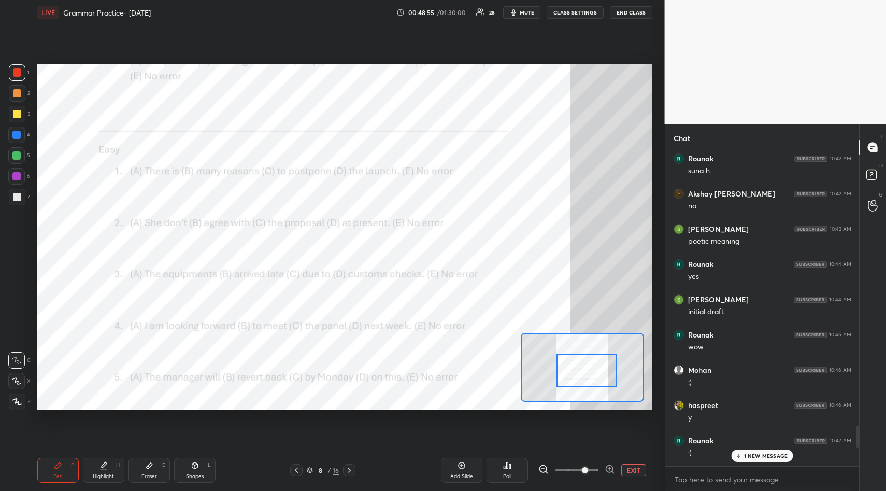
click at [510, 466] on icon at bounding box center [511, 466] width 2 height 5
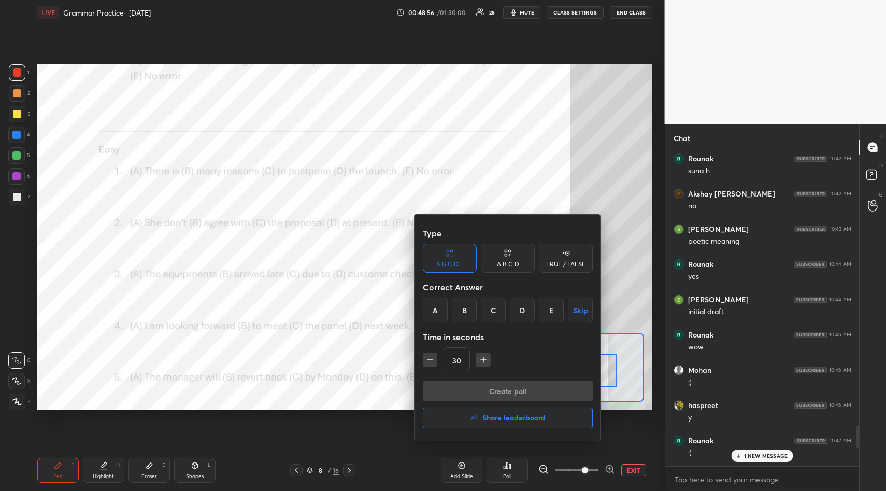
drag, startPoint x: 433, startPoint y: 311, endPoint x: 438, endPoint y: 318, distance: 8.6
click at [434, 315] on div "A" at bounding box center [435, 310] width 25 height 25
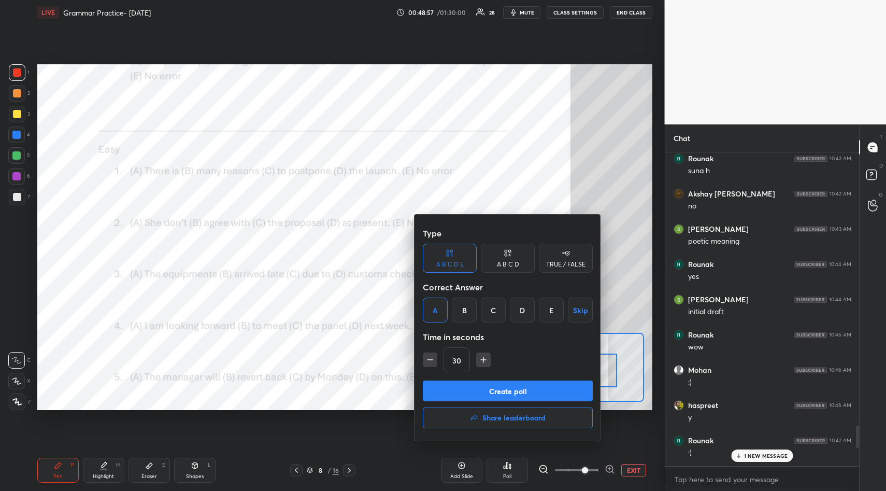
click at [490, 386] on button "Create poll" at bounding box center [508, 391] width 170 height 21
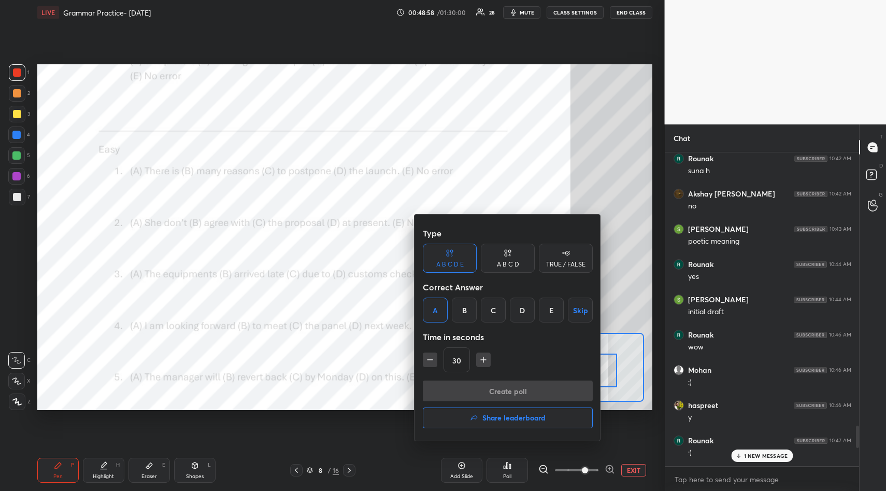
scroll to position [4, 4]
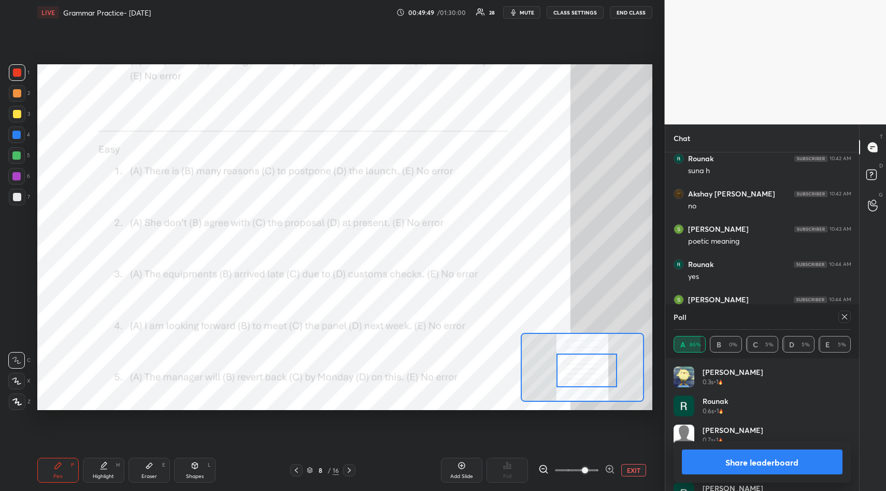
drag, startPoint x: 846, startPoint y: 318, endPoint x: 841, endPoint y: 322, distance: 5.9
click at [844, 318] on icon at bounding box center [845, 317] width 8 height 8
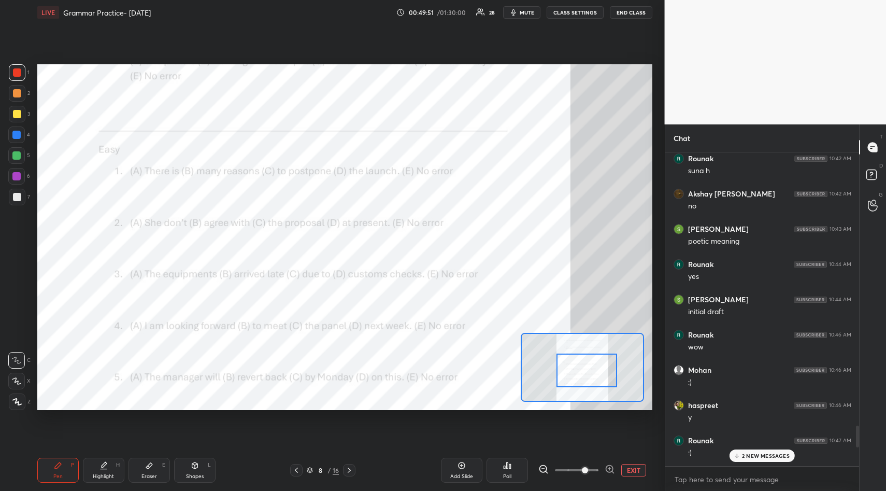
click at [508, 461] on div "Poll" at bounding box center [507, 470] width 41 height 25
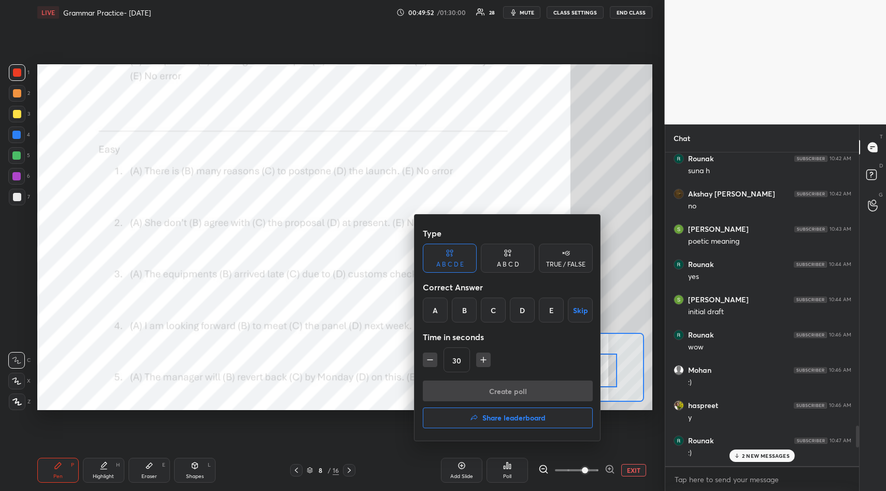
click at [438, 308] on div "A" at bounding box center [435, 310] width 25 height 25
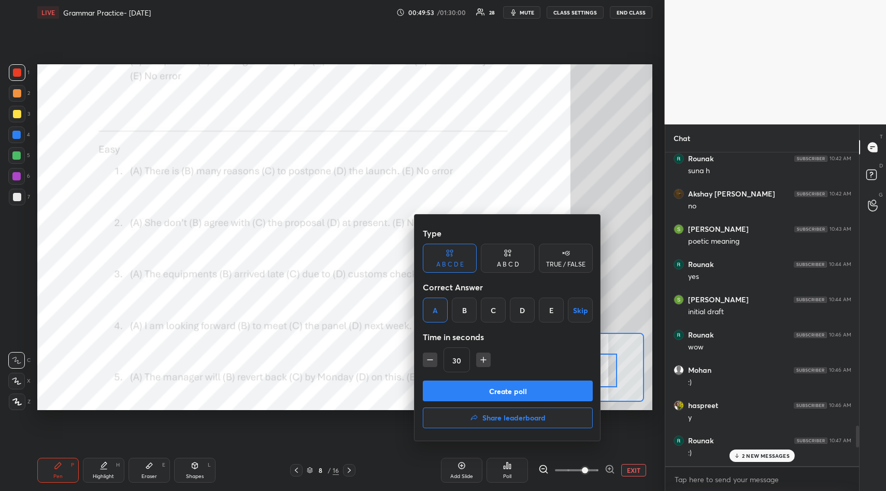
drag, startPoint x: 522, startPoint y: 390, endPoint x: 517, endPoint y: 384, distance: 7.8
click at [522, 390] on button "Create poll" at bounding box center [508, 391] width 170 height 21
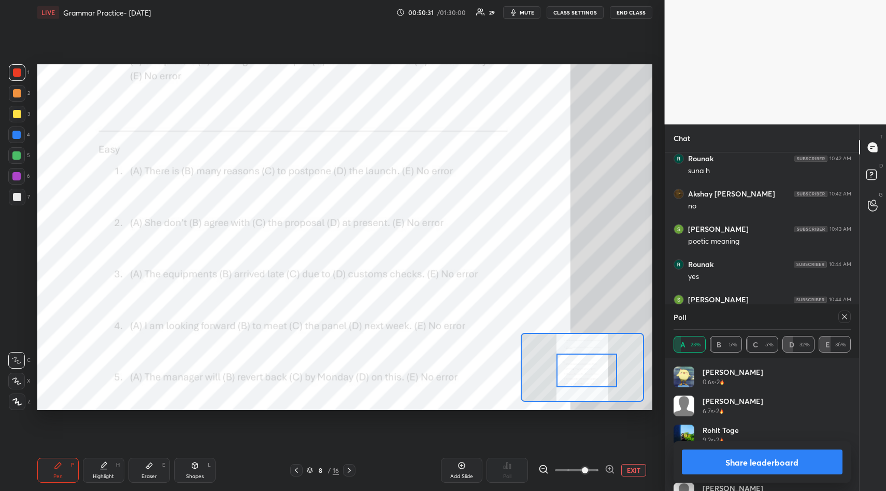
drag, startPoint x: 754, startPoint y: 457, endPoint x: 755, endPoint y: 445, distance: 11.5
click at [754, 457] on button "Share leaderboard" at bounding box center [762, 461] width 161 height 25
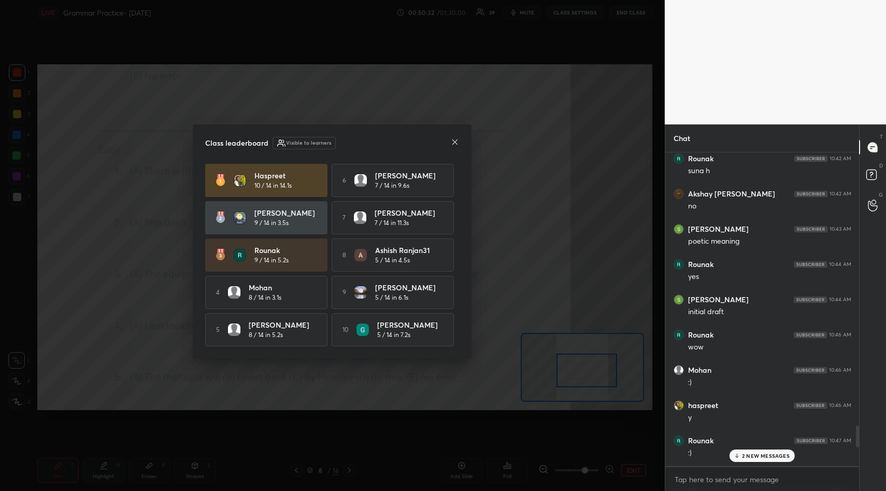
click at [457, 140] on icon at bounding box center [455, 142] width 8 height 8
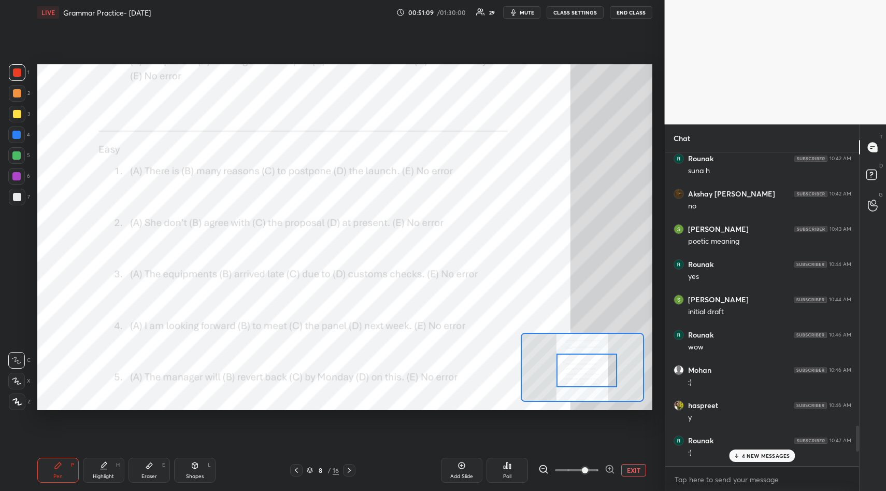
click at [762, 455] on p "4 NEW MESSAGES" at bounding box center [766, 456] width 48 height 6
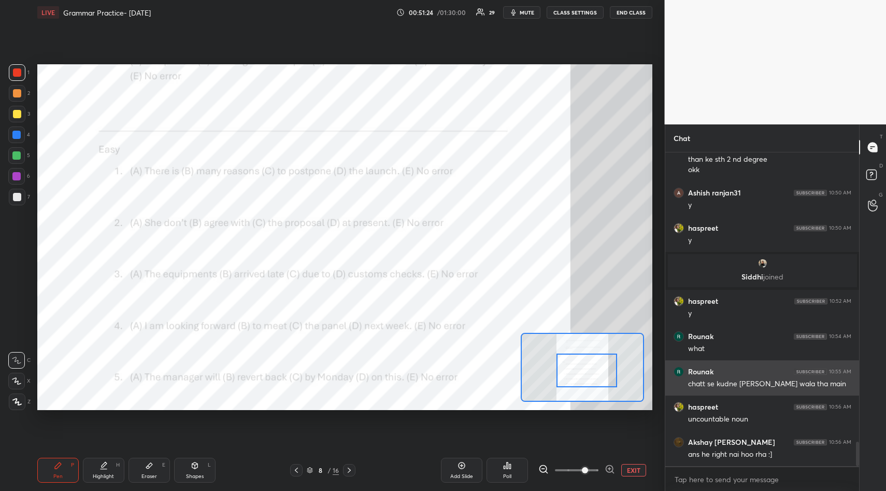
scroll to position [3693, 0]
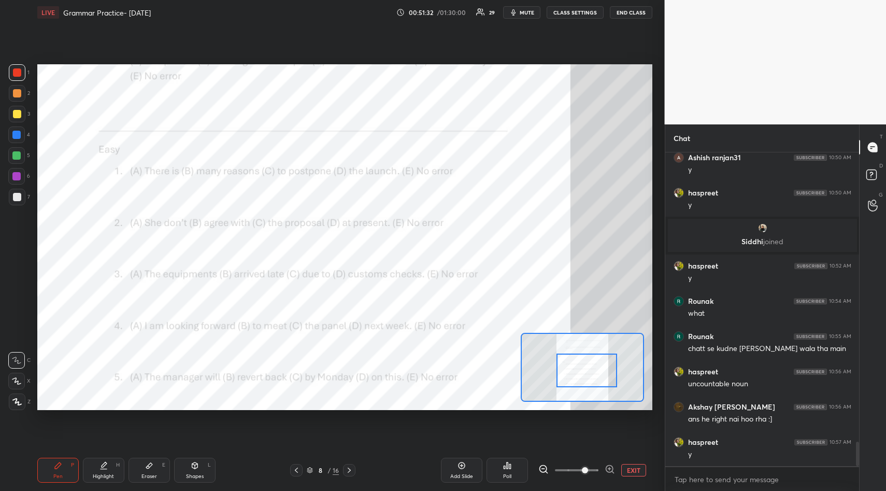
click at [507, 467] on icon at bounding box center [507, 465] width 8 height 8
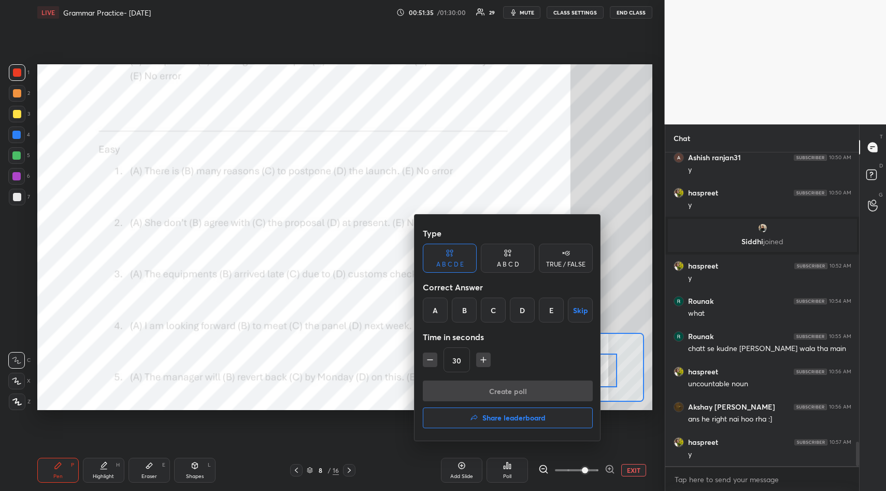
drag, startPoint x: 468, startPoint y: 308, endPoint x: 481, endPoint y: 342, distance: 36.3
click at [467, 312] on div "B" at bounding box center [464, 310] width 25 height 25
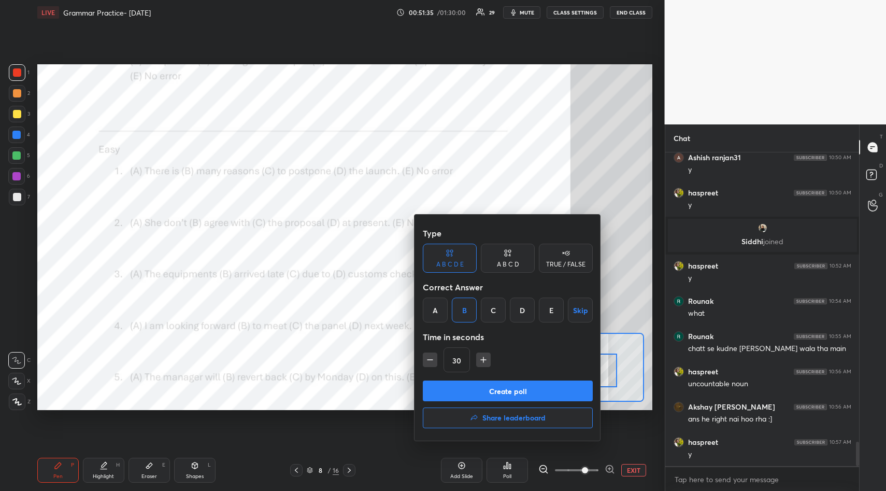
drag, startPoint x: 496, startPoint y: 387, endPoint x: 490, endPoint y: 386, distance: 5.9
click at [496, 388] on button "Create poll" at bounding box center [508, 391] width 170 height 21
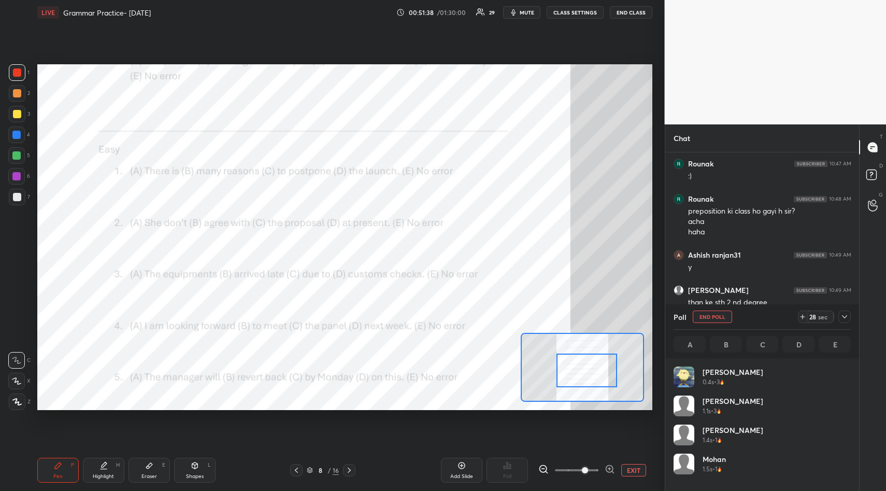
scroll to position [121, 174]
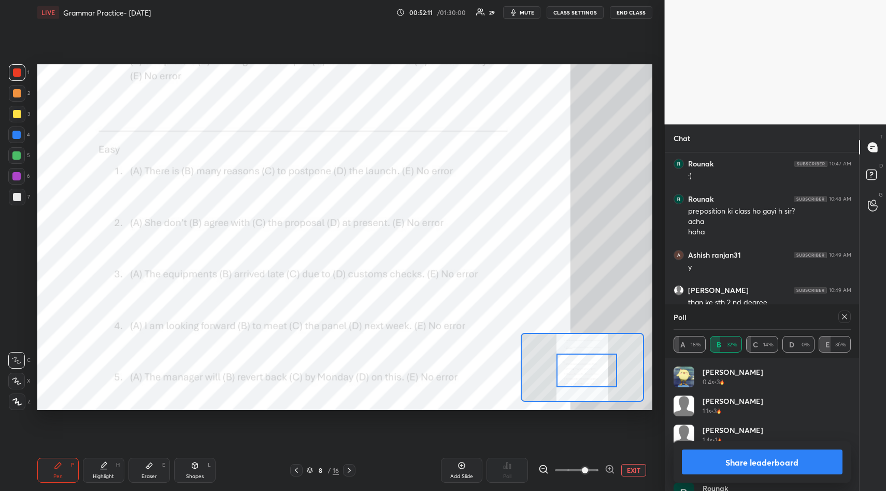
click at [766, 456] on button "Share leaderboard" at bounding box center [762, 461] width 161 height 25
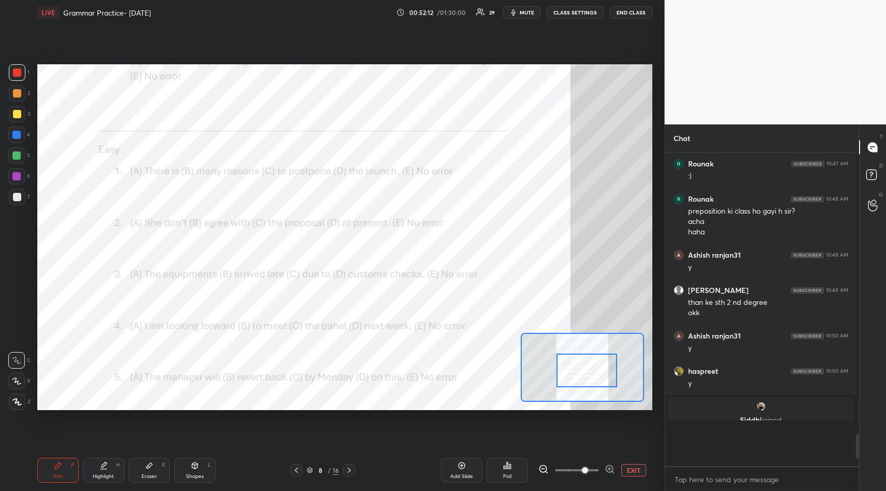
scroll to position [307, 188]
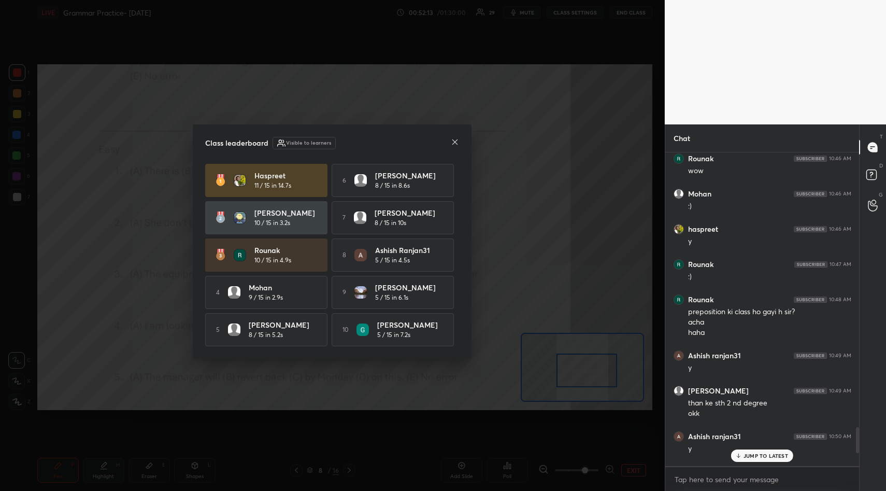
click at [453, 141] on icon at bounding box center [455, 142] width 8 height 8
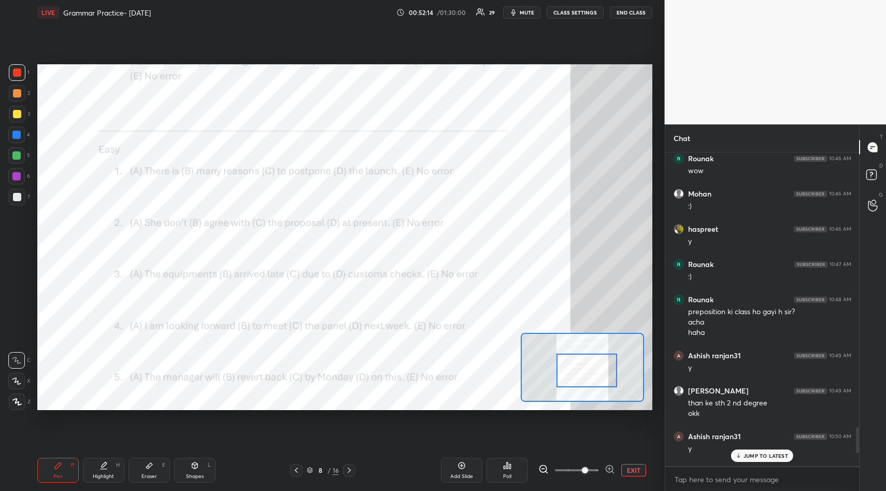
click at [755, 455] on p "JUMP TO LATEST" at bounding box center [766, 456] width 45 height 6
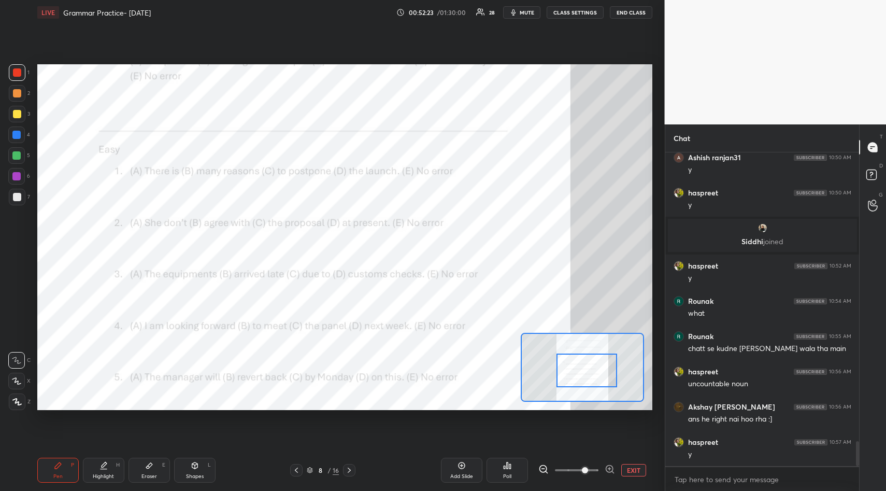
drag, startPoint x: 462, startPoint y: 463, endPoint x: 464, endPoint y: 458, distance: 5.4
click at [463, 463] on icon at bounding box center [462, 465] width 8 height 8
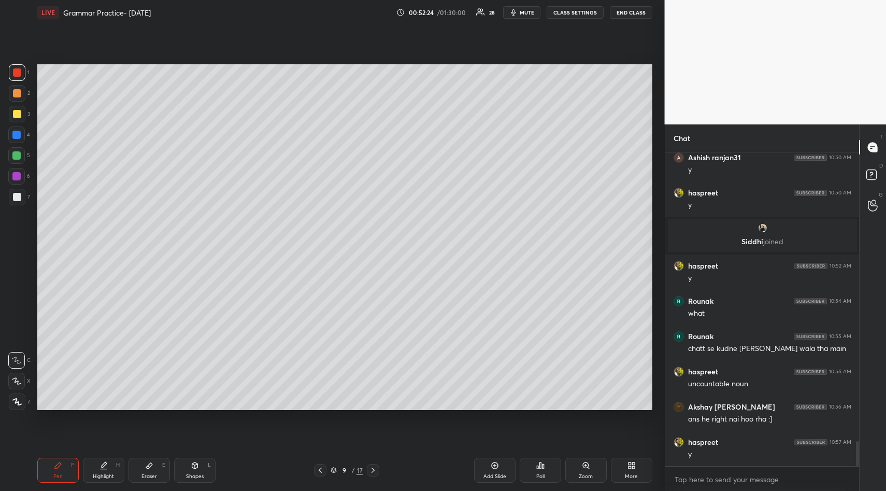
drag, startPoint x: 17, startPoint y: 115, endPoint x: 27, endPoint y: 110, distance: 11.6
click at [17, 113] on div at bounding box center [17, 114] width 8 height 8
drag, startPoint x: 17, startPoint y: 68, endPoint x: 19, endPoint y: 75, distance: 6.6
click at [19, 73] on div at bounding box center [17, 72] width 8 height 8
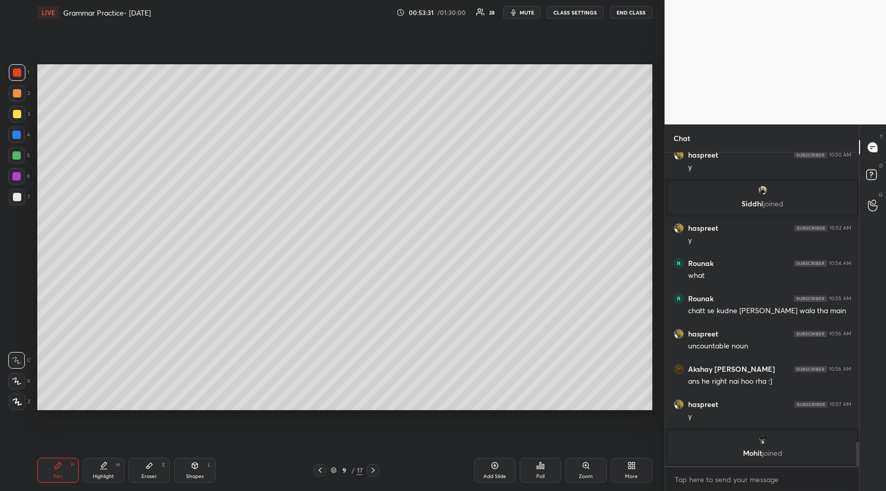
drag, startPoint x: 19, startPoint y: 193, endPoint x: 33, endPoint y: 199, distance: 15.1
click at [19, 193] on div at bounding box center [17, 197] width 8 height 8
click at [15, 114] on div at bounding box center [17, 114] width 8 height 8
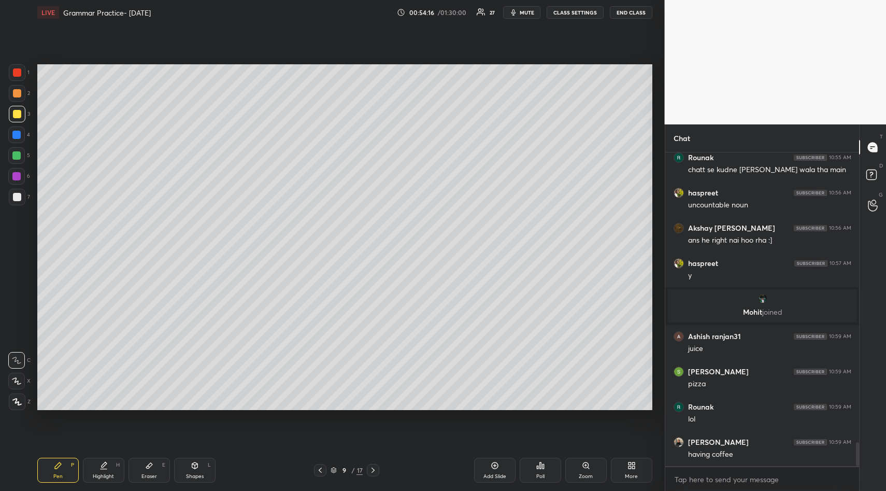
scroll to position [3801, 0]
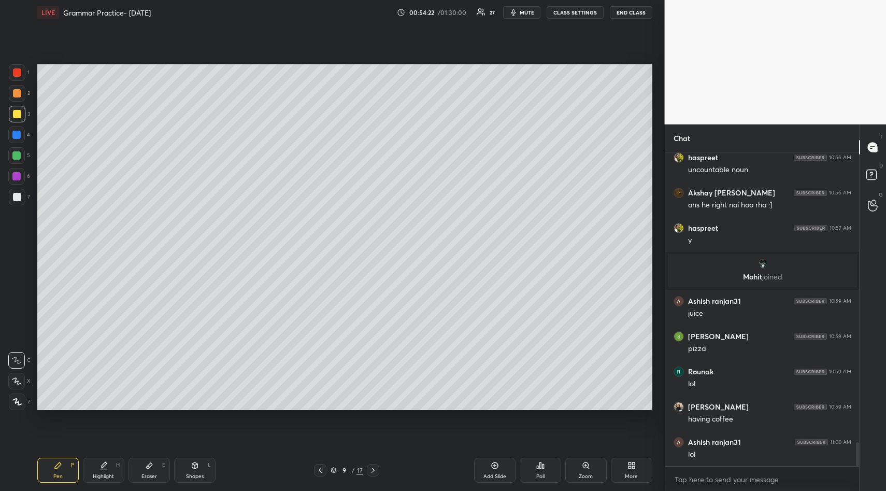
click at [19, 76] on div at bounding box center [17, 72] width 8 height 8
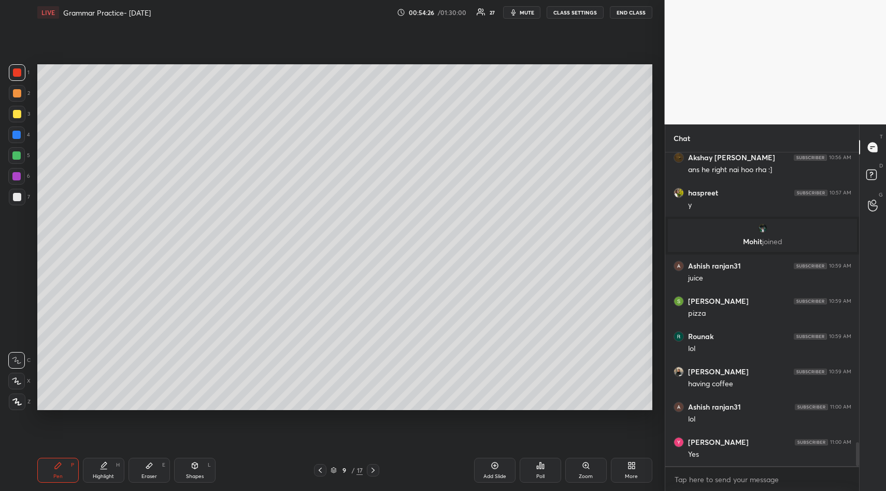
click at [18, 198] on div at bounding box center [17, 197] width 8 height 8
click at [16, 114] on div at bounding box center [17, 114] width 8 height 8
drag, startPoint x: 21, startPoint y: 72, endPoint x: 25, endPoint y: 83, distance: 12.6
click at [23, 75] on div at bounding box center [17, 72] width 17 height 17
click at [22, 199] on div at bounding box center [17, 197] width 17 height 17
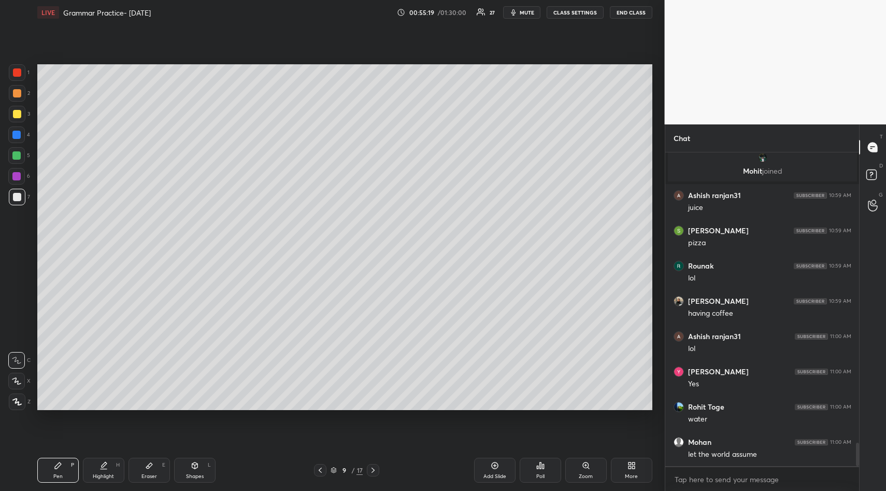
scroll to position [3942, 0]
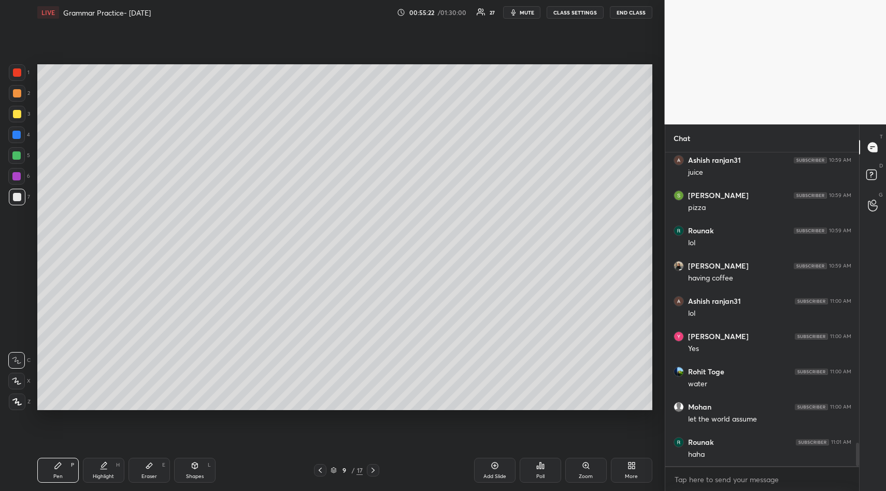
click at [18, 117] on div at bounding box center [17, 114] width 8 height 8
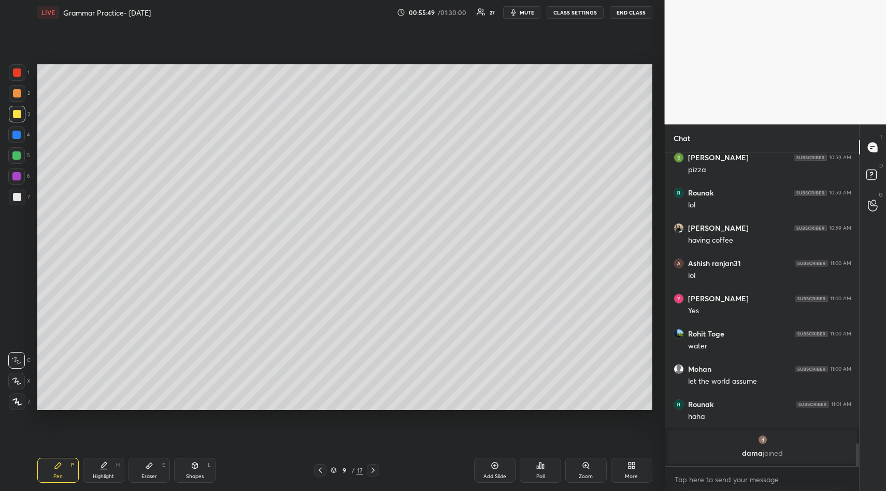
click at [19, 73] on div at bounding box center [17, 72] width 8 height 8
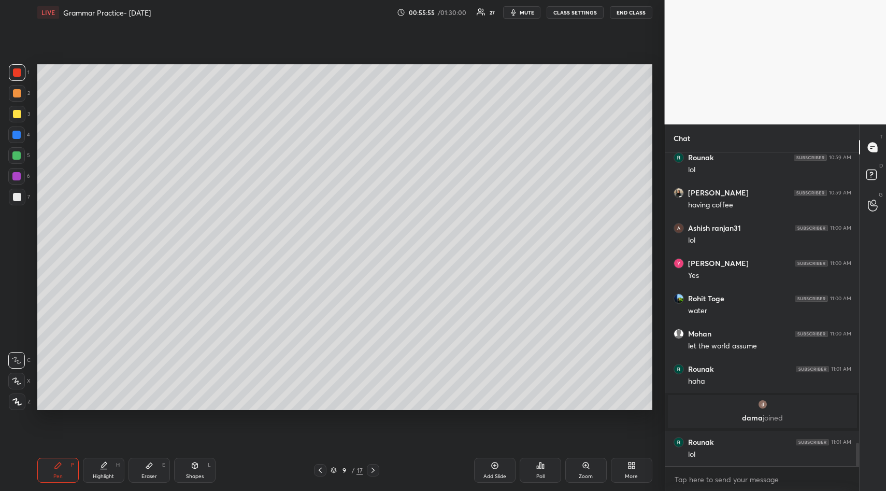
scroll to position [3937, 0]
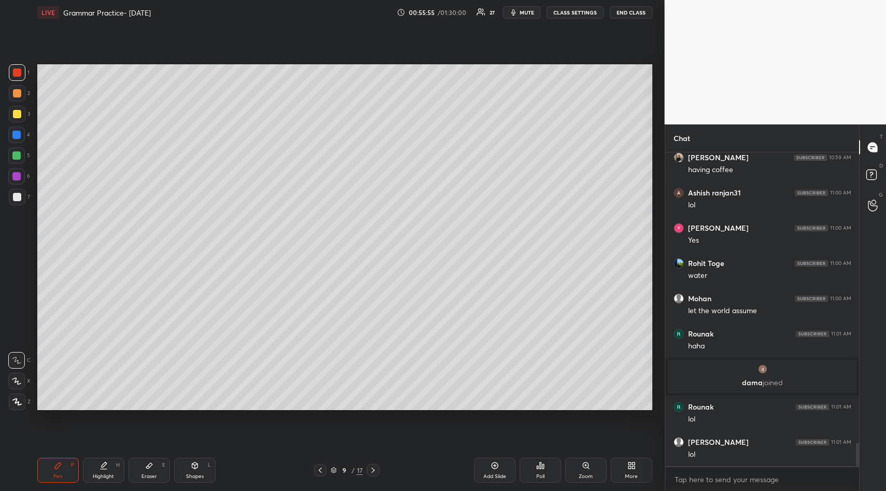
click at [17, 196] on div at bounding box center [17, 197] width 8 height 8
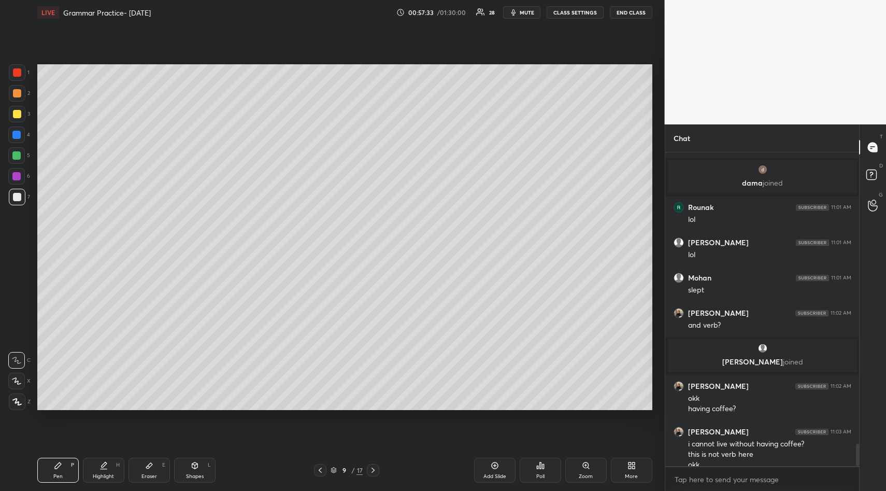
scroll to position [4087, 0]
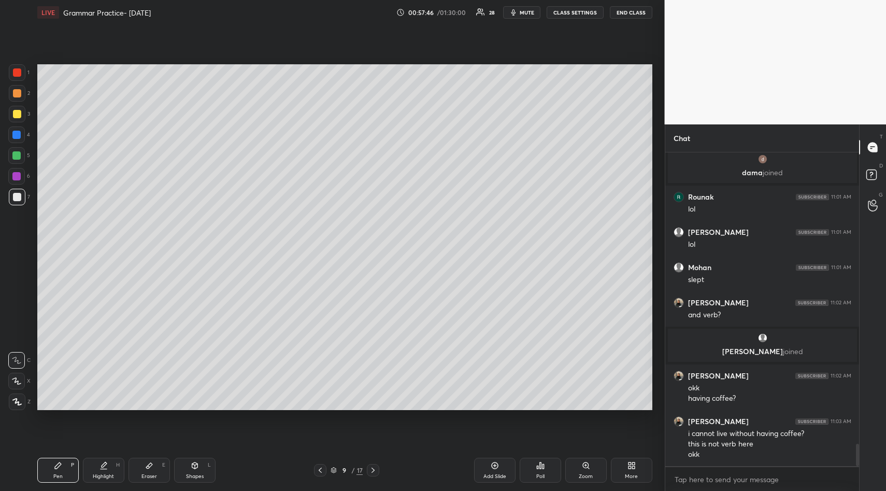
click at [321, 469] on icon at bounding box center [320, 470] width 8 height 8
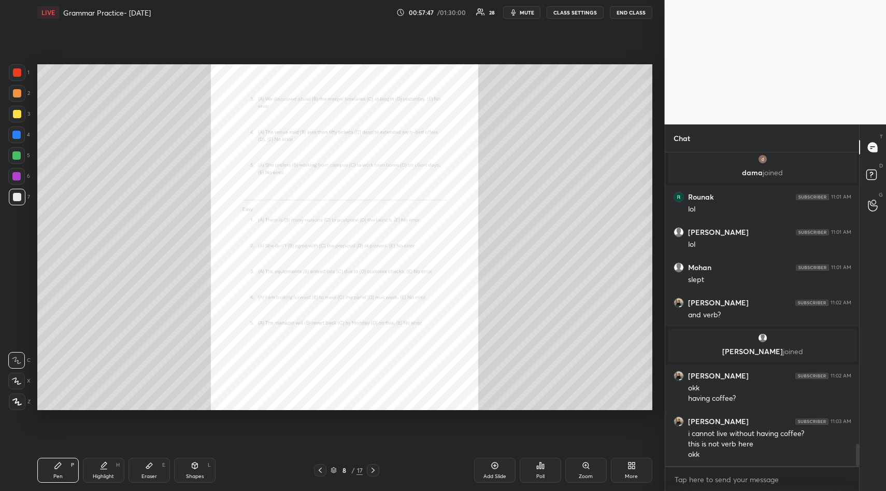
click at [586, 463] on icon at bounding box center [586, 465] width 8 height 8
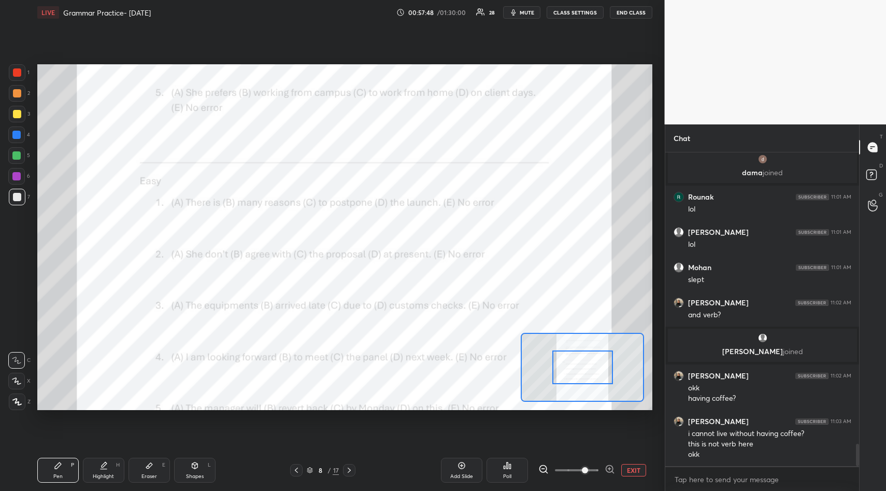
click at [583, 465] on span at bounding box center [577, 470] width 44 height 16
click at [585, 467] on span at bounding box center [585, 470] width 6 height 6
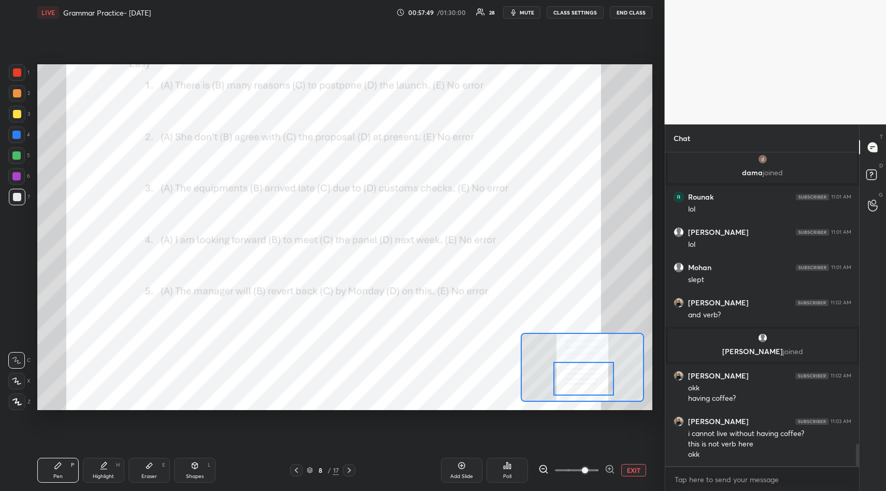
drag, startPoint x: 585, startPoint y: 367, endPoint x: 591, endPoint y: 369, distance: 6.6
click at [586, 378] on div at bounding box center [584, 379] width 61 height 34
drag, startPoint x: 18, startPoint y: 72, endPoint x: 36, endPoint y: 91, distance: 26.0
click at [17, 73] on div at bounding box center [17, 72] width 8 height 8
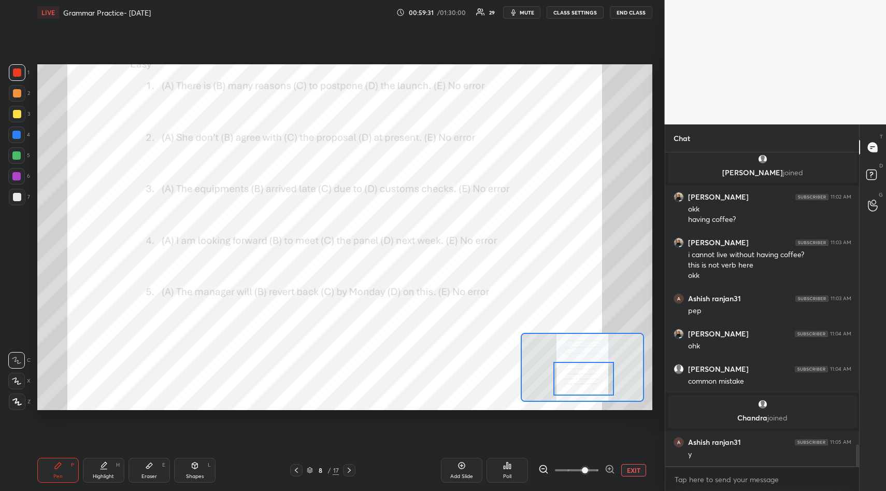
scroll to position [4233, 0]
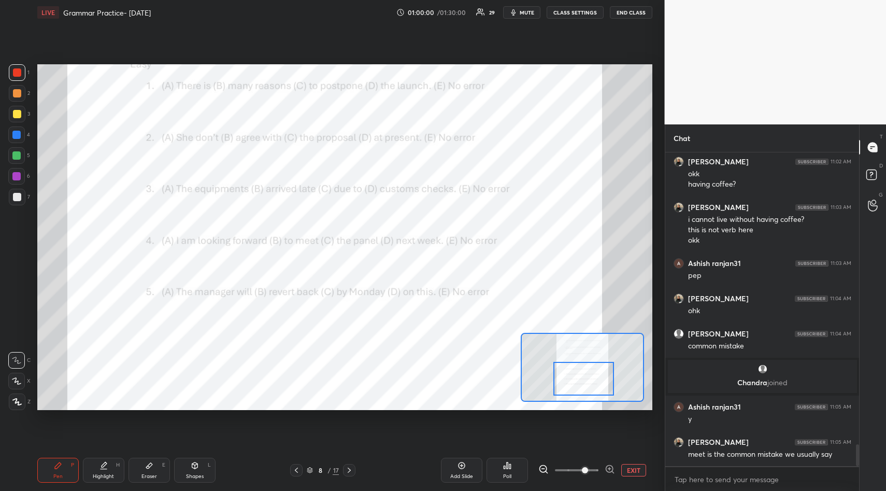
click at [503, 466] on div "Poll" at bounding box center [507, 470] width 41 height 25
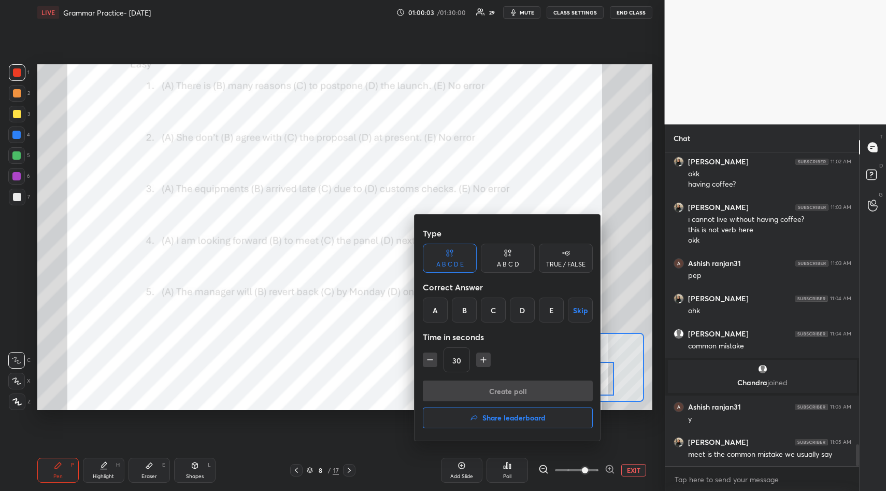
click at [463, 310] on div "B" at bounding box center [464, 310] width 25 height 25
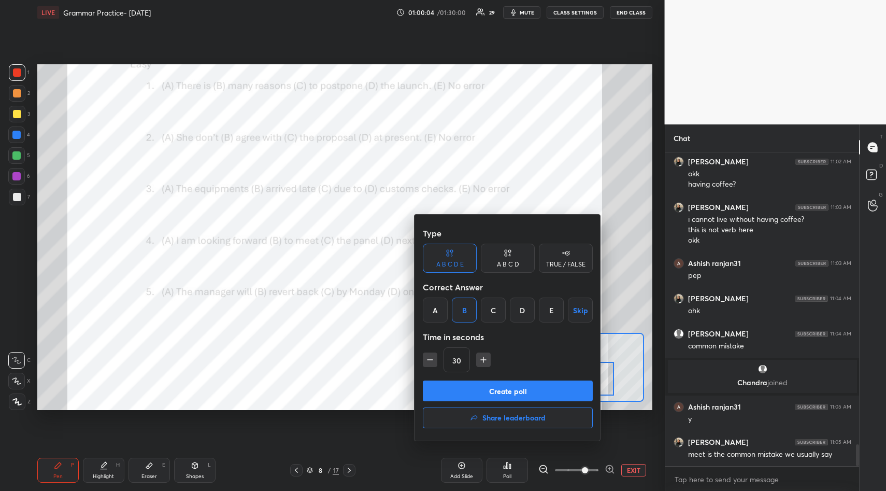
click at [497, 386] on button "Create poll" at bounding box center [508, 391] width 170 height 21
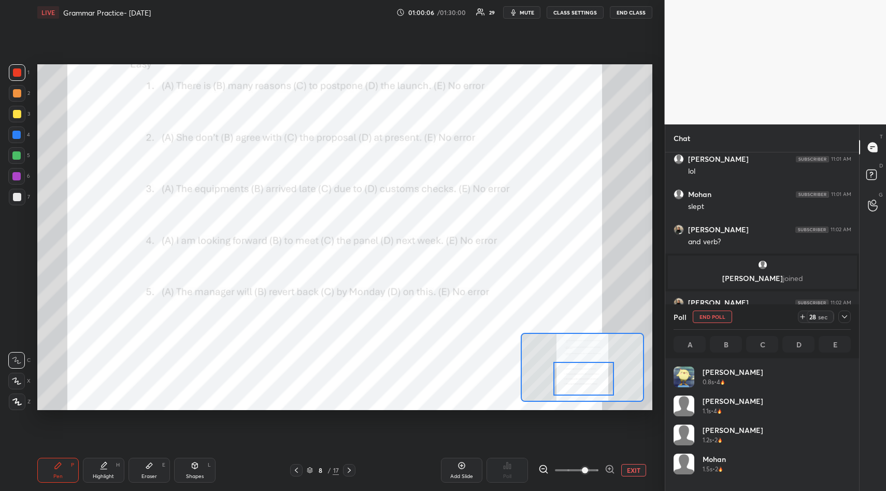
scroll to position [121, 174]
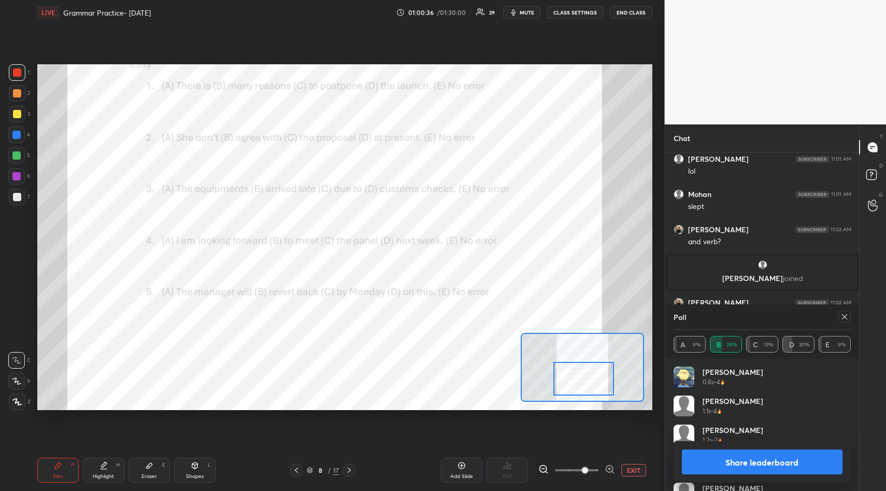
drag, startPoint x: 724, startPoint y: 455, endPoint x: 729, endPoint y: 452, distance: 6.3
click at [724, 455] on button "Share leaderboard" at bounding box center [762, 461] width 161 height 25
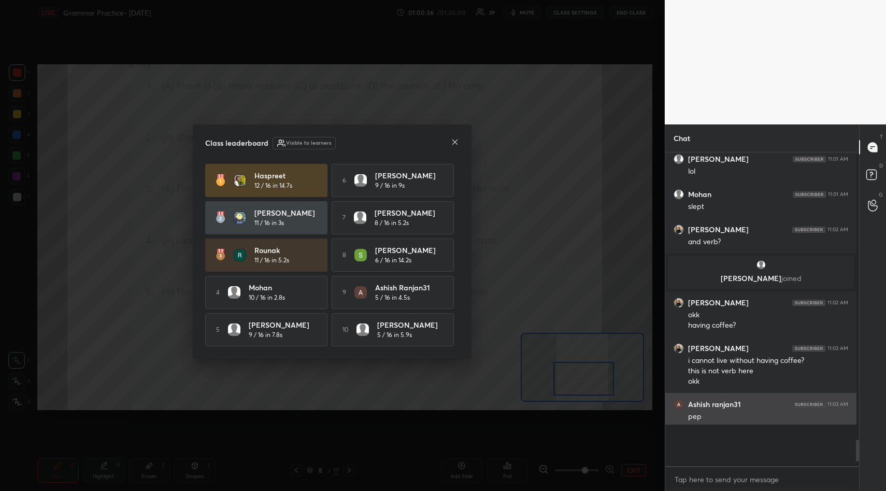
scroll to position [305, 188]
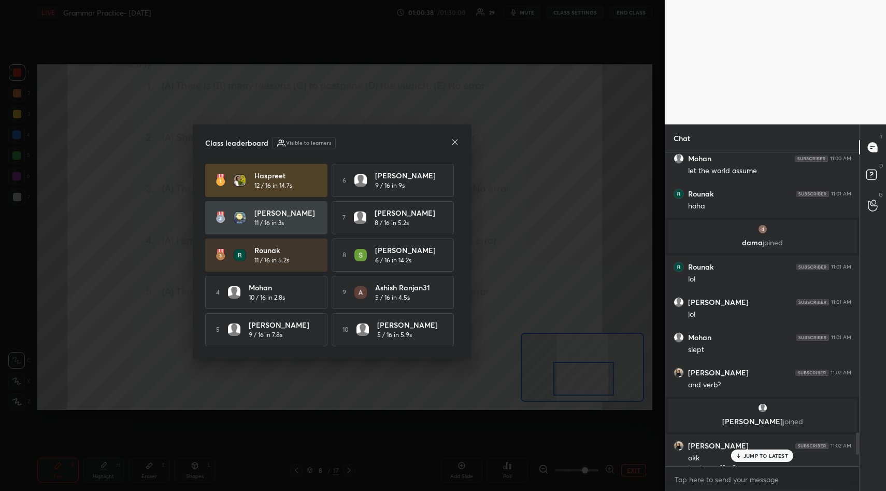
click at [455, 139] on icon at bounding box center [455, 142] width 8 height 8
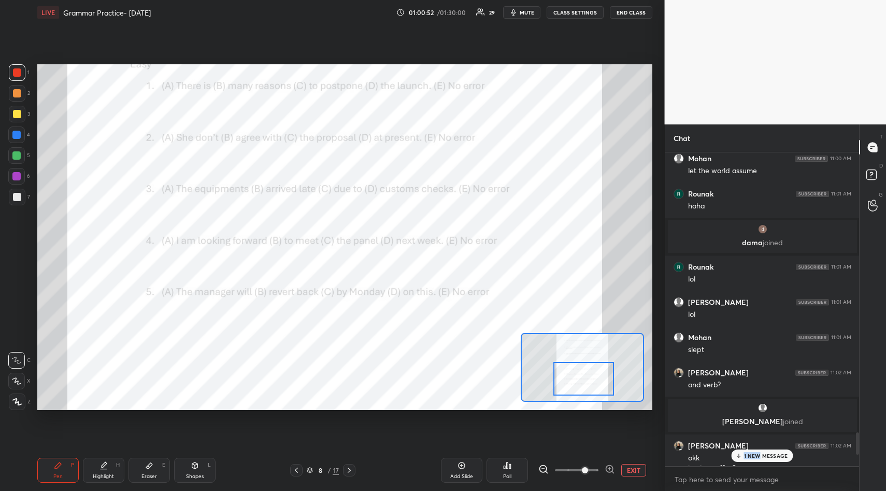
click at [758, 455] on p "1 NEW MESSAGE" at bounding box center [766, 456] width 44 height 6
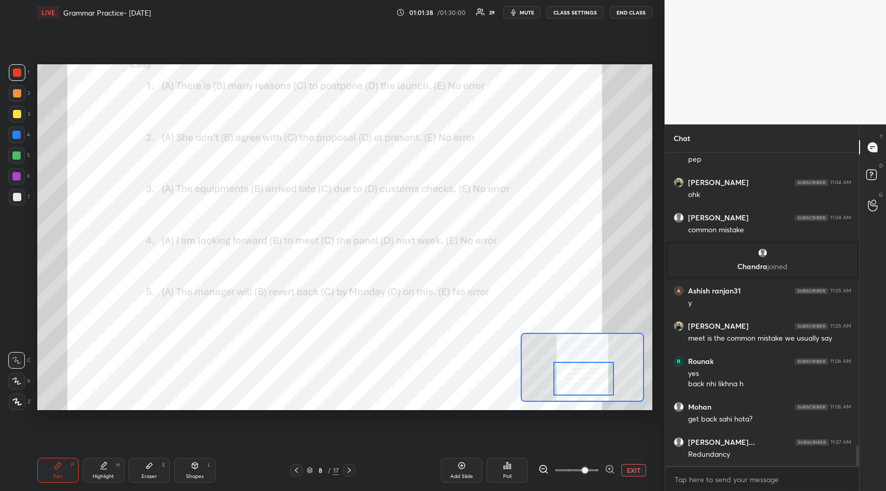
scroll to position [4424, 0]
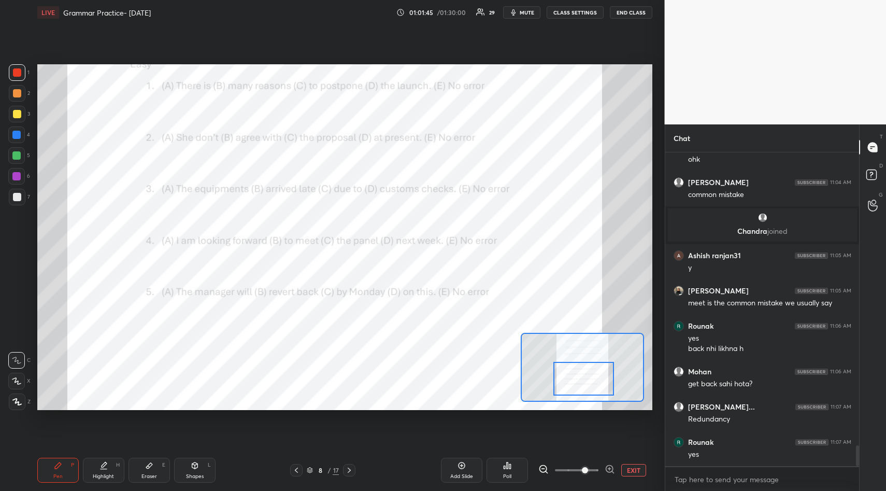
click at [506, 474] on div "Poll" at bounding box center [507, 476] width 8 height 5
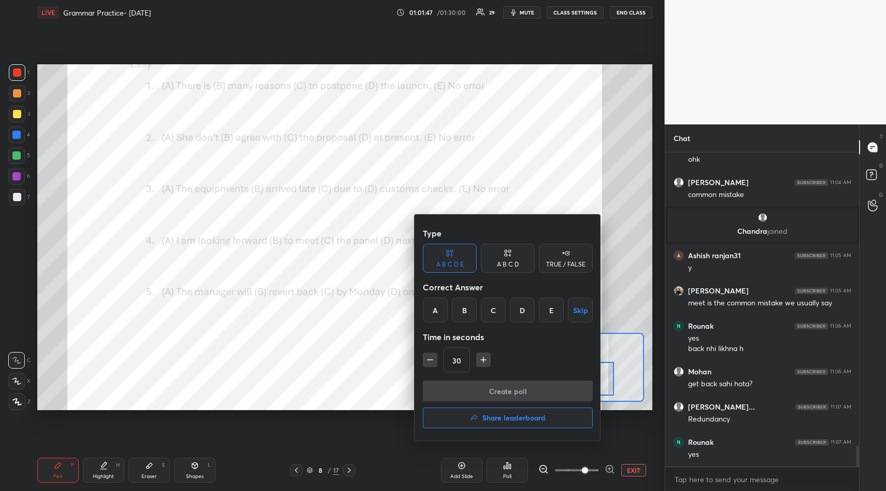
click at [513, 425] on button "Share leaderboard" at bounding box center [508, 417] width 170 height 21
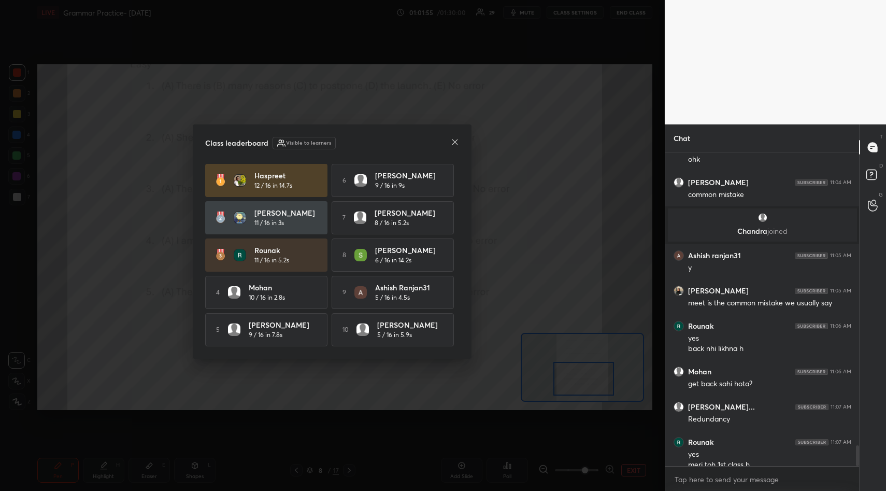
scroll to position [4435, 0]
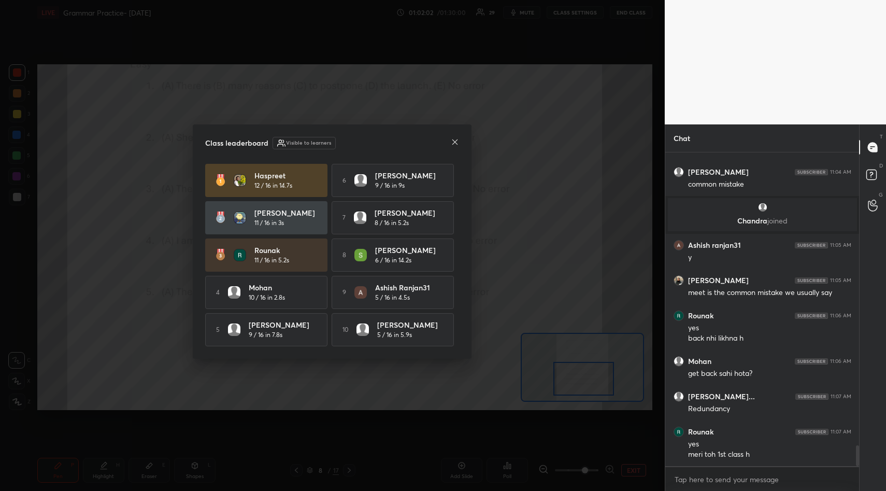
click at [456, 142] on icon at bounding box center [455, 142] width 8 height 8
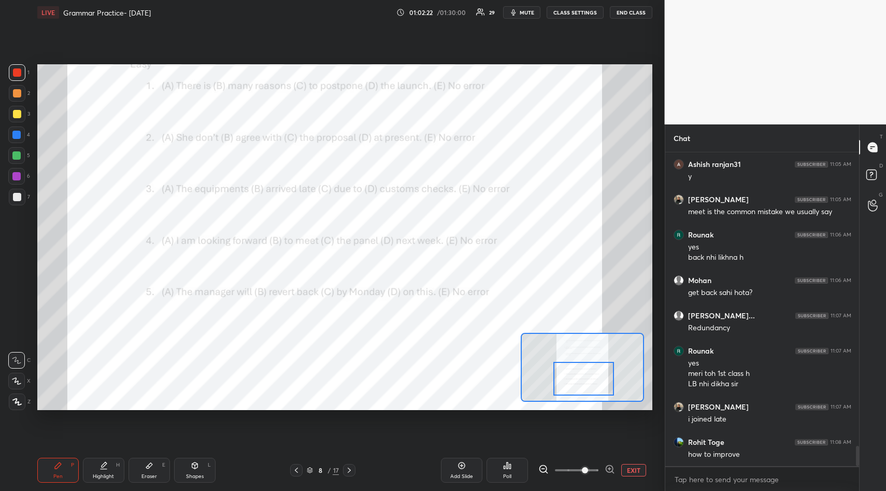
scroll to position [4551, 0]
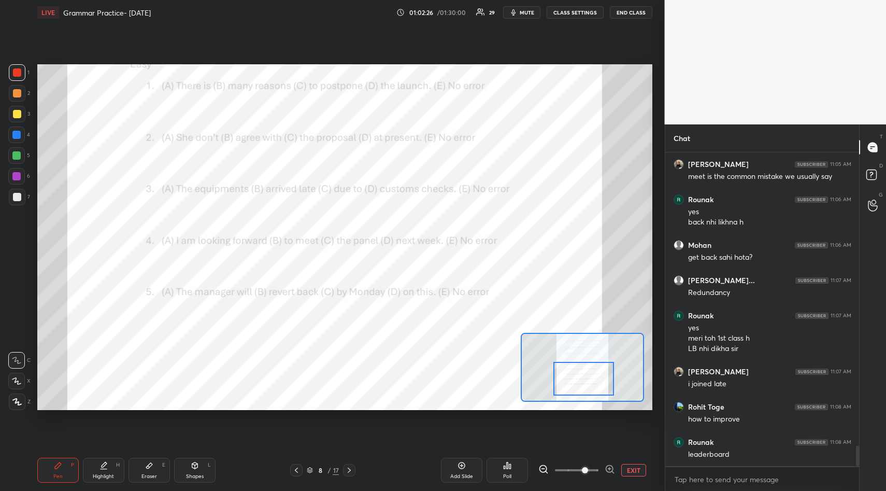
click at [508, 470] on div "Poll" at bounding box center [507, 470] width 41 height 25
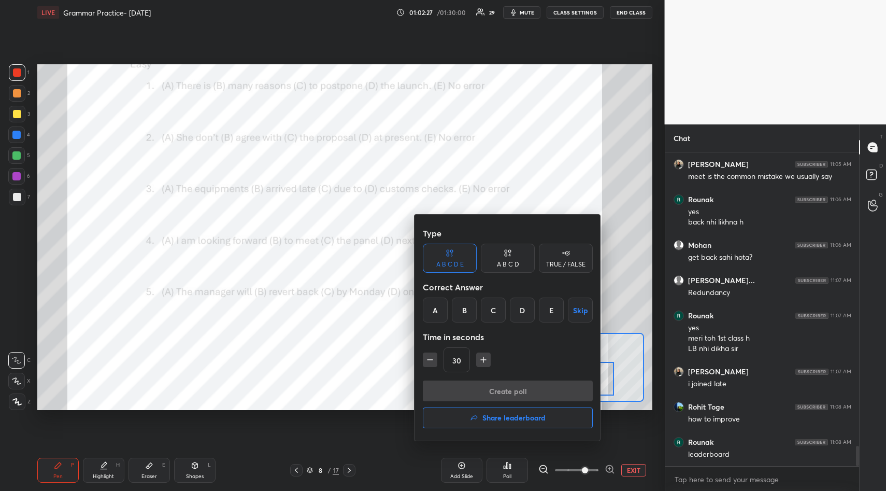
click at [504, 420] on h4 "Share leaderboard" at bounding box center [514, 417] width 63 height 7
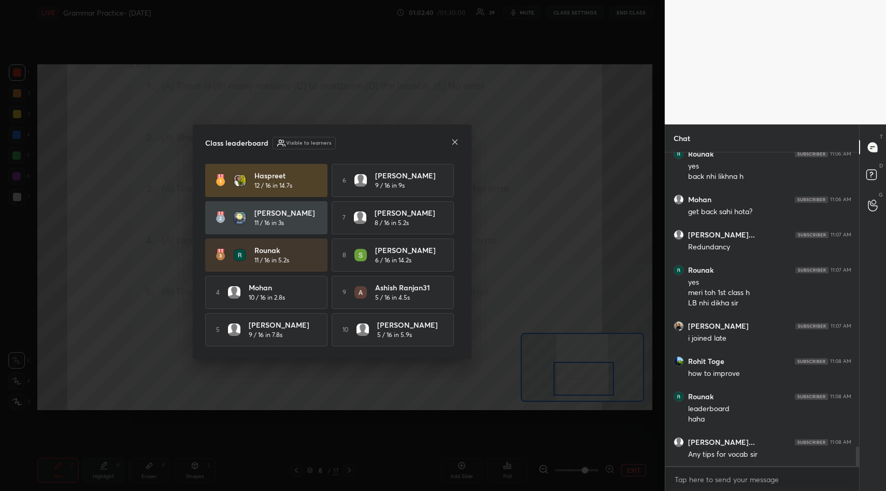
scroll to position [4667, 0]
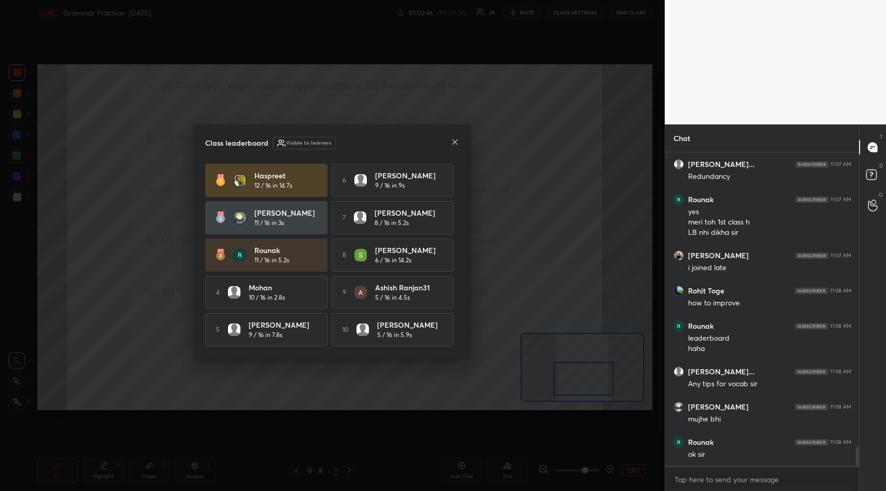
click at [455, 139] on icon at bounding box center [455, 142] width 8 height 8
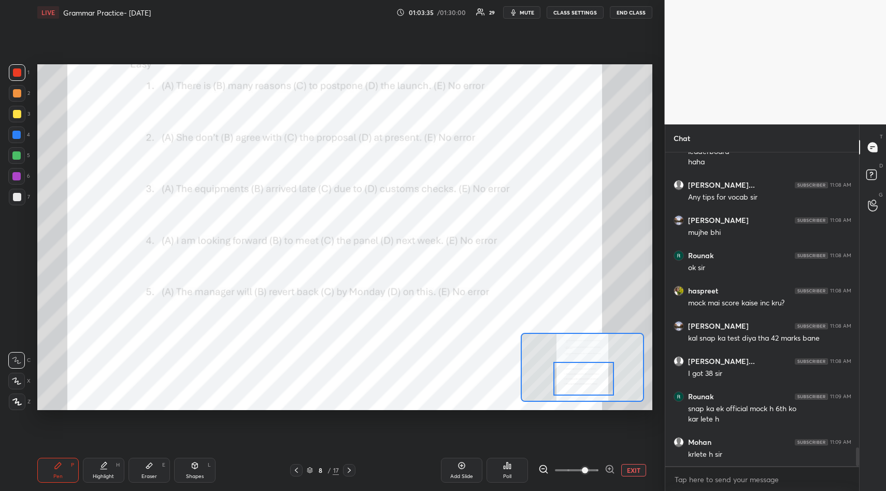
scroll to position [4889, 0]
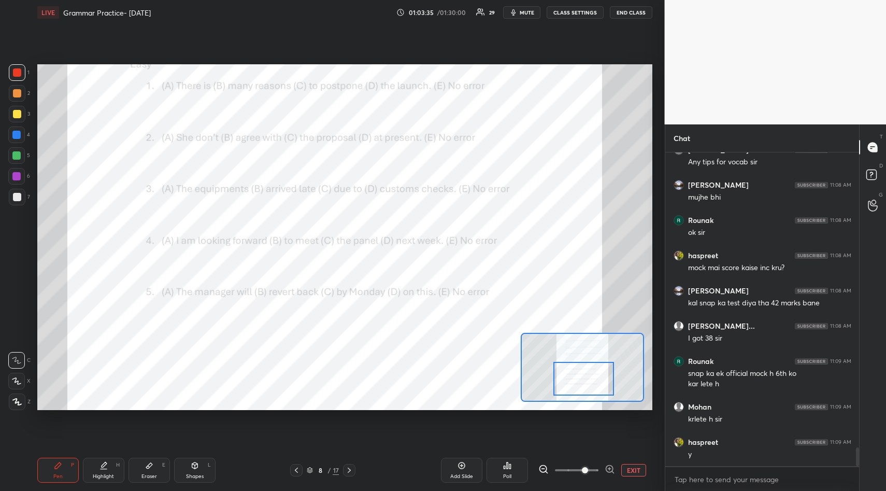
click at [349, 473] on icon at bounding box center [349, 470] width 8 height 8
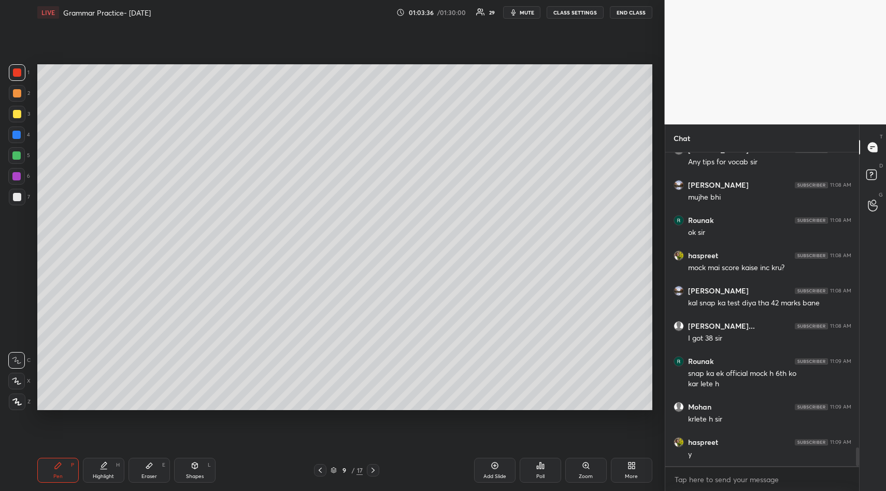
click at [349, 473] on div "9 / 17" at bounding box center [347, 470] width 32 height 9
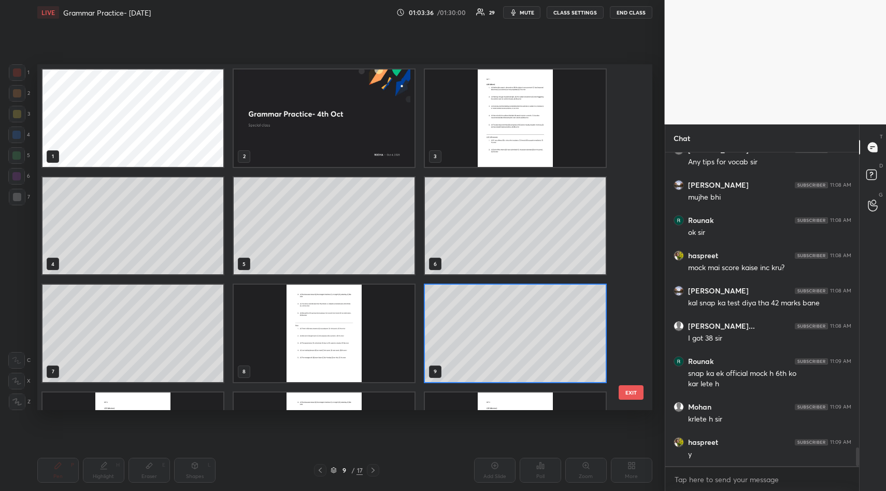
scroll to position [343, 610]
click at [334, 468] on icon at bounding box center [334, 470] width 6 height 6
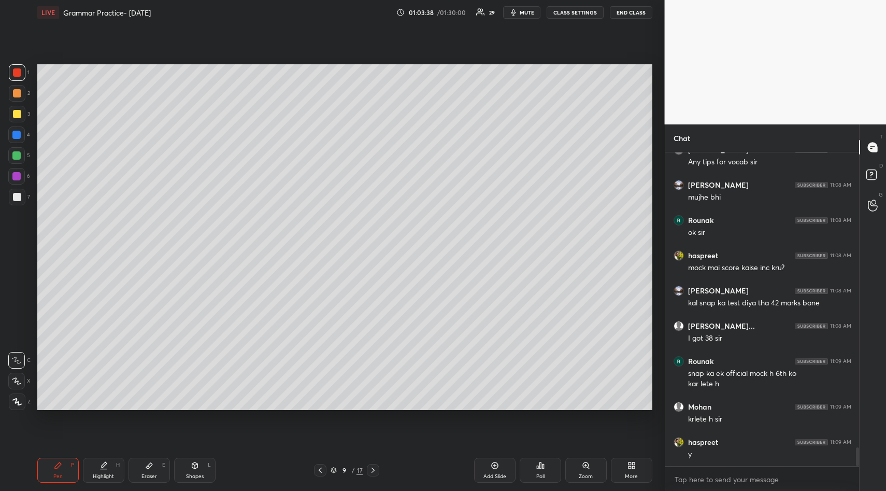
scroll to position [0, 0]
click at [377, 469] on icon at bounding box center [373, 470] width 8 height 8
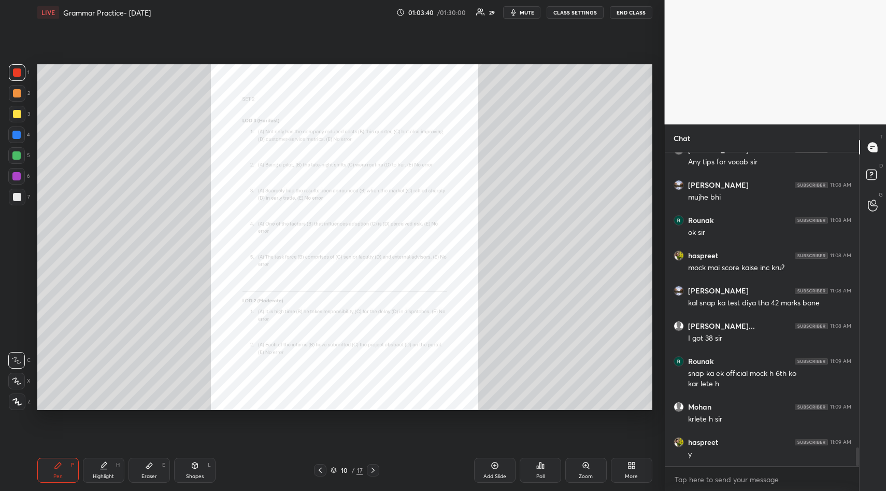
click at [377, 469] on icon at bounding box center [373, 470] width 8 height 8
click at [592, 474] on div "Zoom" at bounding box center [586, 476] width 14 height 5
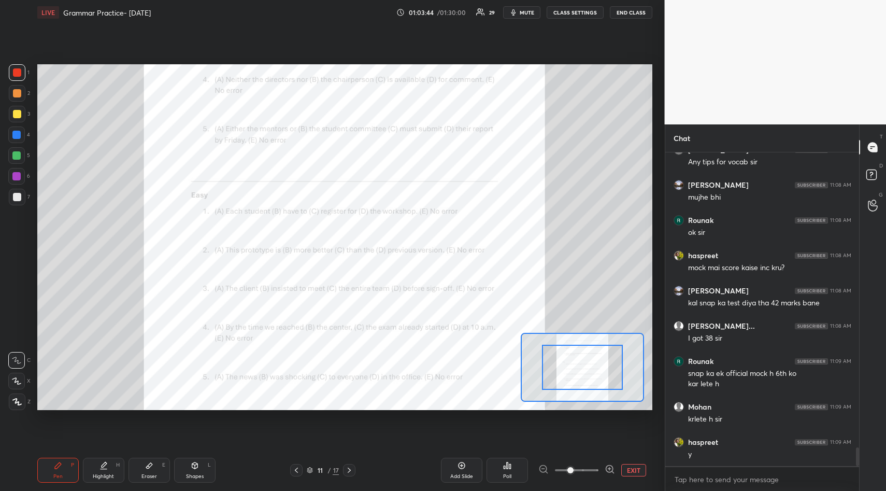
click at [592, 473] on span at bounding box center [577, 470] width 44 height 16
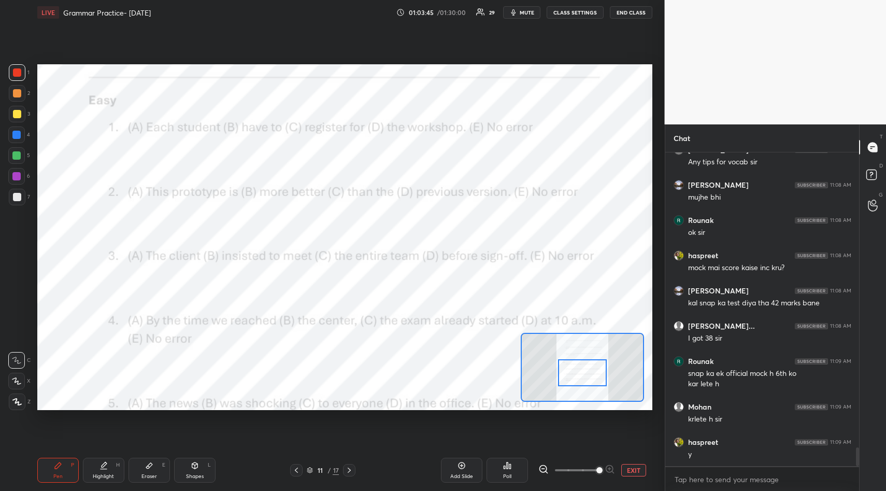
scroll to position [4924, 0]
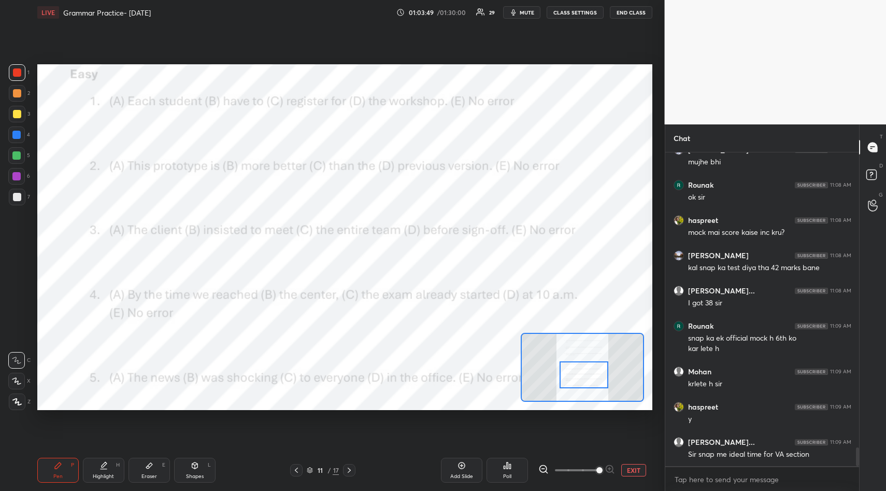
drag, startPoint x: 590, startPoint y: 371, endPoint x: 591, endPoint y: 378, distance: 7.4
click at [591, 378] on div at bounding box center [584, 374] width 48 height 27
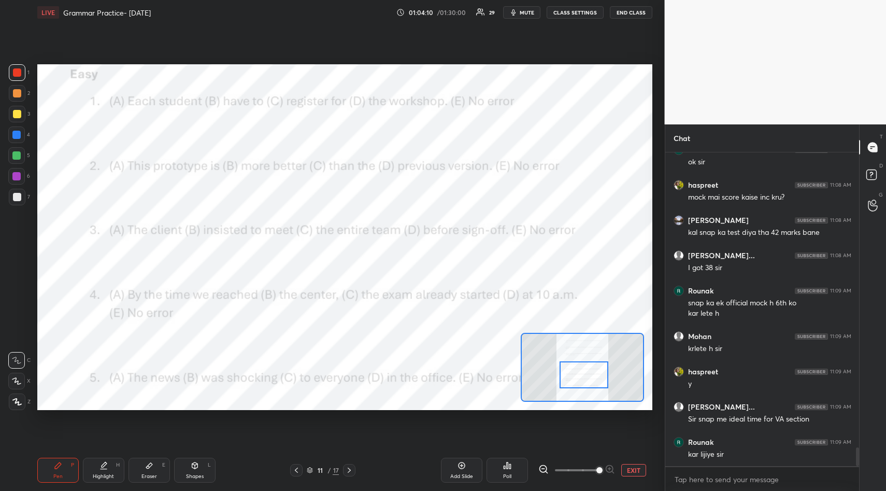
click at [513, 468] on div "Poll" at bounding box center [507, 470] width 41 height 25
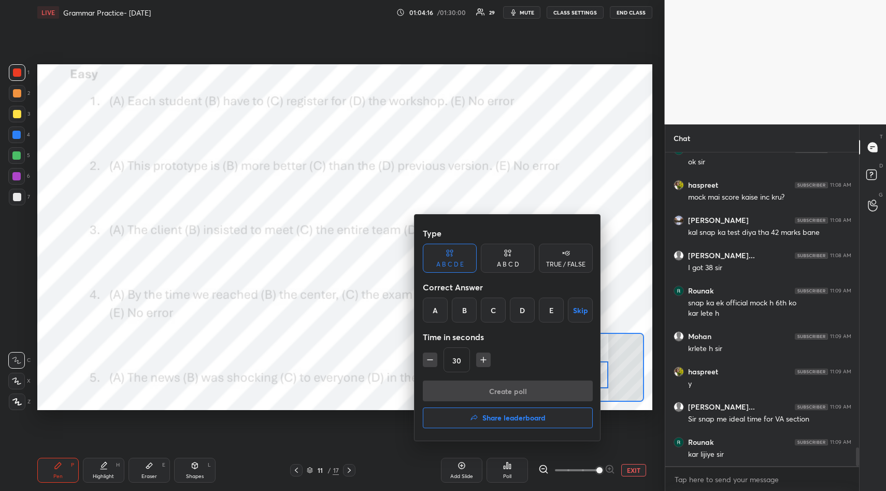
click at [461, 312] on div "B" at bounding box center [464, 310] width 25 height 25
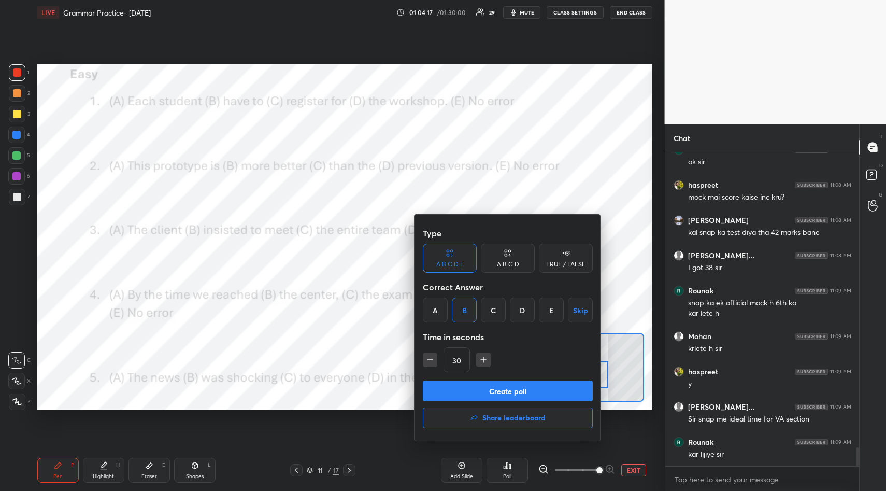
click at [497, 390] on button "Create poll" at bounding box center [508, 391] width 170 height 21
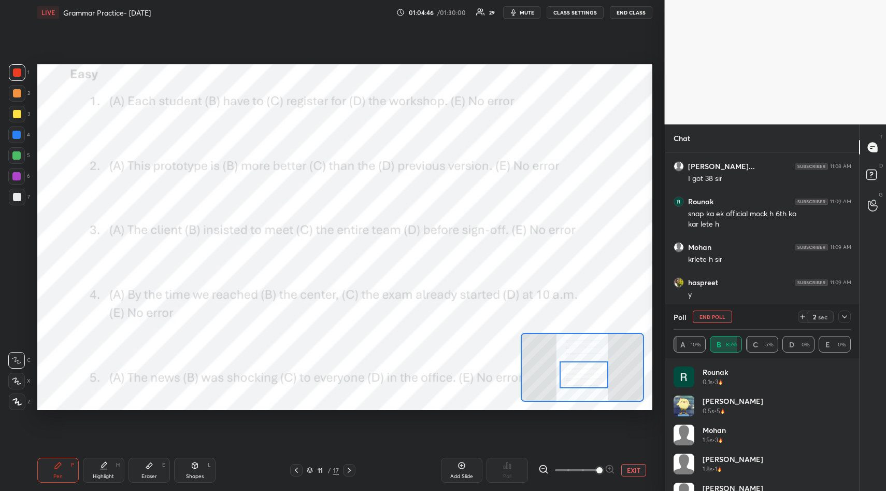
scroll to position [4888, 0]
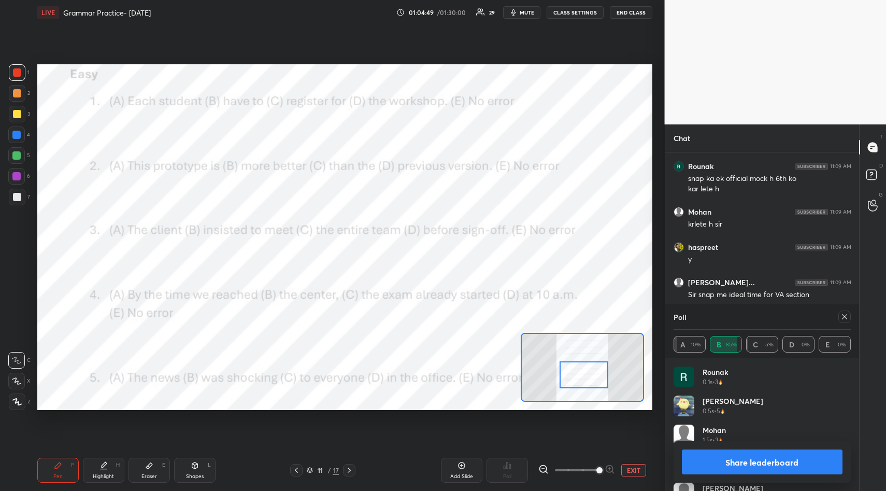
click at [846, 316] on icon at bounding box center [845, 317] width 8 height 8
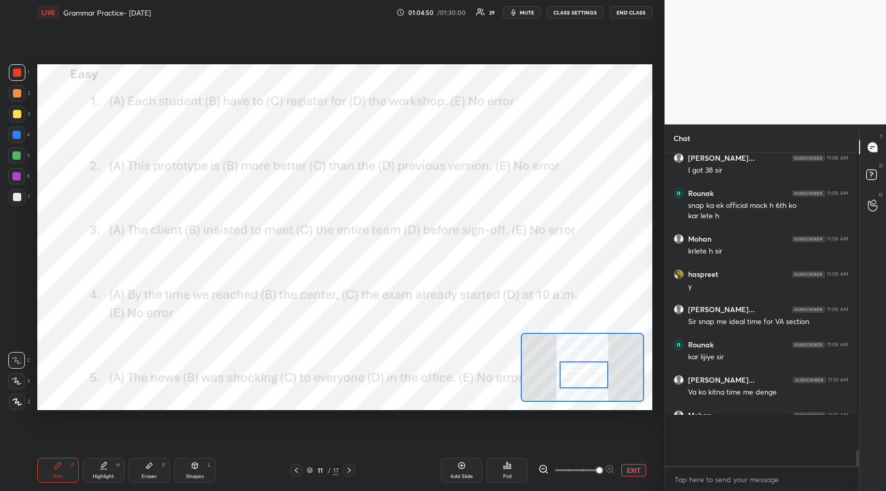
scroll to position [2, 4]
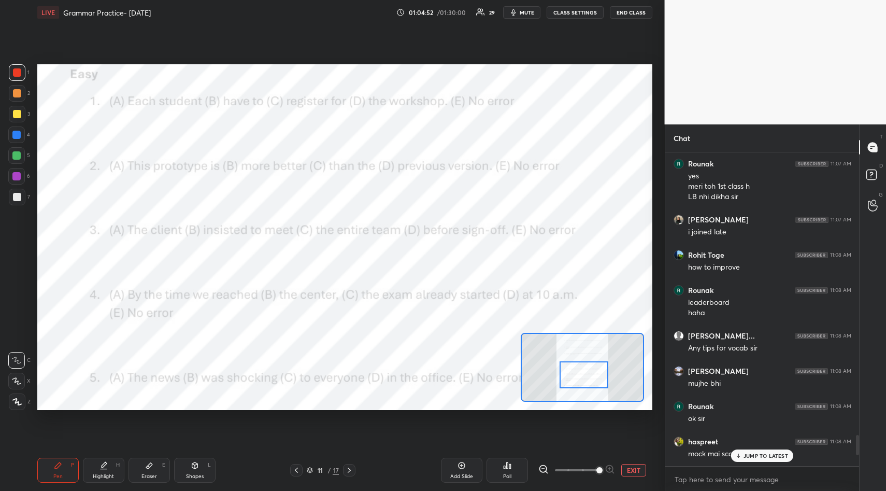
click at [503, 468] on icon at bounding box center [507, 465] width 8 height 8
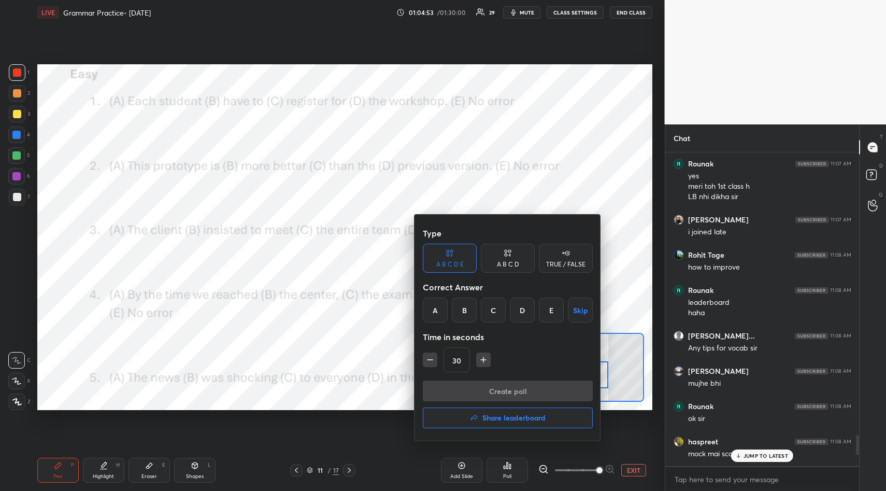
click at [468, 304] on div "B" at bounding box center [464, 310] width 25 height 25
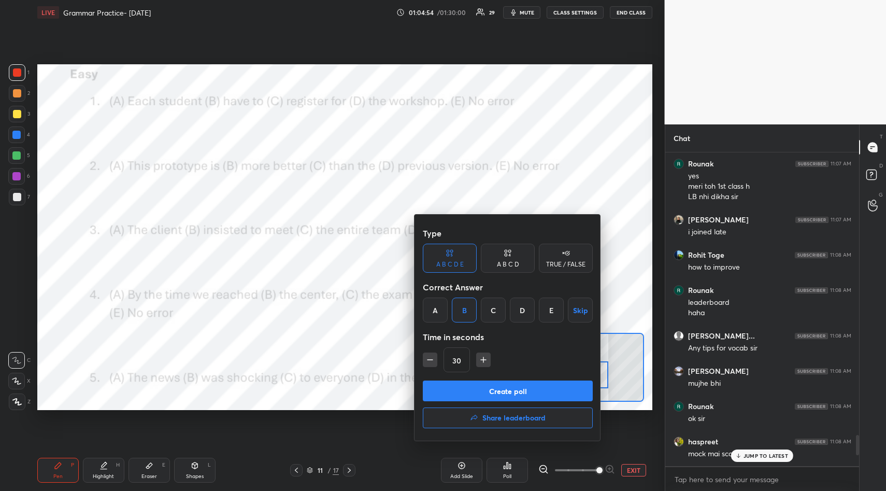
click at [480, 392] on button "Create poll" at bounding box center [508, 391] width 170 height 21
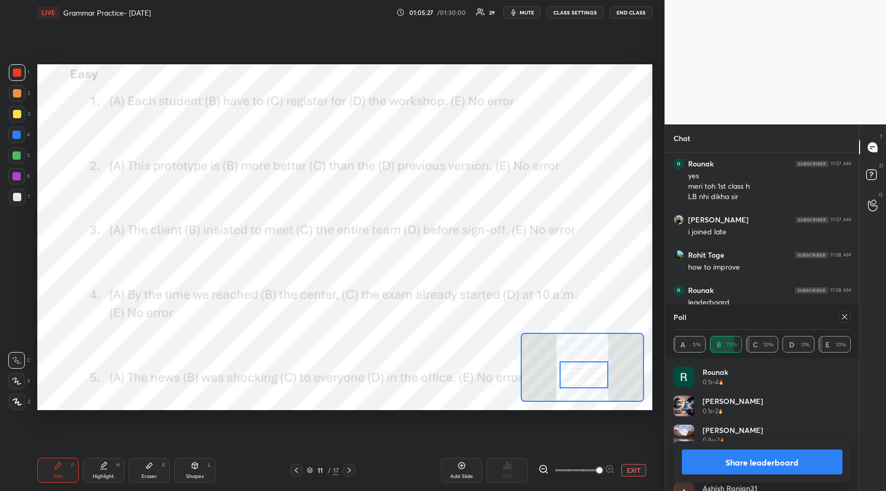
click at [848, 317] on icon at bounding box center [845, 317] width 8 height 8
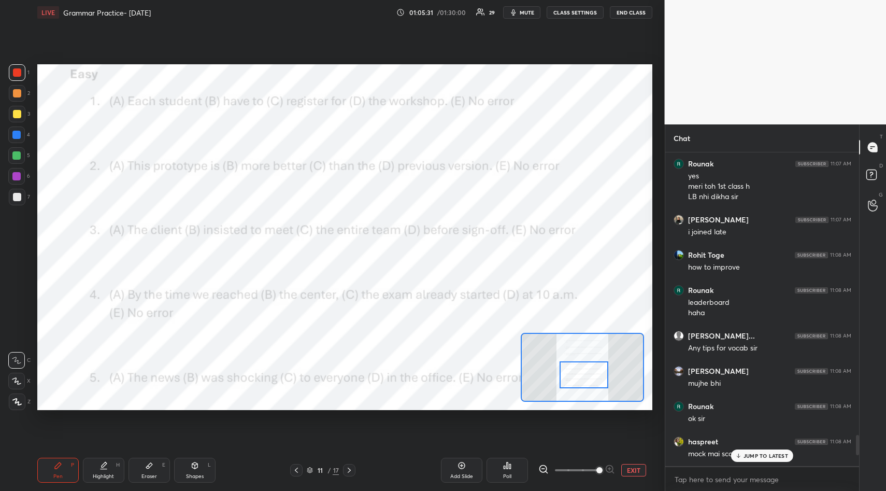
click at [502, 470] on div "Poll" at bounding box center [507, 470] width 41 height 25
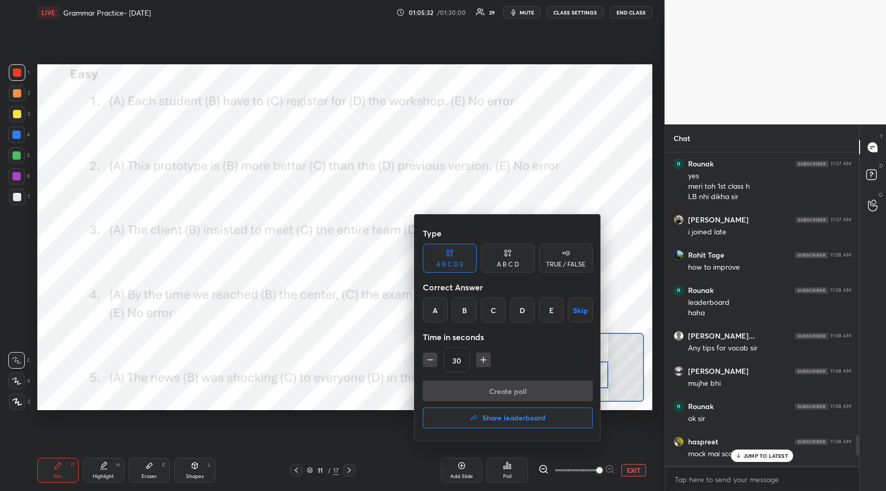
click at [466, 305] on div "B" at bounding box center [464, 310] width 25 height 25
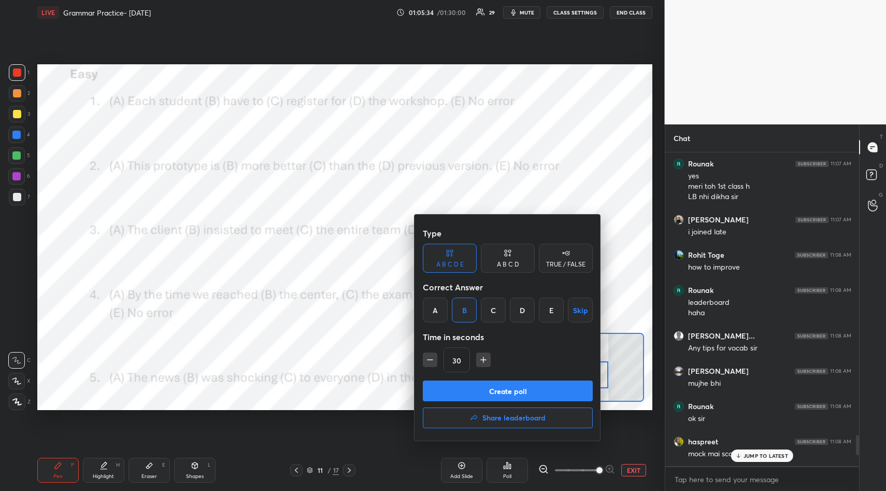
click at [501, 394] on button "Create poll" at bounding box center [508, 391] width 170 height 21
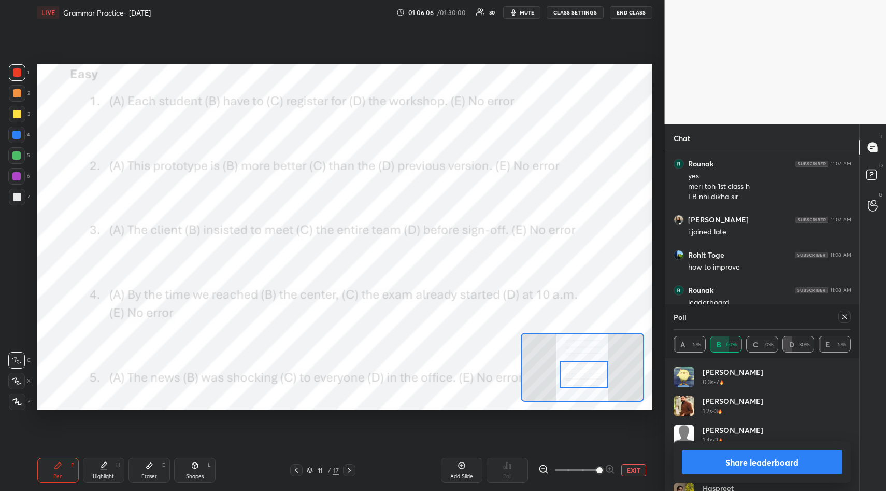
click at [845, 317] on icon at bounding box center [844, 316] width 5 height 5
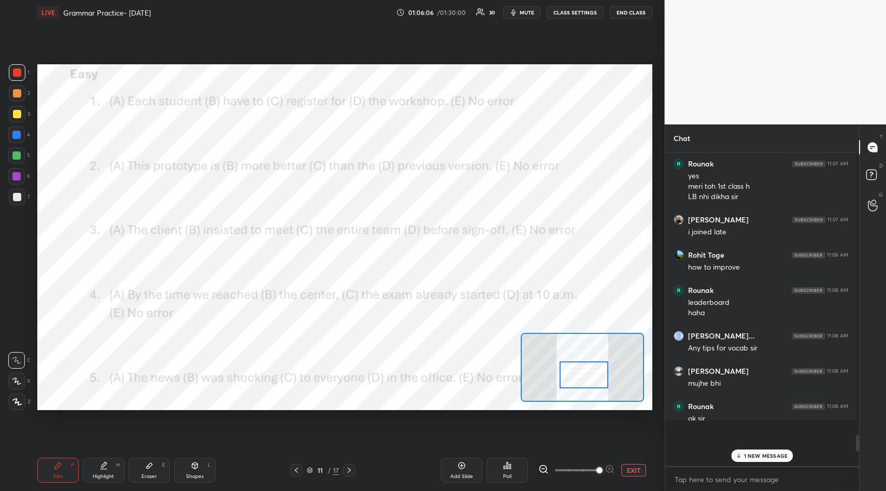
click at [845, 317] on div "haha" at bounding box center [768, 313] width 160 height 10
click at [505, 464] on icon at bounding box center [507, 465] width 8 height 8
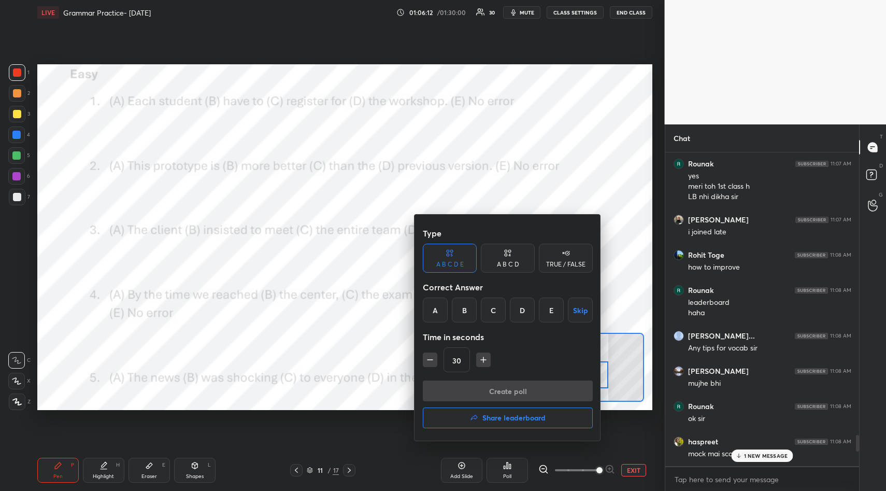
click at [654, 220] on div at bounding box center [443, 245] width 886 height 491
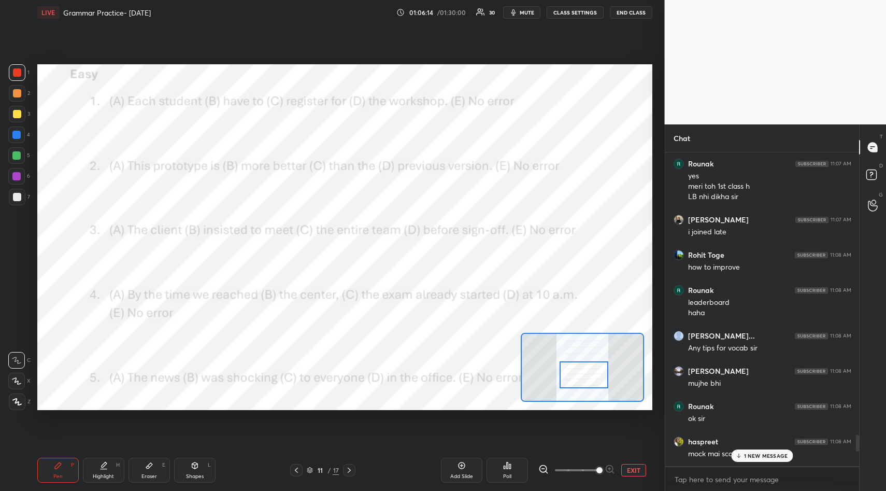
click at [505, 471] on div "Poll" at bounding box center [507, 470] width 41 height 25
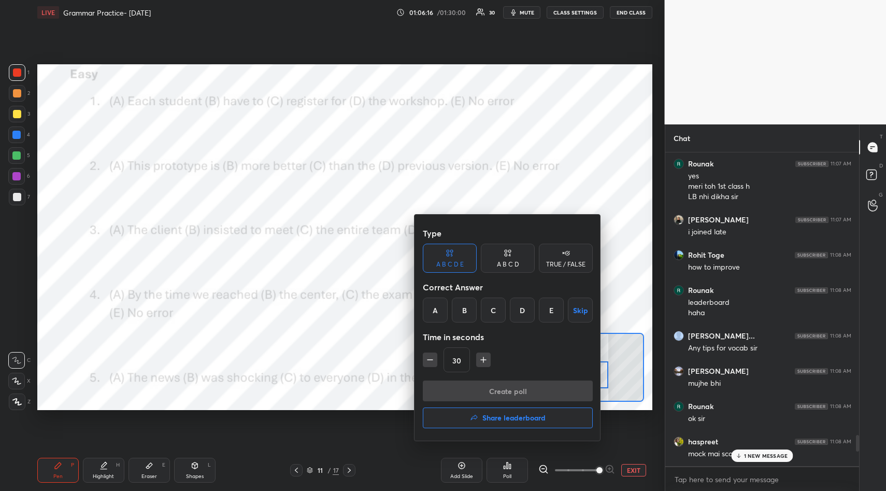
click at [497, 307] on div "C" at bounding box center [493, 310] width 25 height 25
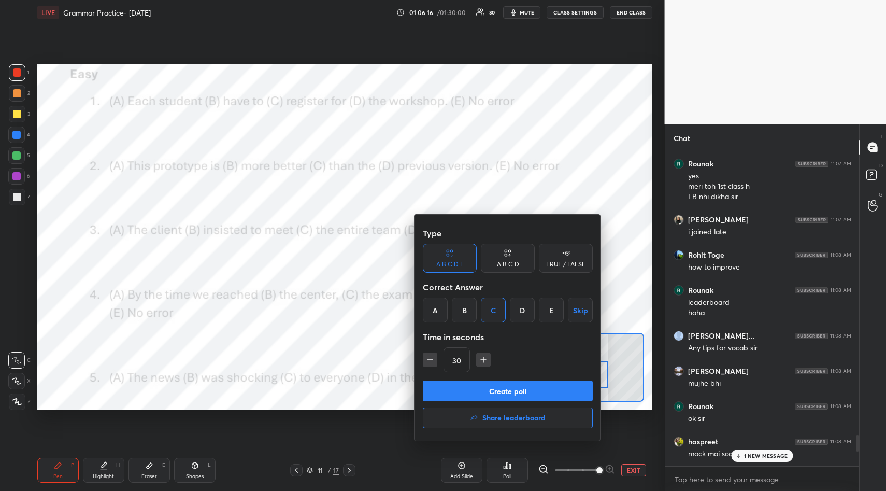
click at [505, 389] on button "Create poll" at bounding box center [508, 391] width 170 height 21
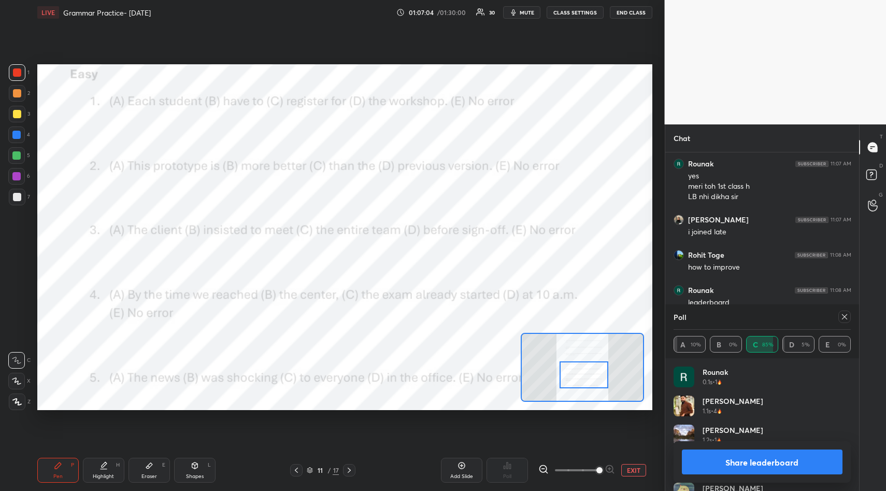
click at [845, 319] on icon at bounding box center [845, 317] width 8 height 8
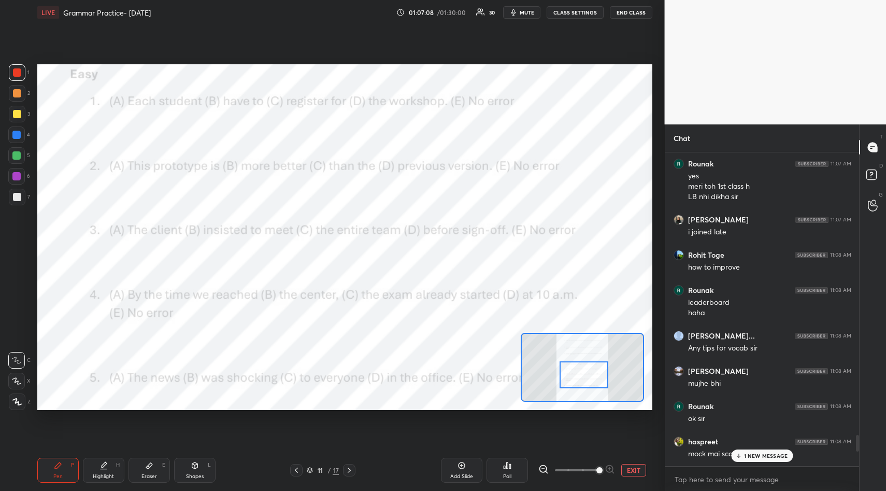
click at [502, 476] on div "Poll" at bounding box center [507, 470] width 41 height 25
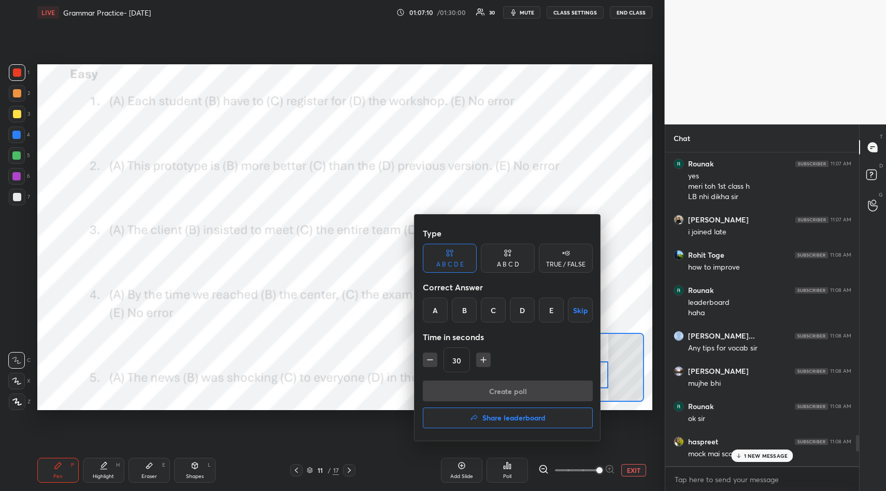
click at [553, 308] on div "E" at bounding box center [551, 310] width 25 height 25
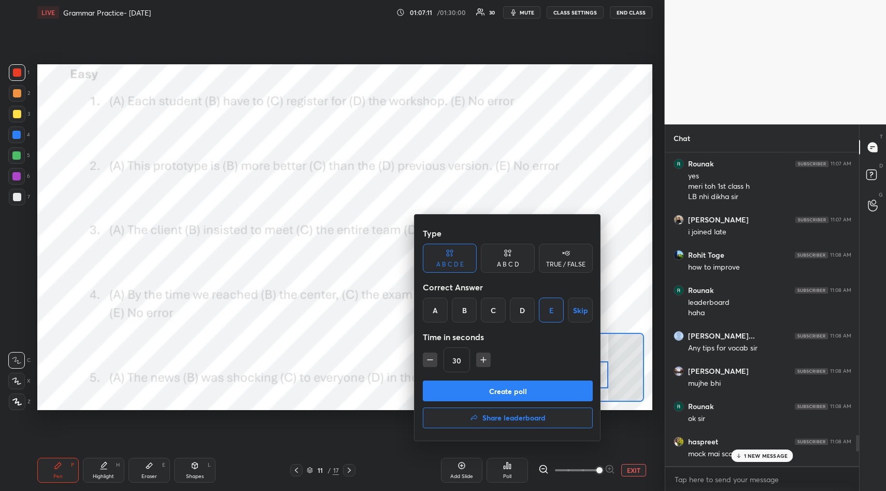
click at [502, 390] on button "Create poll" at bounding box center [508, 391] width 170 height 21
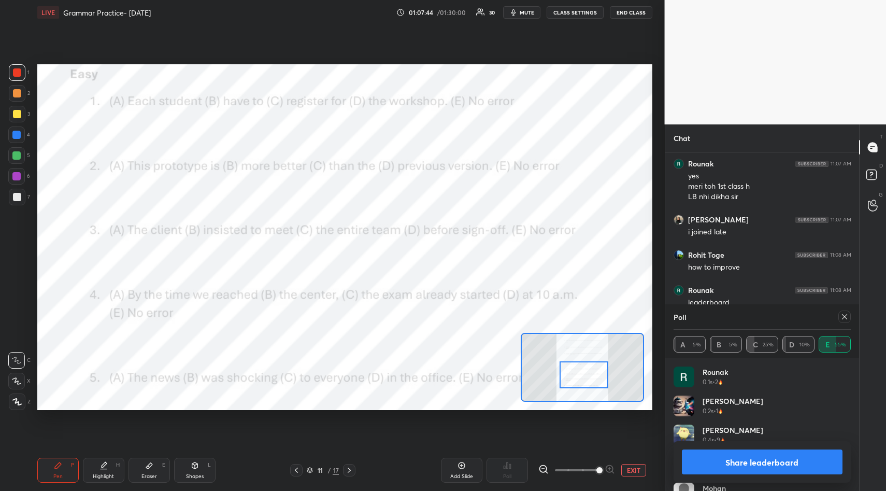
click at [768, 458] on button "Share leaderboard" at bounding box center [762, 461] width 161 height 25
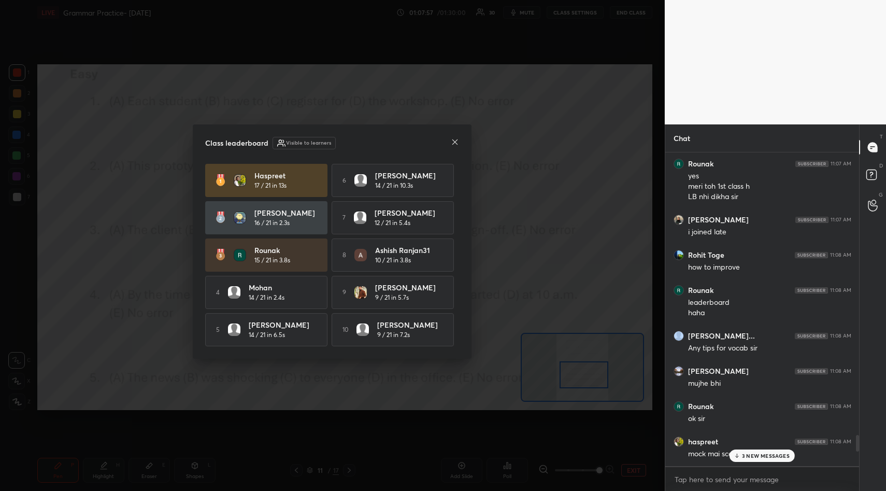
click at [454, 140] on icon at bounding box center [455, 142] width 8 height 8
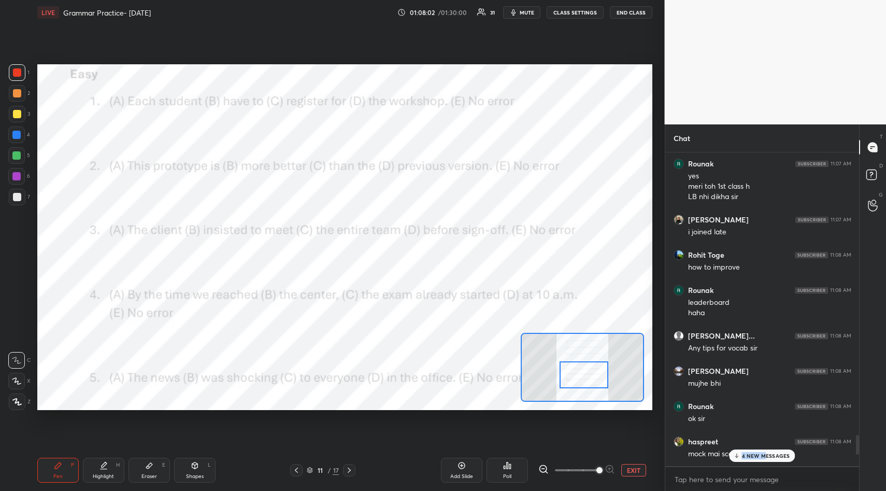
click at [766, 450] on div "4 NEW MESSAGES" at bounding box center [762, 455] width 66 height 12
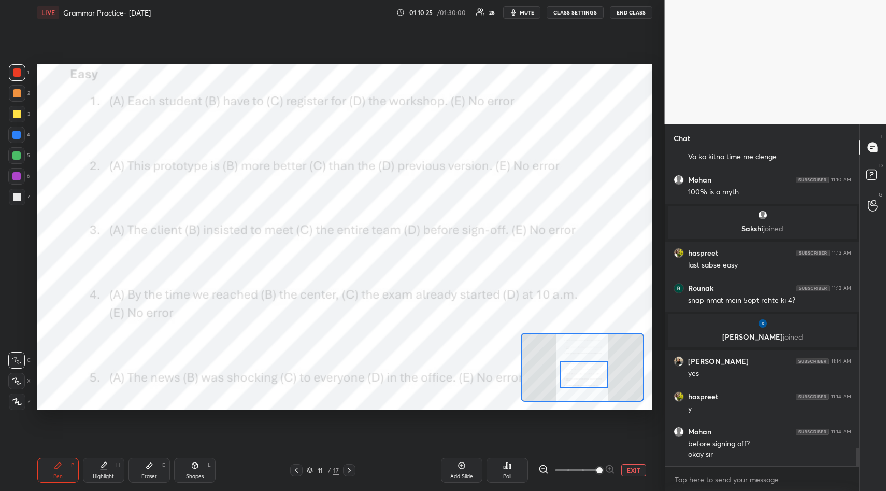
scroll to position [5132, 0]
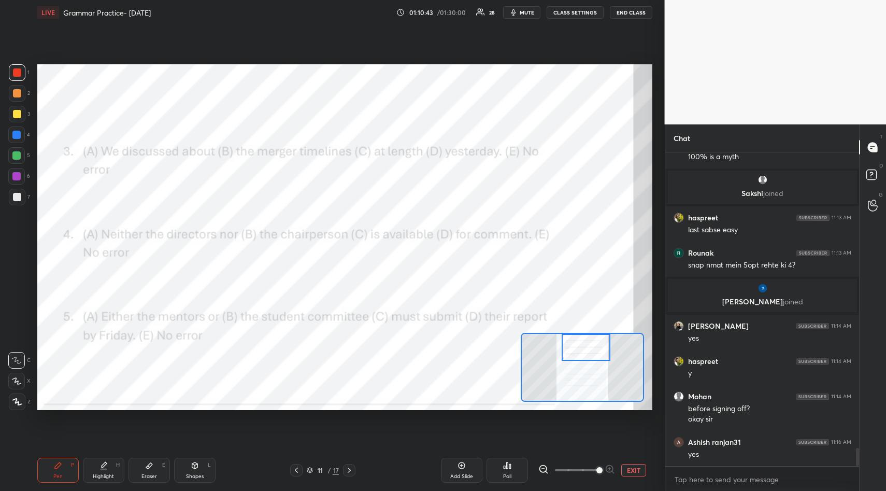
drag, startPoint x: 584, startPoint y: 371, endPoint x: 586, endPoint y: 336, distance: 35.3
click at [586, 336] on div at bounding box center [586, 347] width 48 height 27
click at [295, 470] on icon at bounding box center [296, 470] width 3 height 5
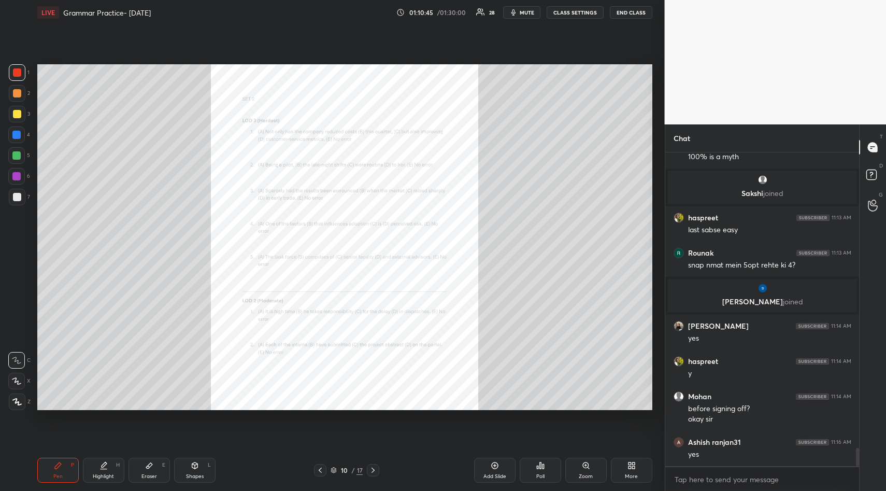
scroll to position [5170, 0]
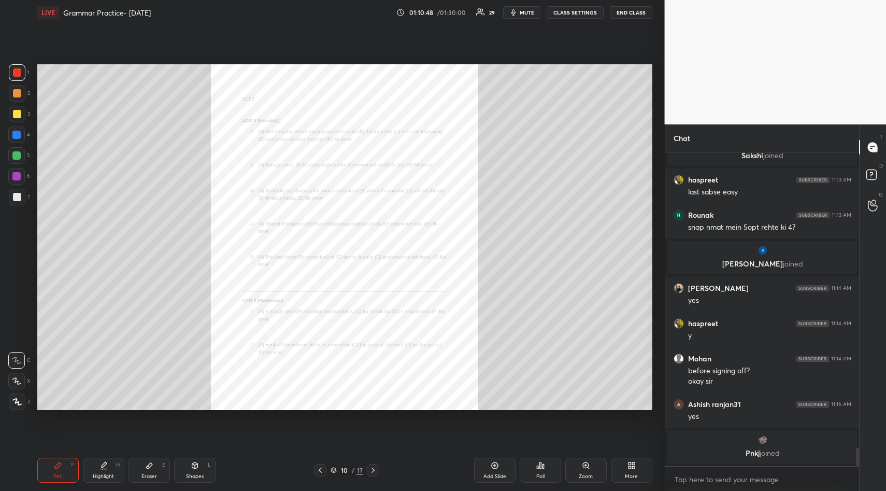
click at [587, 466] on icon at bounding box center [586, 465] width 6 height 6
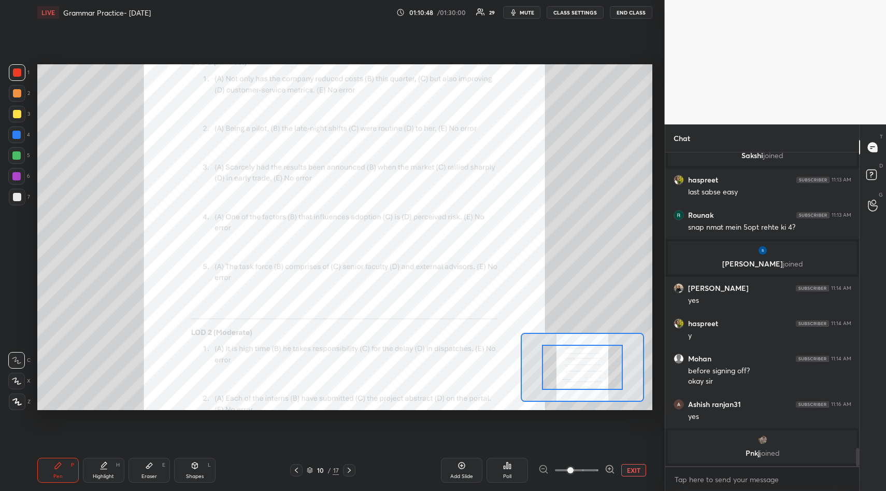
click at [587, 466] on span at bounding box center [577, 470] width 44 height 16
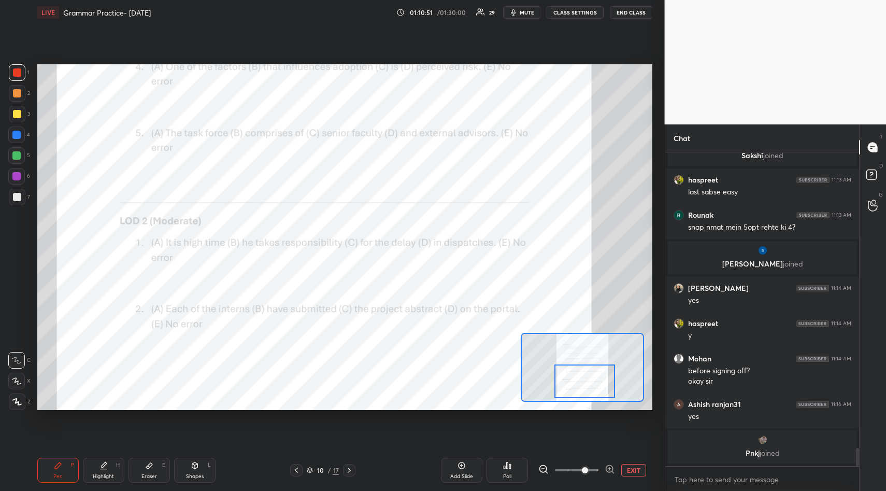
drag, startPoint x: 589, startPoint y: 368, endPoint x: 591, endPoint y: 382, distance: 14.1
click at [591, 382] on div at bounding box center [585, 381] width 61 height 34
click at [505, 470] on div "Poll" at bounding box center [507, 470] width 41 height 25
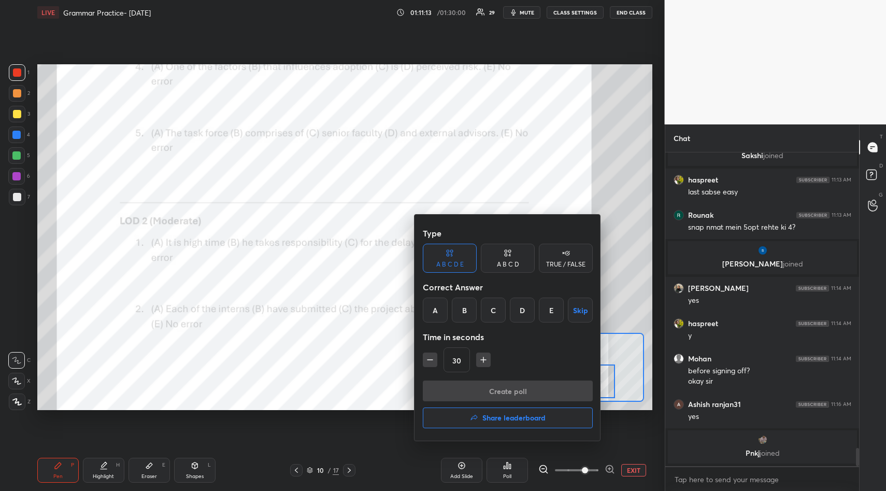
click at [458, 311] on div "B" at bounding box center [464, 310] width 25 height 25
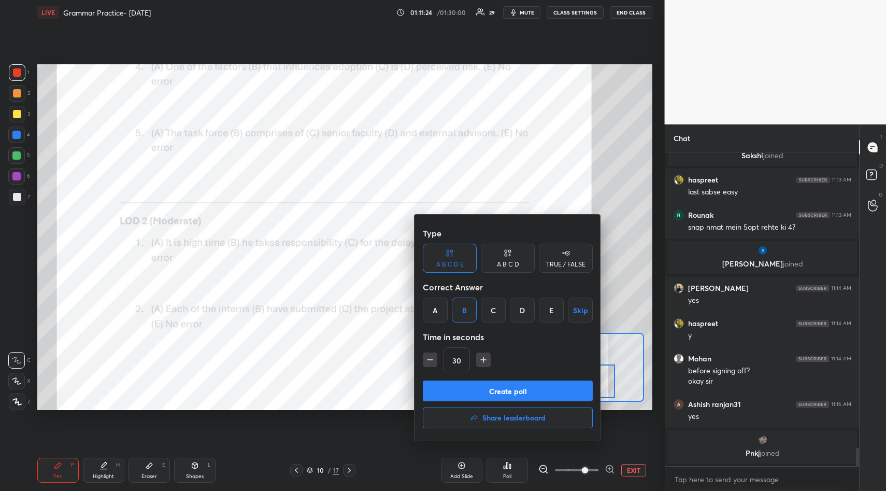
scroll to position [5000, 0]
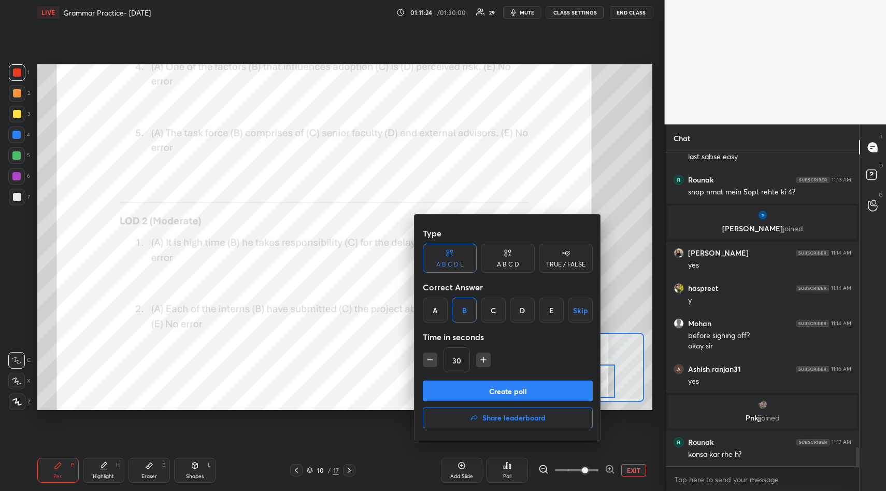
click at [523, 388] on button "Create poll" at bounding box center [508, 391] width 170 height 21
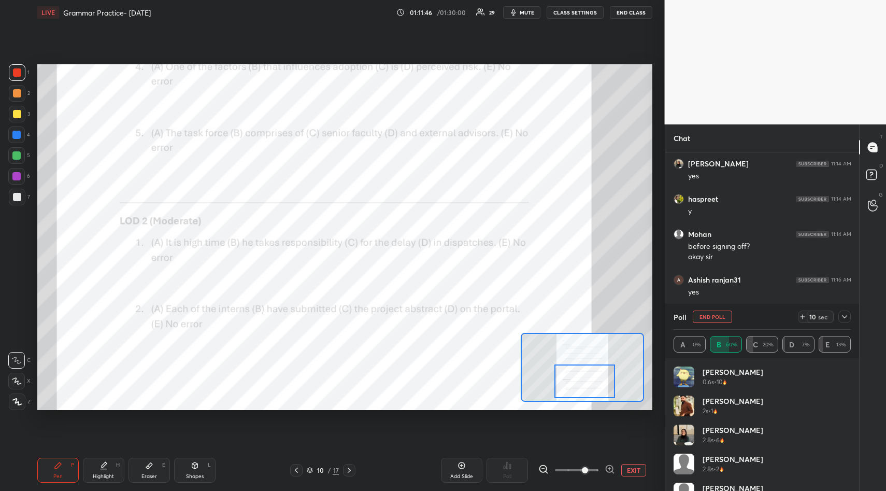
scroll to position [5125, 0]
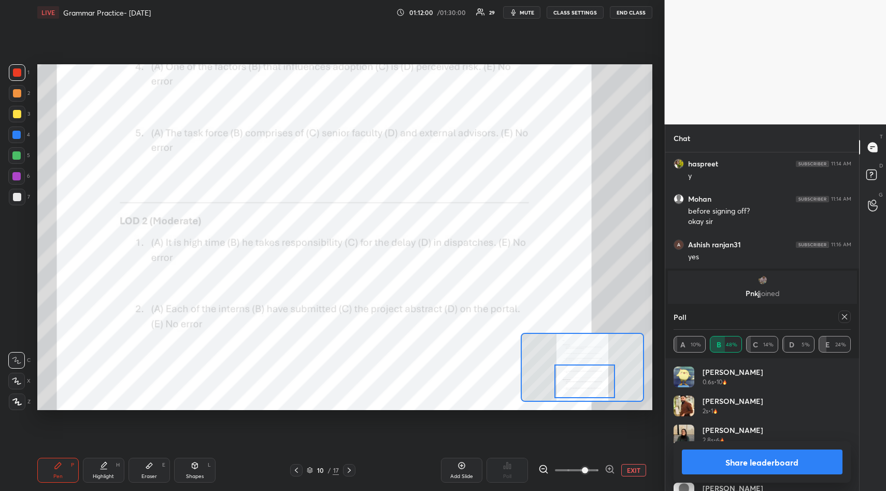
click at [849, 317] on icon at bounding box center [845, 317] width 8 height 8
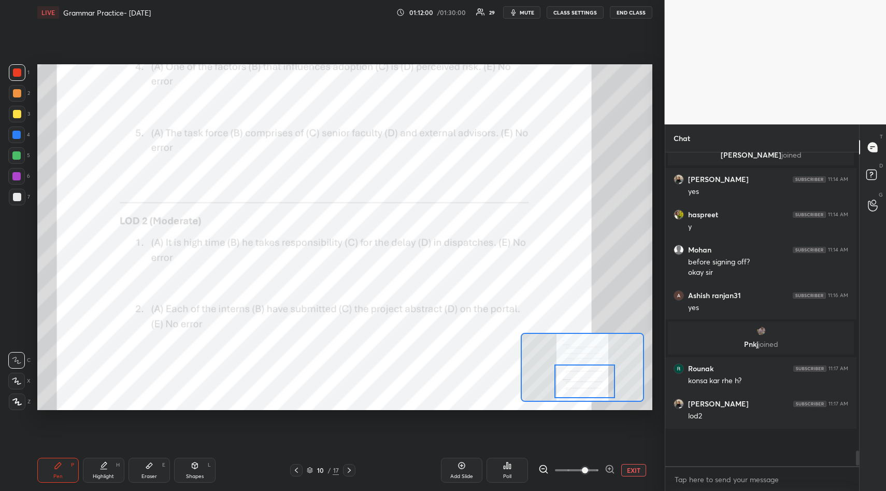
scroll to position [4, 4]
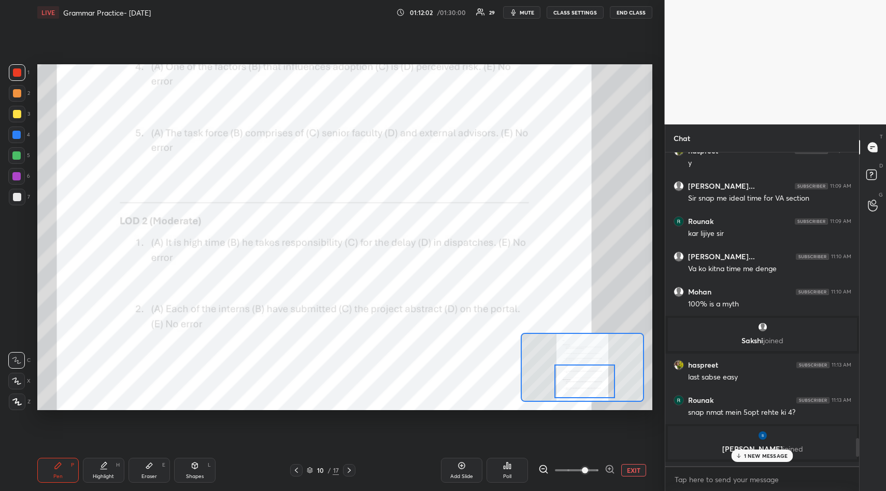
click at [513, 467] on div "Poll" at bounding box center [507, 470] width 41 height 25
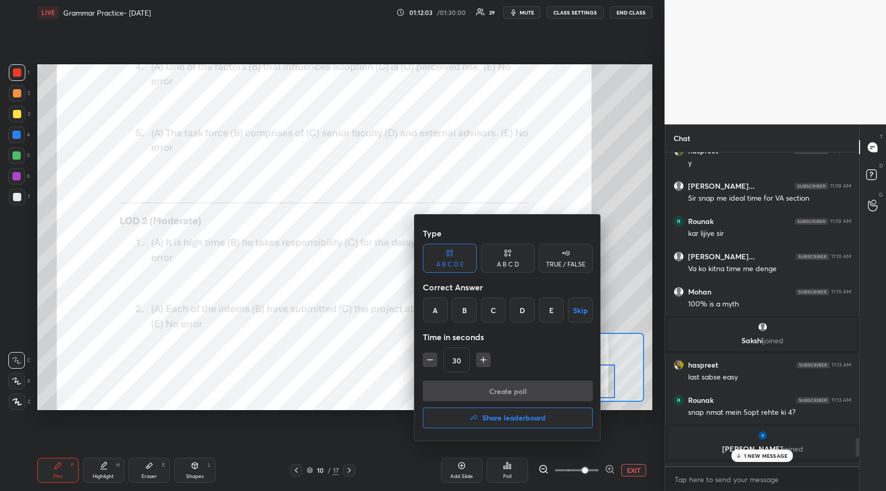
click at [468, 312] on div "B" at bounding box center [464, 310] width 25 height 25
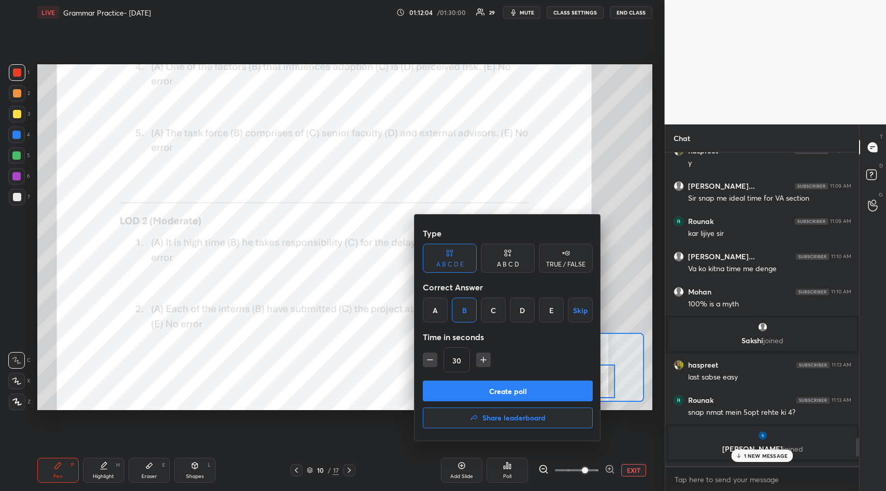
click at [500, 388] on button "Create poll" at bounding box center [508, 391] width 170 height 21
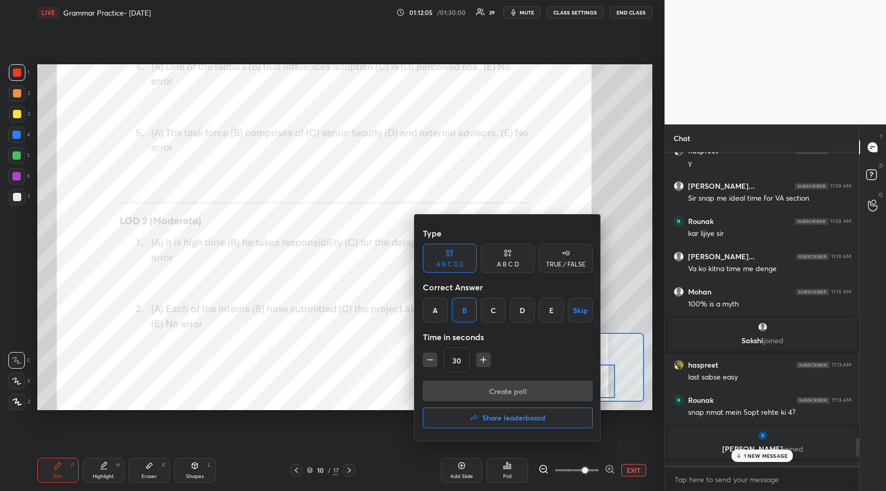
scroll to position [298, 188]
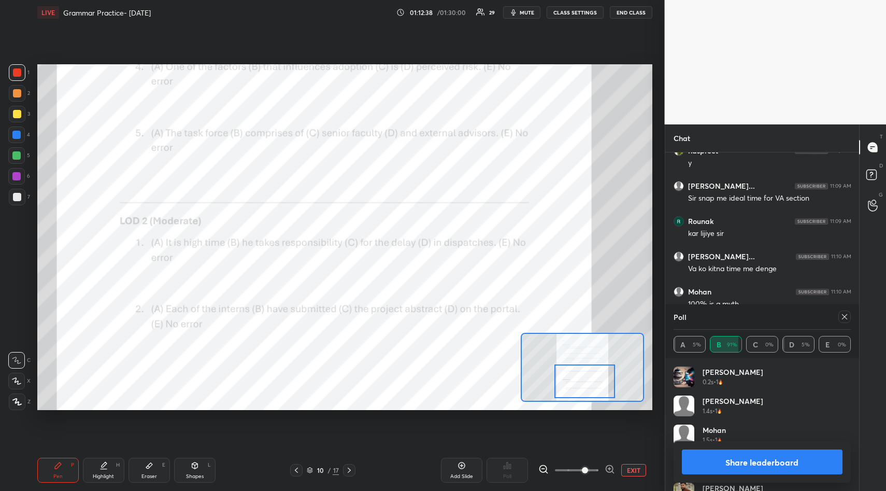
click at [352, 469] on icon at bounding box center [349, 470] width 8 height 8
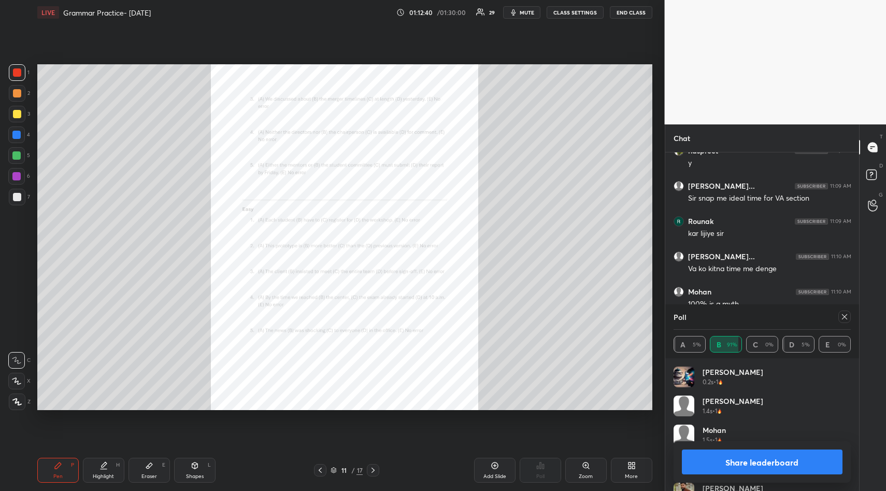
click at [584, 466] on icon at bounding box center [586, 465] width 6 height 6
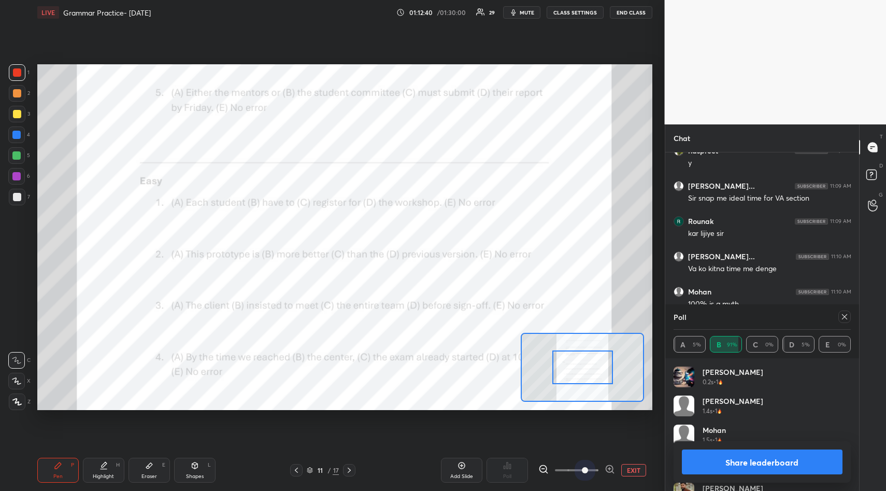
click at [584, 466] on span at bounding box center [577, 470] width 44 height 16
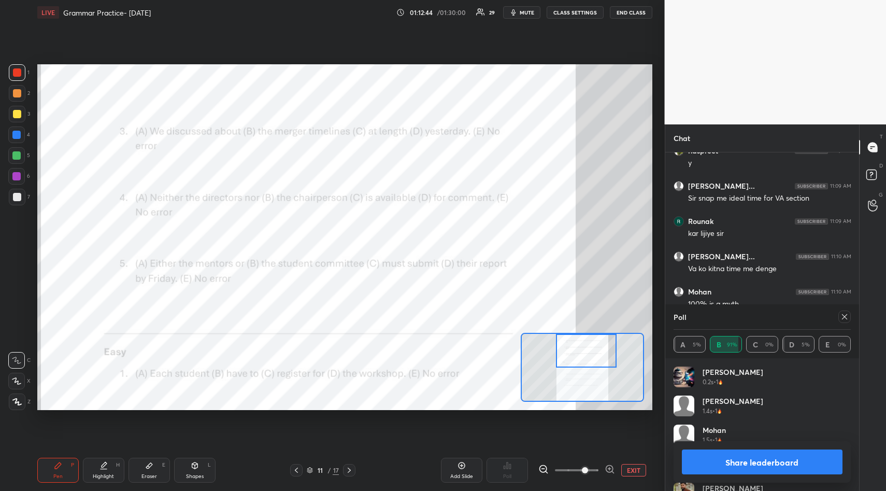
drag, startPoint x: 595, startPoint y: 379, endPoint x: 598, endPoint y: 358, distance: 21.6
click at [598, 358] on div at bounding box center [586, 351] width 61 height 34
click at [846, 317] on icon at bounding box center [844, 316] width 5 height 5
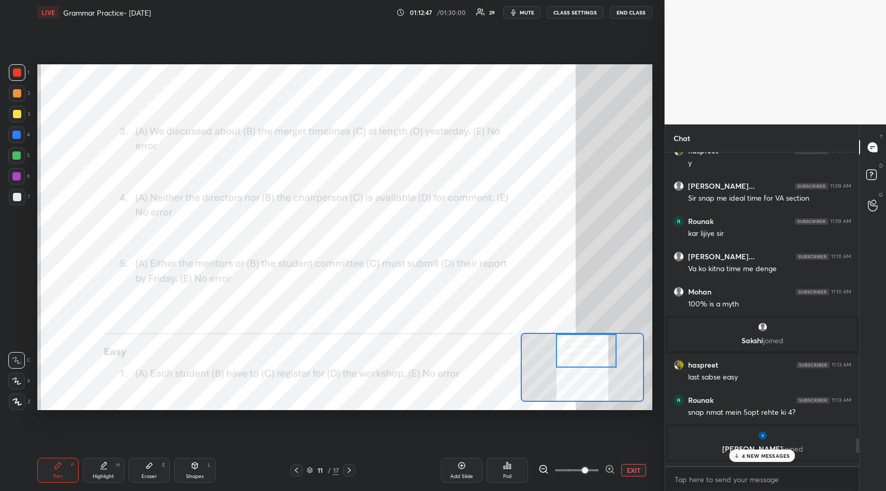
click at [511, 470] on div "Poll" at bounding box center [507, 470] width 41 height 25
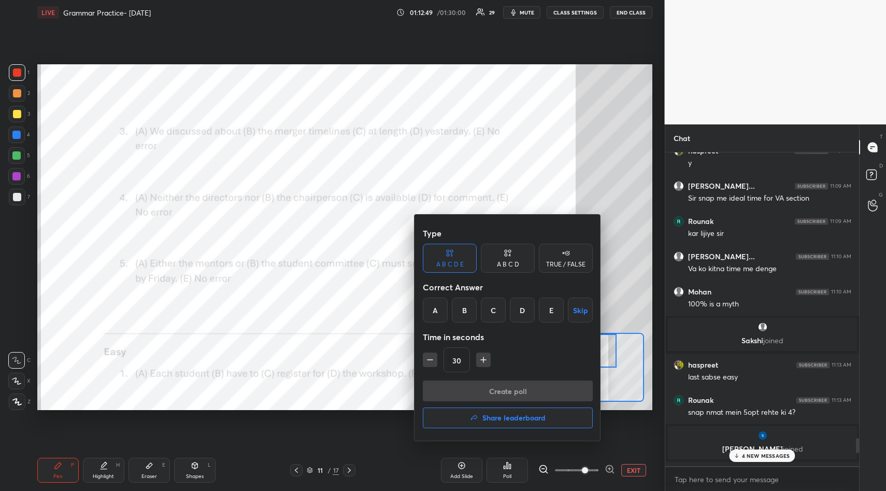
click at [439, 309] on div "A" at bounding box center [435, 310] width 25 height 25
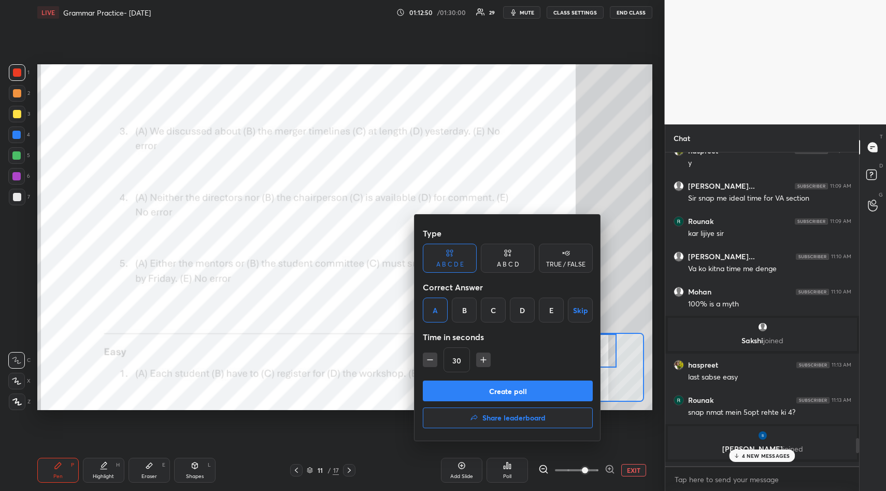
click at [506, 392] on button "Create poll" at bounding box center [508, 391] width 170 height 21
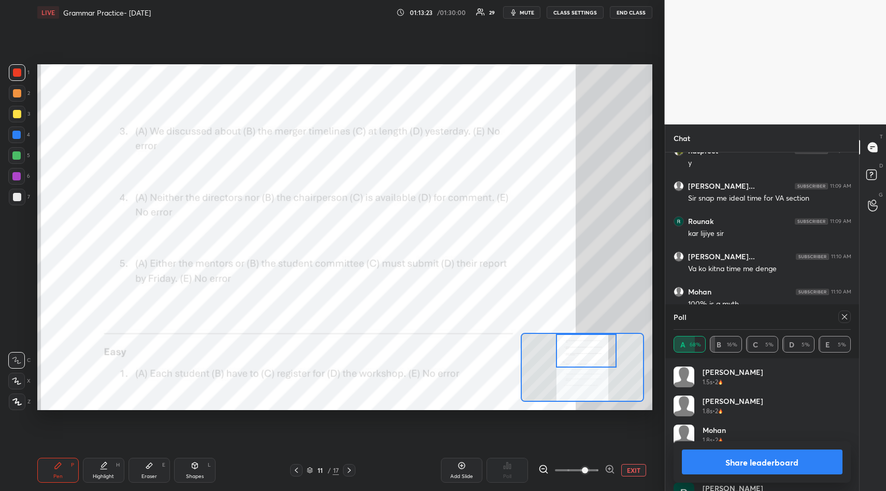
click at [847, 315] on icon at bounding box center [844, 316] width 5 height 5
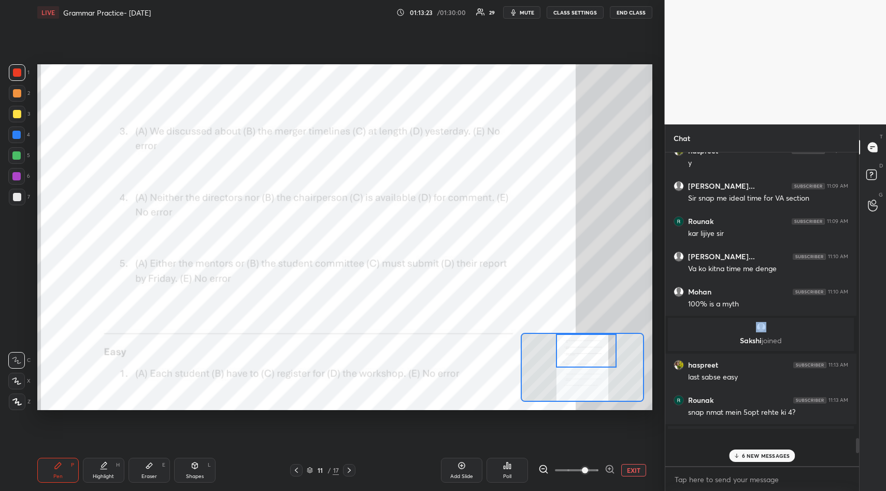
click at [847, 315] on div "Mohan 11:10 AM 100% is a myth" at bounding box center [761, 297] width 191 height 35
click at [507, 469] on icon at bounding box center [507, 465] width 8 height 8
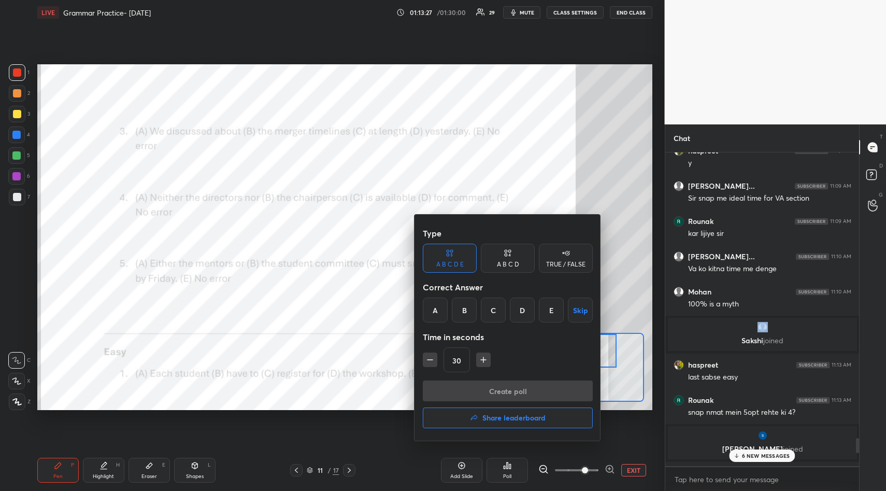
click at [548, 309] on div "E" at bounding box center [551, 310] width 25 height 25
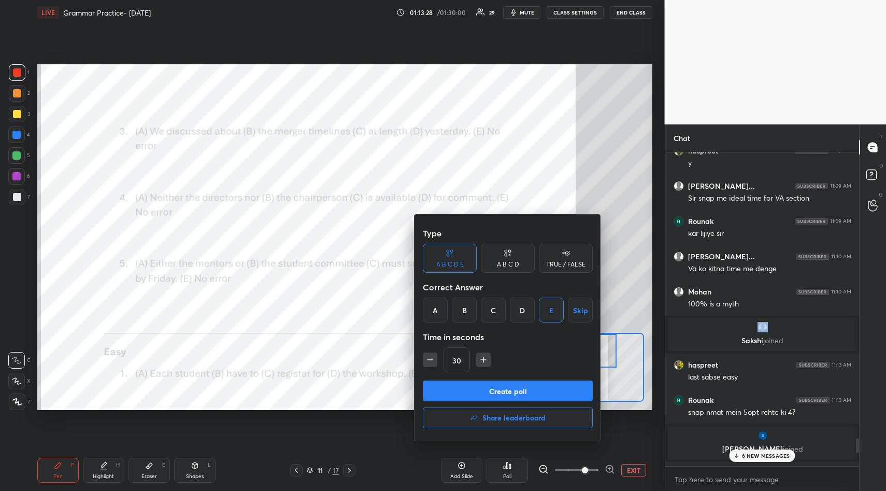
click at [516, 387] on button "Create poll" at bounding box center [508, 391] width 170 height 21
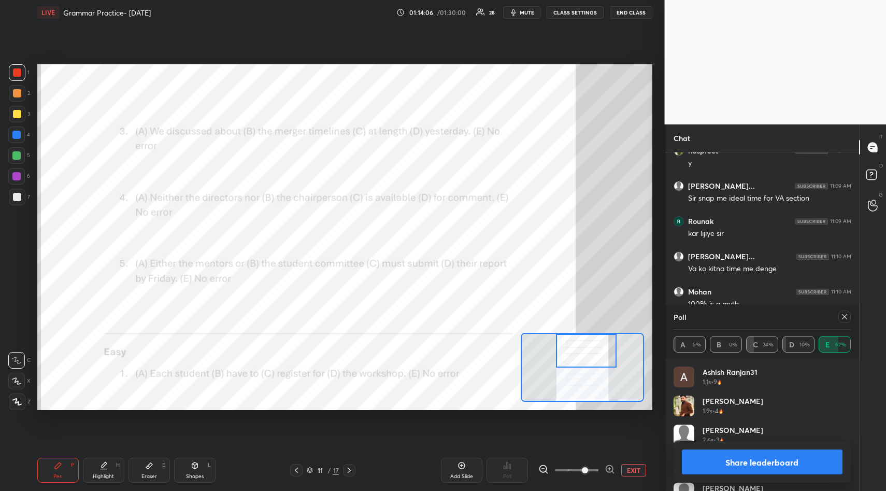
click at [846, 318] on icon at bounding box center [845, 317] width 8 height 8
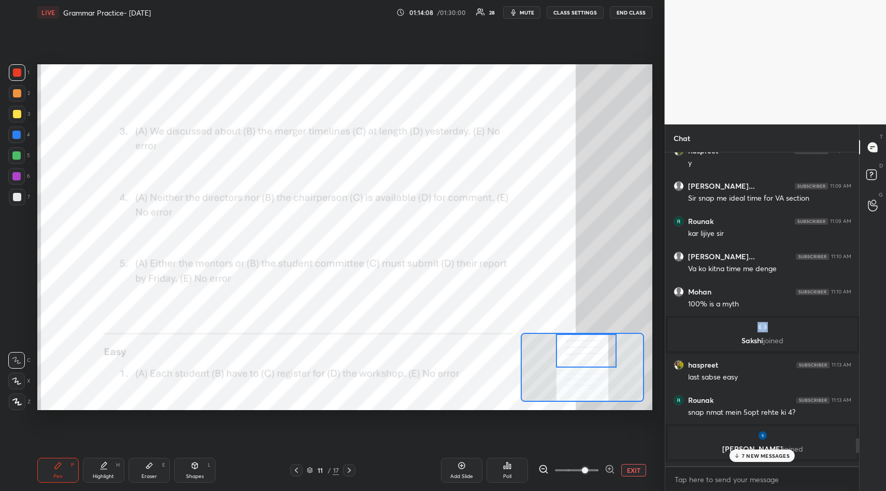
click at [504, 468] on icon at bounding box center [505, 467] width 2 height 3
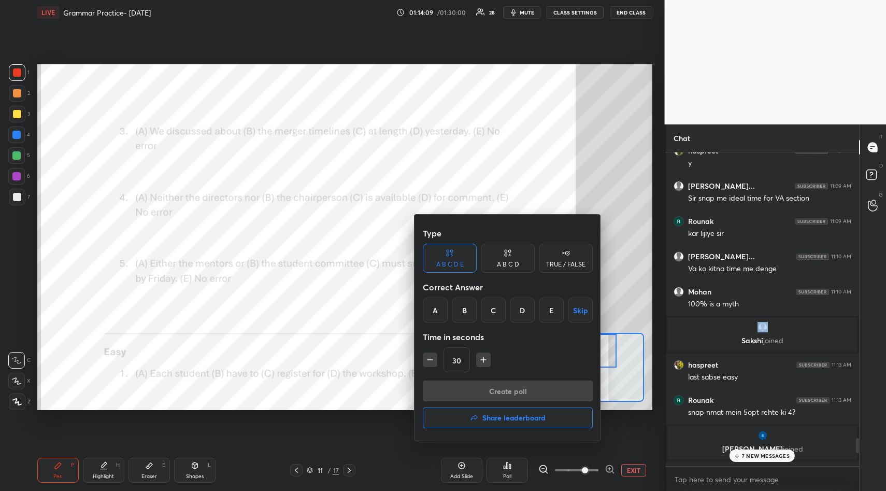
click at [524, 313] on div "D" at bounding box center [522, 310] width 25 height 25
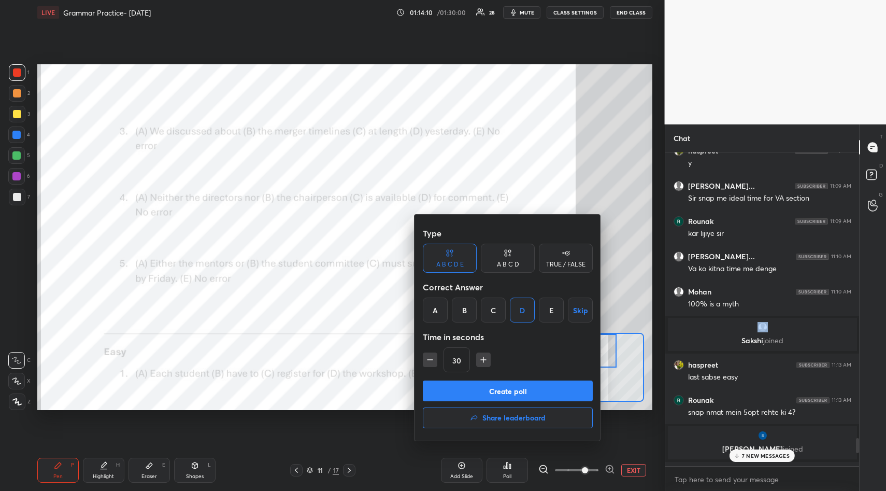
click at [526, 386] on button "Create poll" at bounding box center [508, 391] width 170 height 21
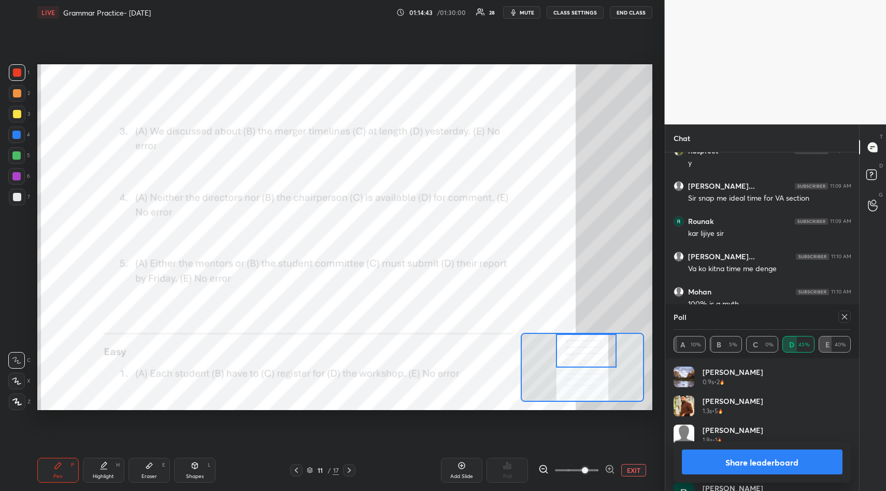
click at [739, 463] on button "Share leaderboard" at bounding box center [762, 461] width 161 height 25
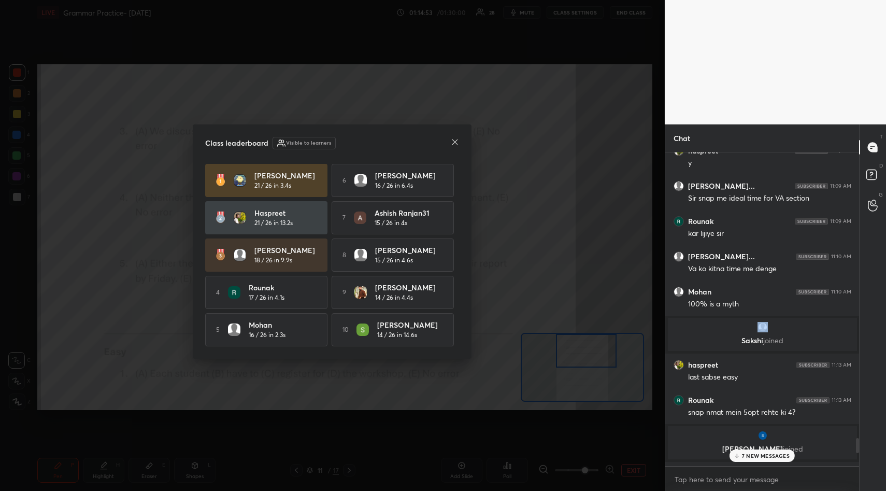
click at [456, 140] on icon at bounding box center [455, 141] width 5 height 5
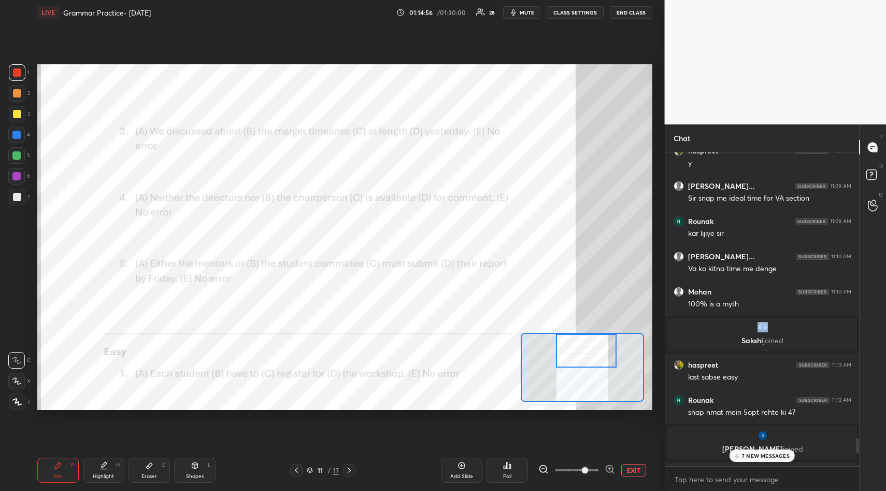
click at [296, 470] on icon at bounding box center [296, 470] width 8 height 8
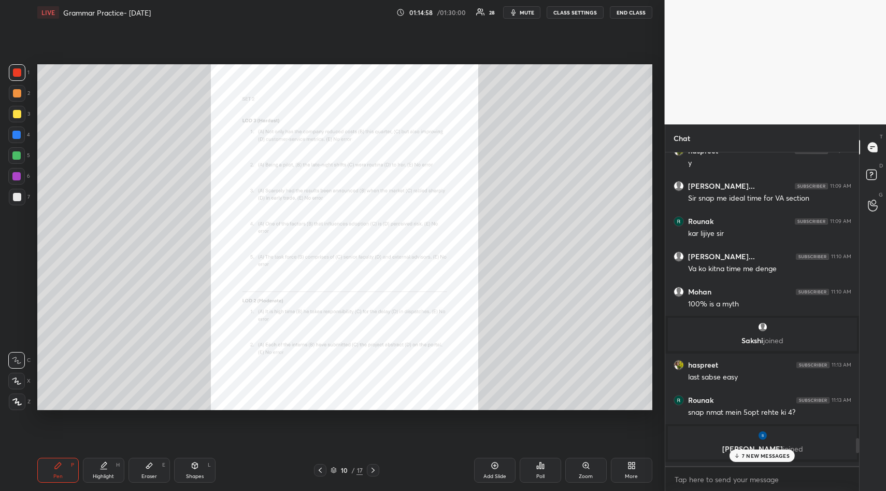
click at [587, 470] on div "Zoom" at bounding box center [586, 470] width 41 height 25
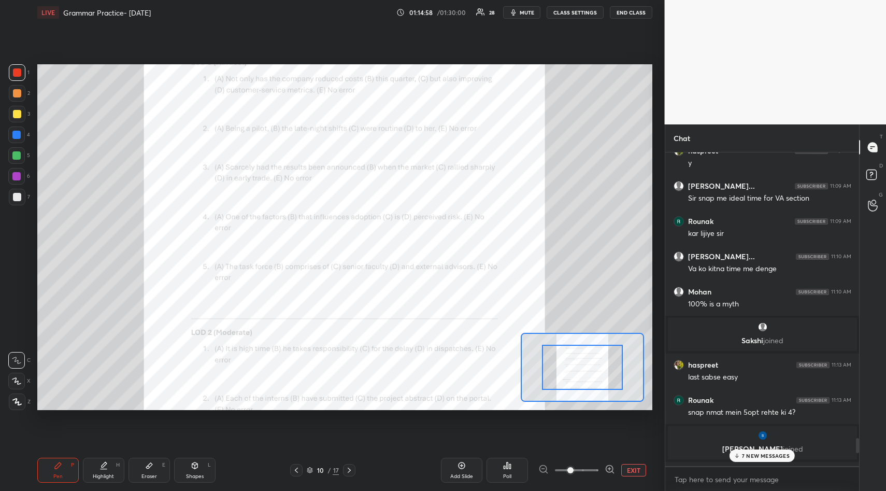
click at [587, 470] on span at bounding box center [577, 470] width 44 height 16
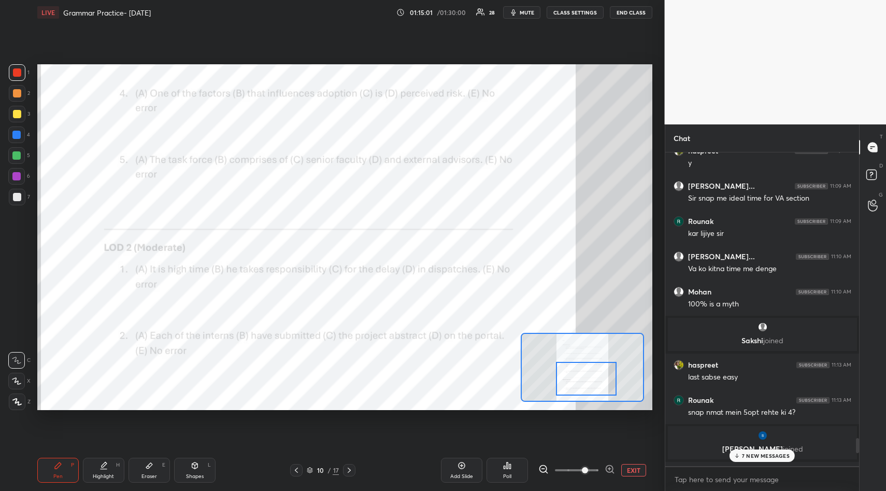
drag, startPoint x: 580, startPoint y: 362, endPoint x: 583, endPoint y: 373, distance: 12.0
click at [583, 373] on div at bounding box center [586, 379] width 61 height 34
click at [755, 458] on p "8 NEW MESSAGES" at bounding box center [766, 456] width 48 height 6
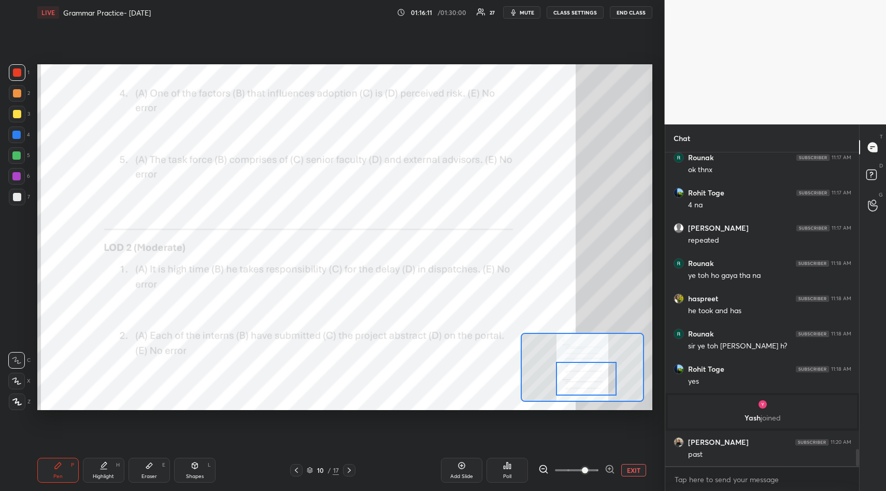
scroll to position [5432, 0]
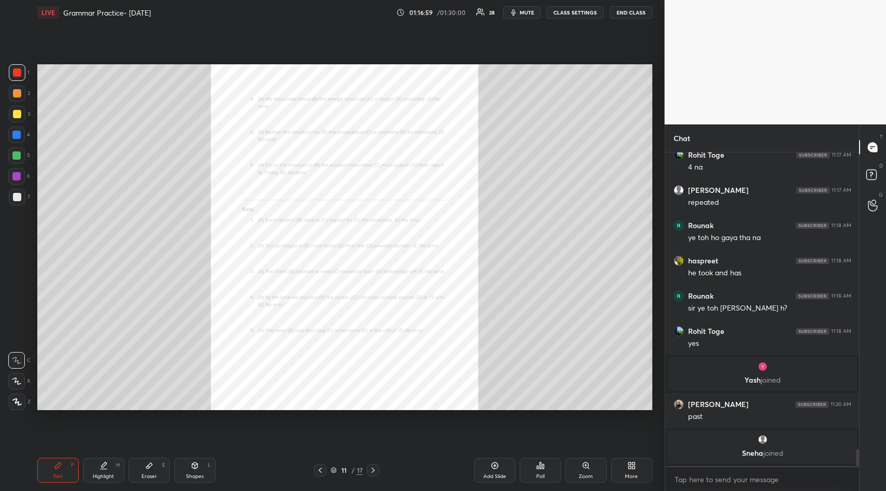
click at [587, 467] on icon at bounding box center [586, 465] width 6 height 6
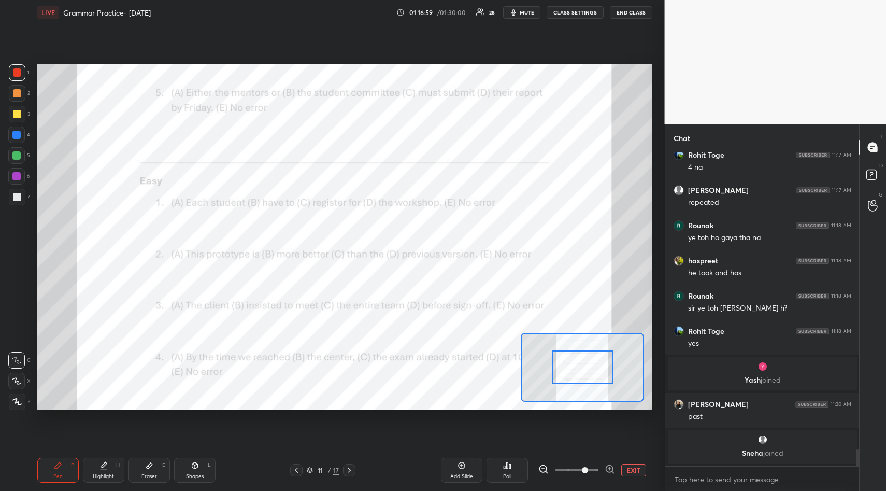
click at [588, 467] on span at bounding box center [585, 470] width 6 height 6
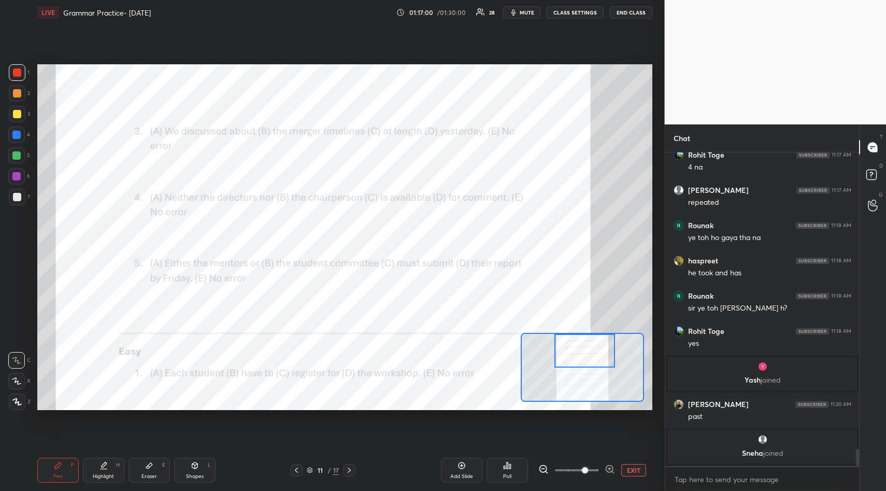
drag, startPoint x: 590, startPoint y: 371, endPoint x: 591, endPoint y: 345, distance: 26.0
click at [592, 346] on div at bounding box center [585, 351] width 61 height 34
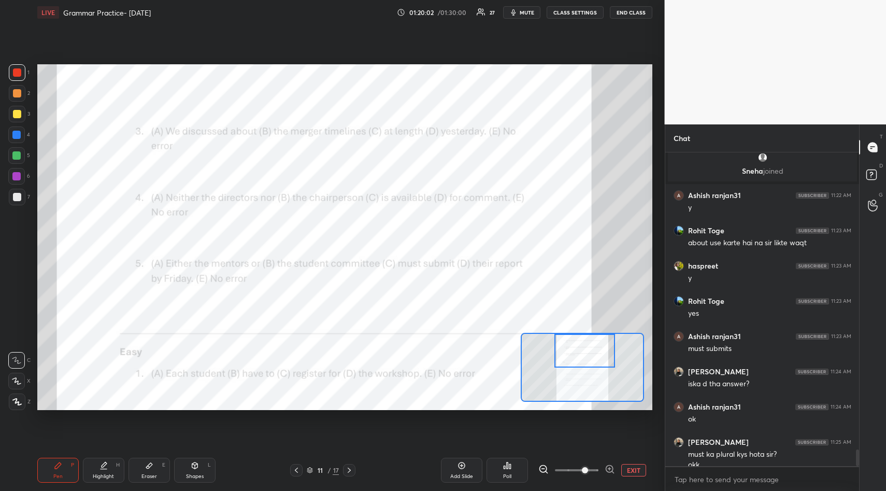
scroll to position [5563, 0]
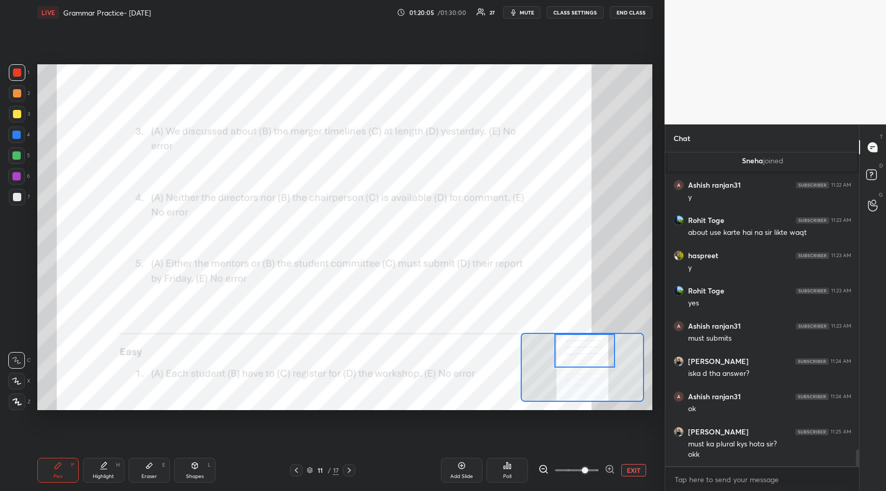
click at [460, 463] on icon at bounding box center [461, 465] width 7 height 7
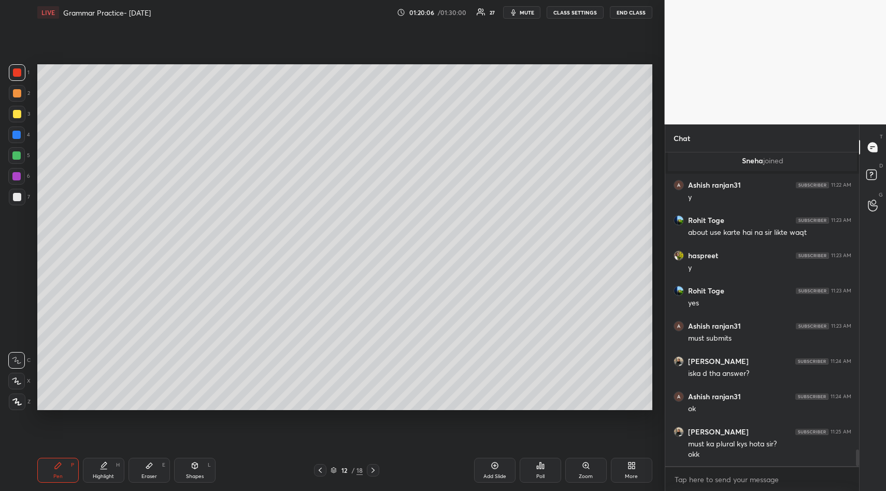
drag, startPoint x: 21, startPoint y: 116, endPoint x: 30, endPoint y: 117, distance: 8.9
click at [21, 114] on div at bounding box center [17, 114] width 17 height 17
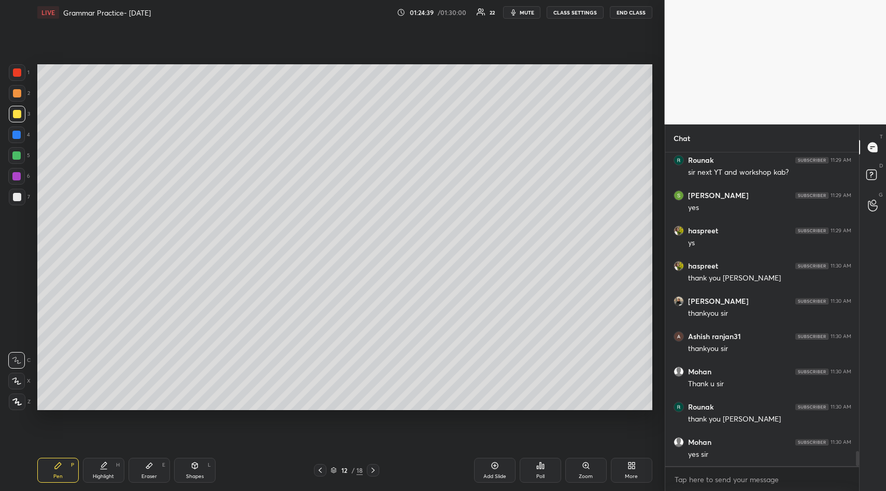
scroll to position [6279, 0]
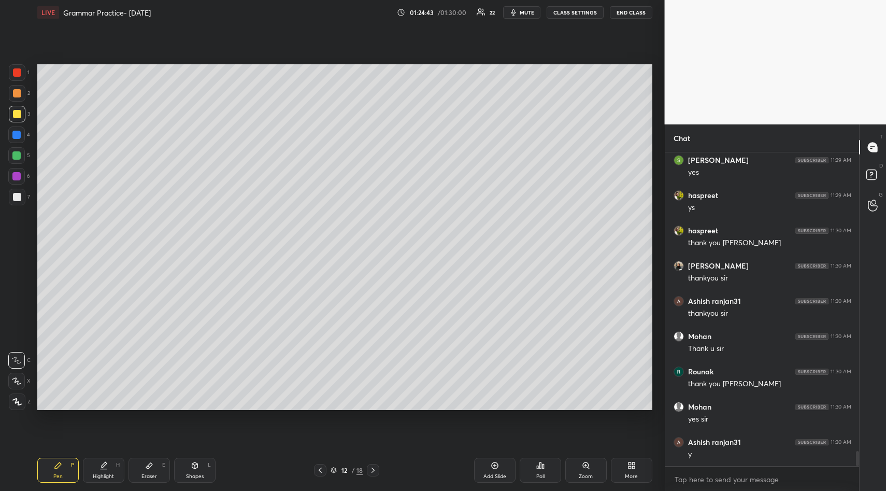
click at [638, 10] on button "END CLASS" at bounding box center [631, 12] width 43 height 12
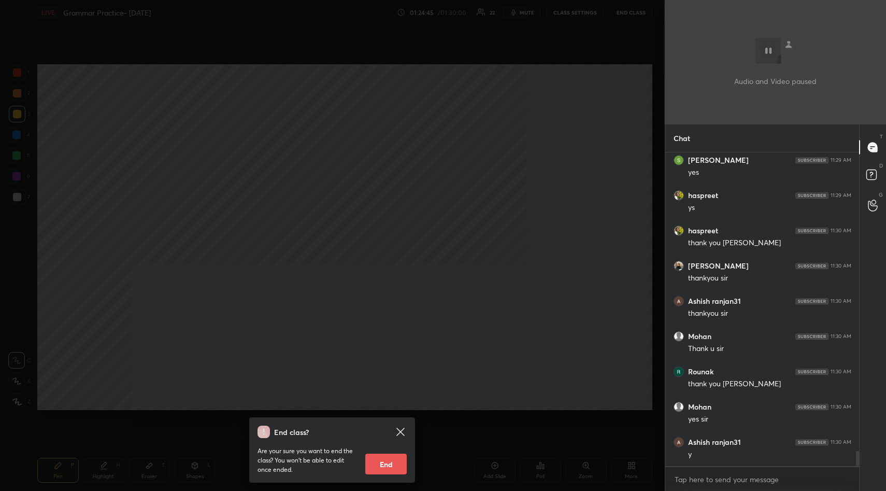
click at [383, 461] on button "End" at bounding box center [385, 464] width 41 height 21
type textarea "x"
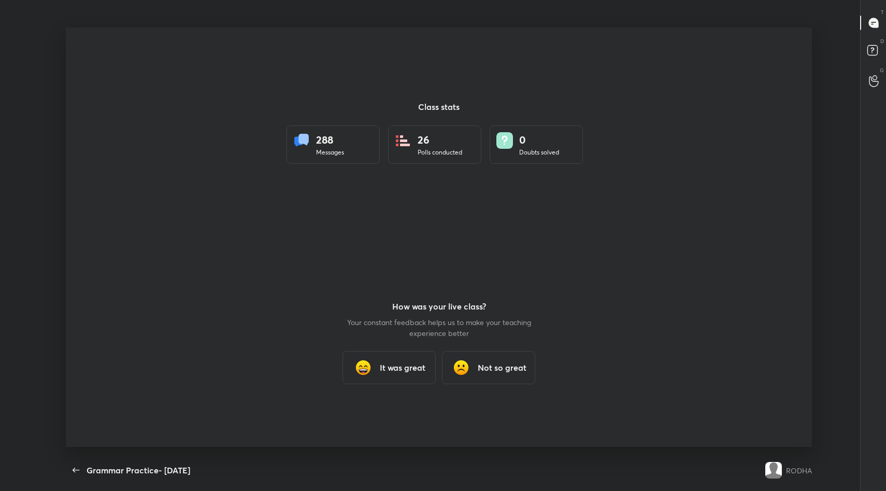
scroll to position [51415, 50994]
